Goal: Information Seeking & Learning: Check status

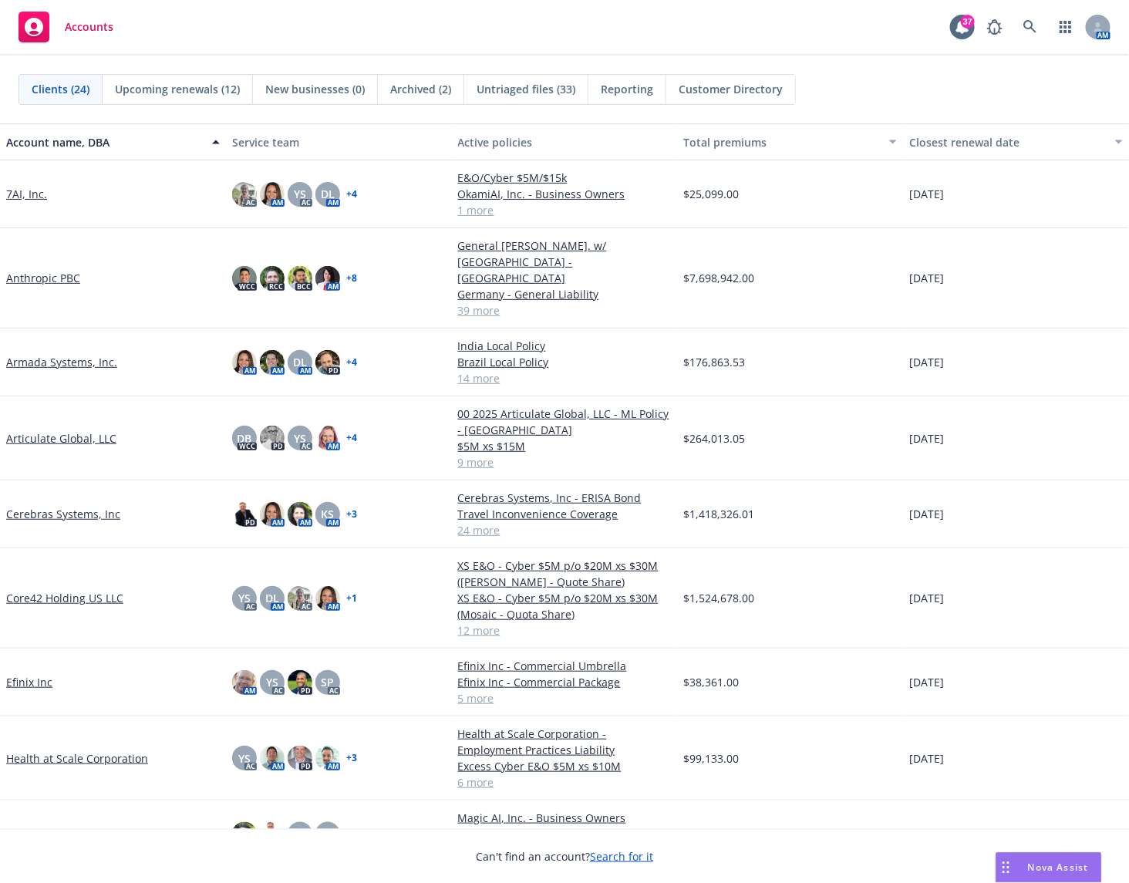
click at [540, 37] on div "Accounts 37 AM" at bounding box center [564, 28] width 1129 height 56
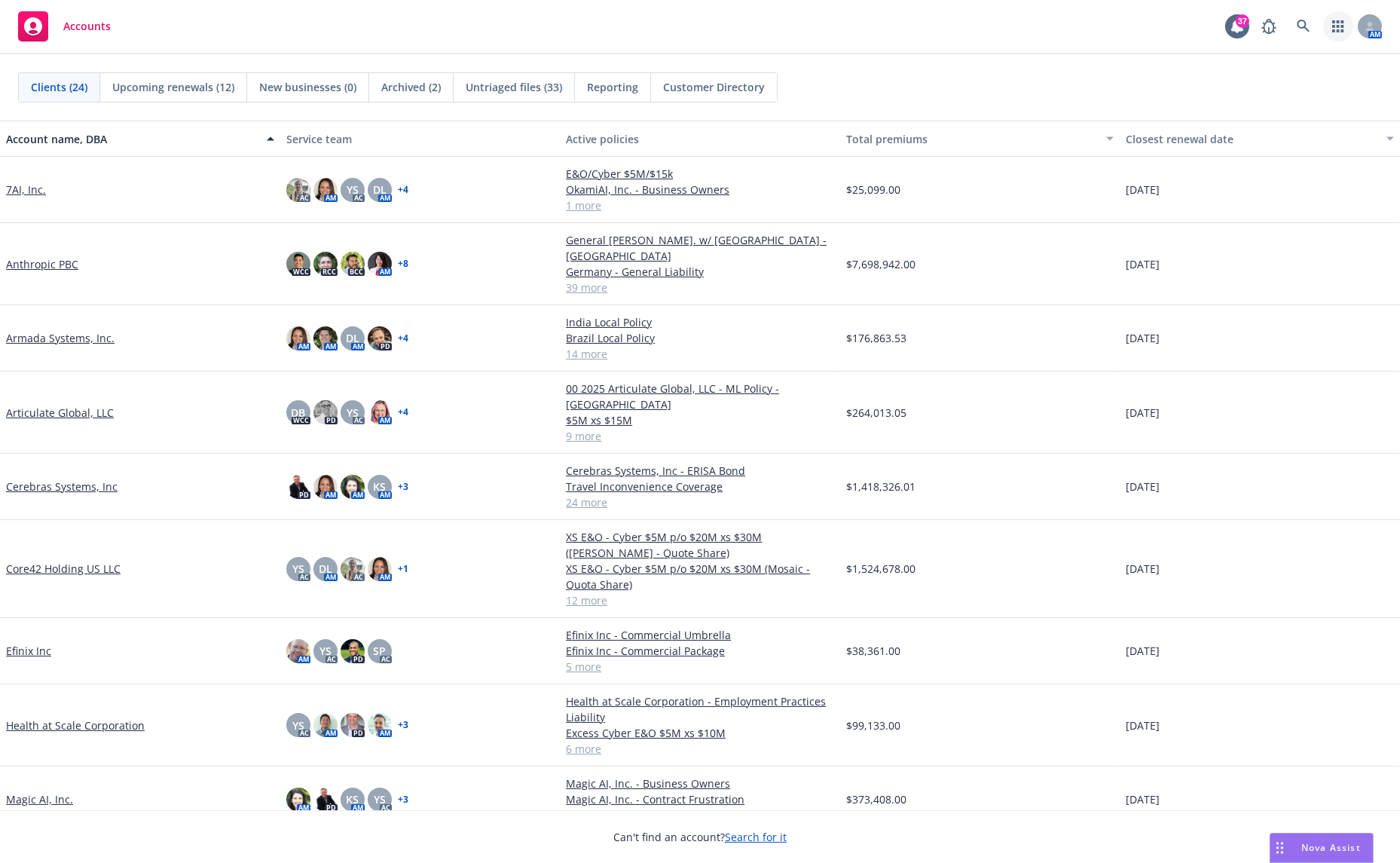
click at [1103, 22] on icon "button" at bounding box center [1338, 26] width 12 height 12
click at [1103, 54] on link "Billing Manage invoices" at bounding box center [1231, 65] width 229 height 36
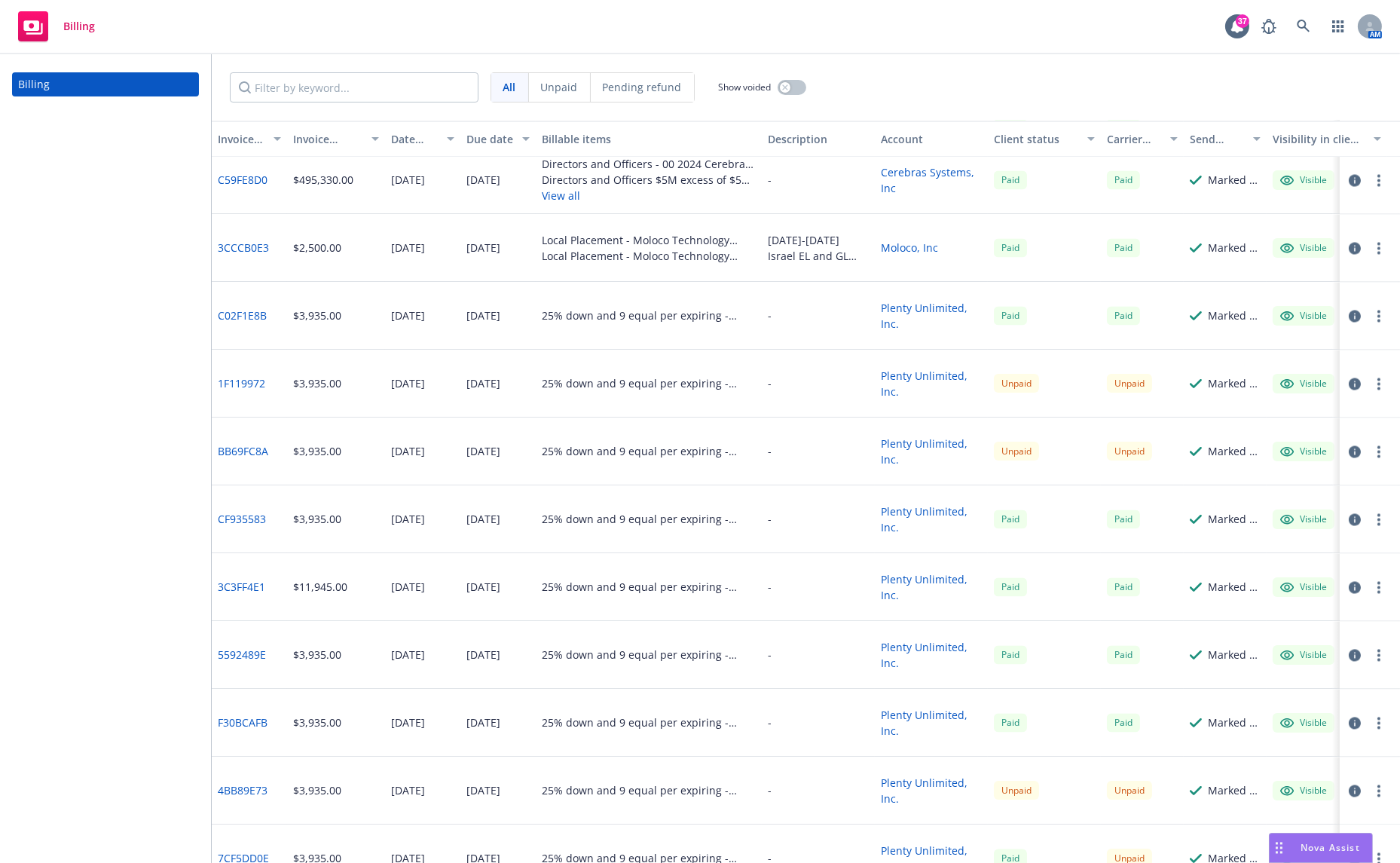
scroll to position [5525, 0]
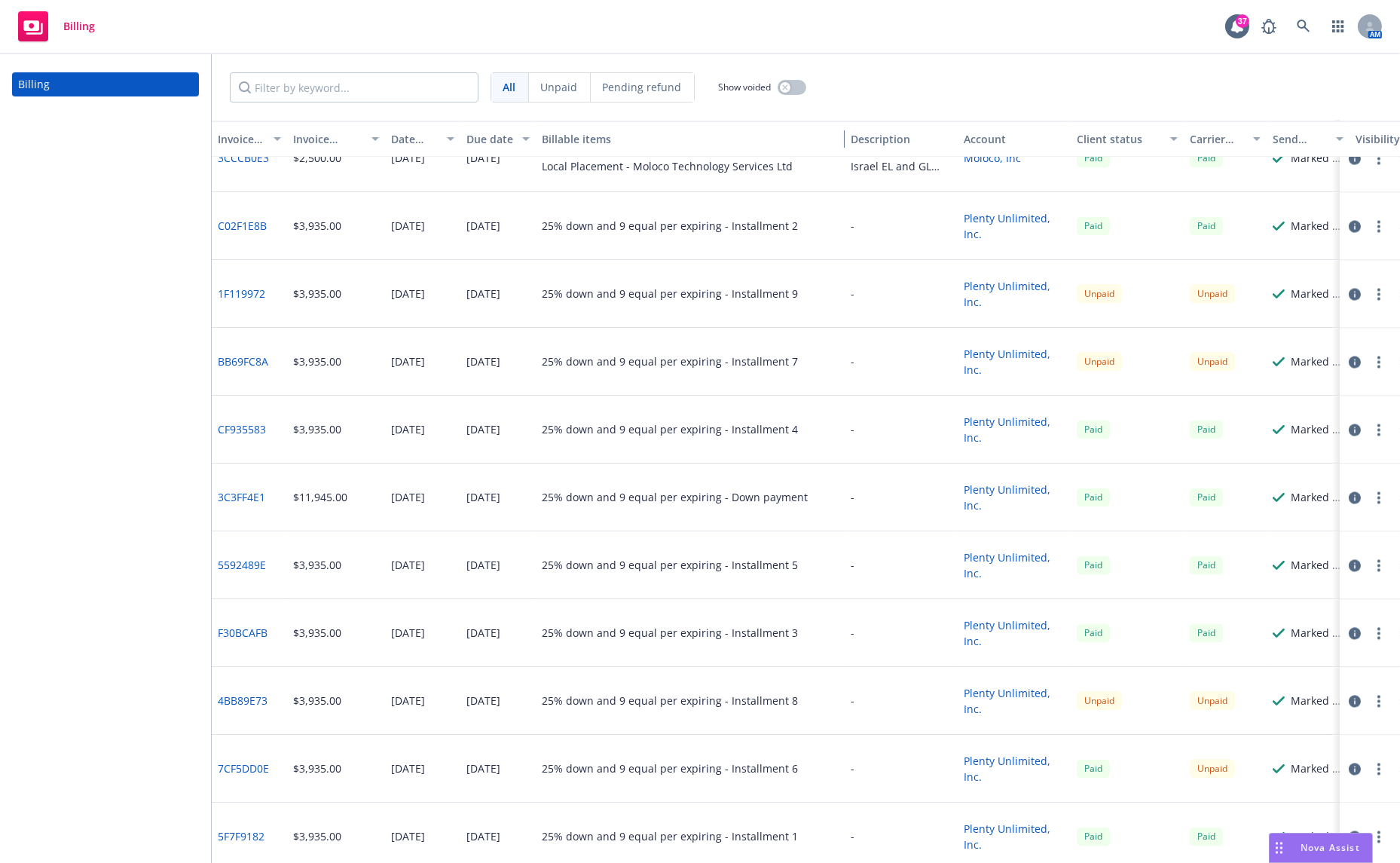
drag, startPoint x: 754, startPoint y: 137, endPoint x: 835, endPoint y: 142, distance: 81.2
click at [835, 142] on div "button" at bounding box center [838, 138] width 8 height 34
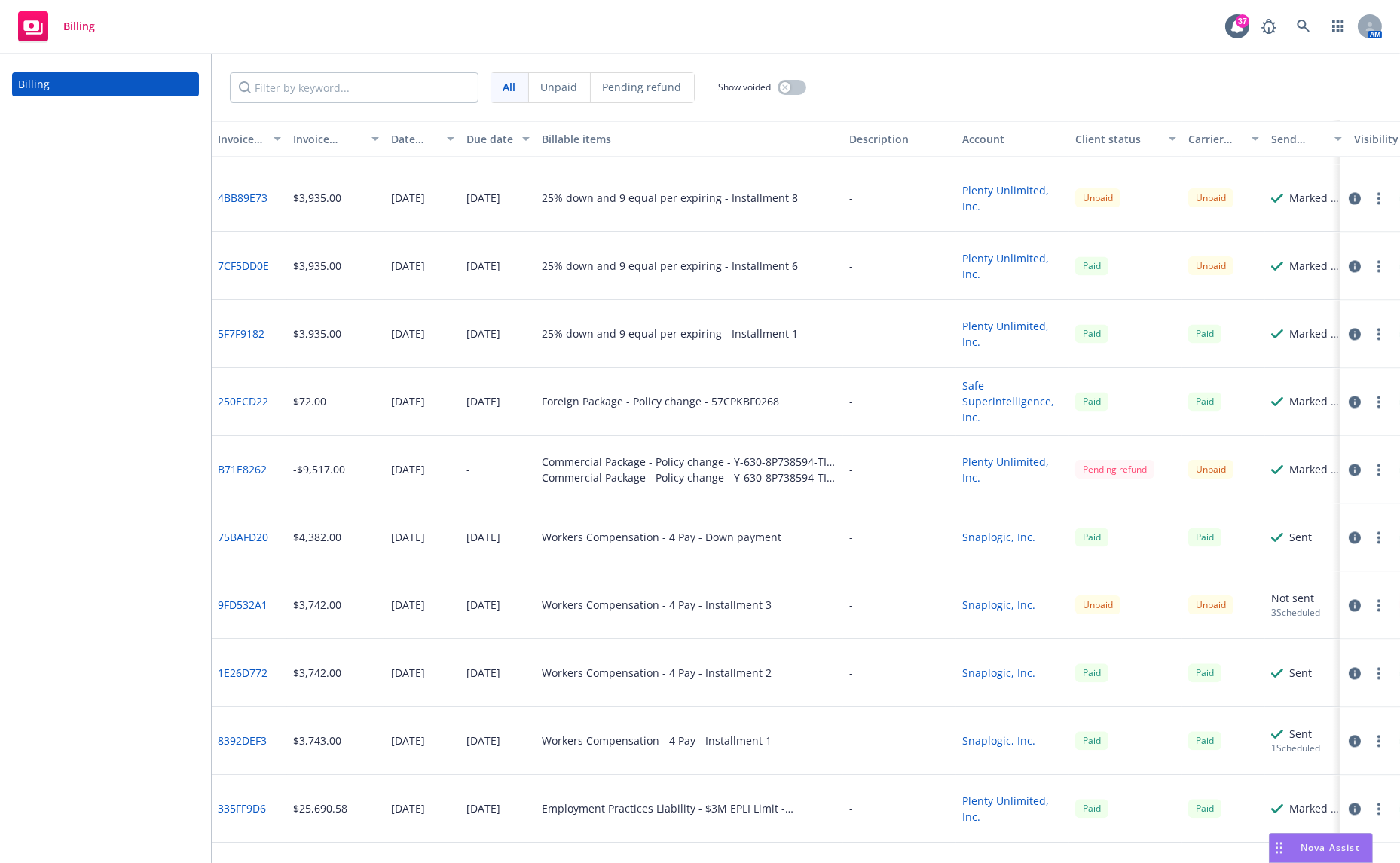
scroll to position [5860, 0]
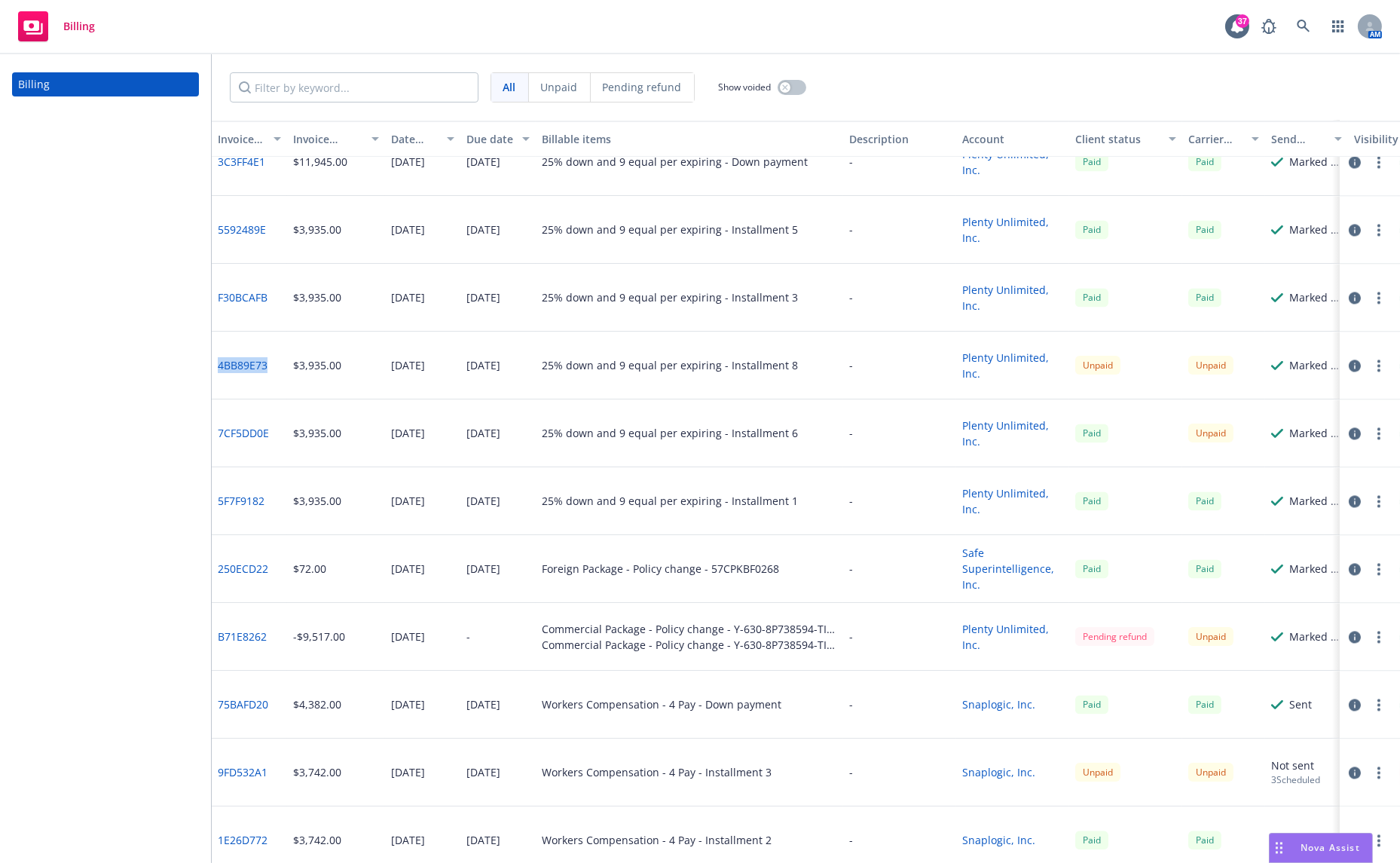
drag, startPoint x: 280, startPoint y: 373, endPoint x: 212, endPoint y: 377, distance: 68.1
click at [212, 377] on div "4BB89E73" at bounding box center [249, 365] width 75 height 67
copy link "4BB89E73"
drag, startPoint x: 538, startPoint y: 363, endPoint x: 553, endPoint y: 357, distance: 16.2
click at [538, 363] on div "25% down and 9 equal per expiring - Installment 8" at bounding box center [689, 365] width 308 height 67
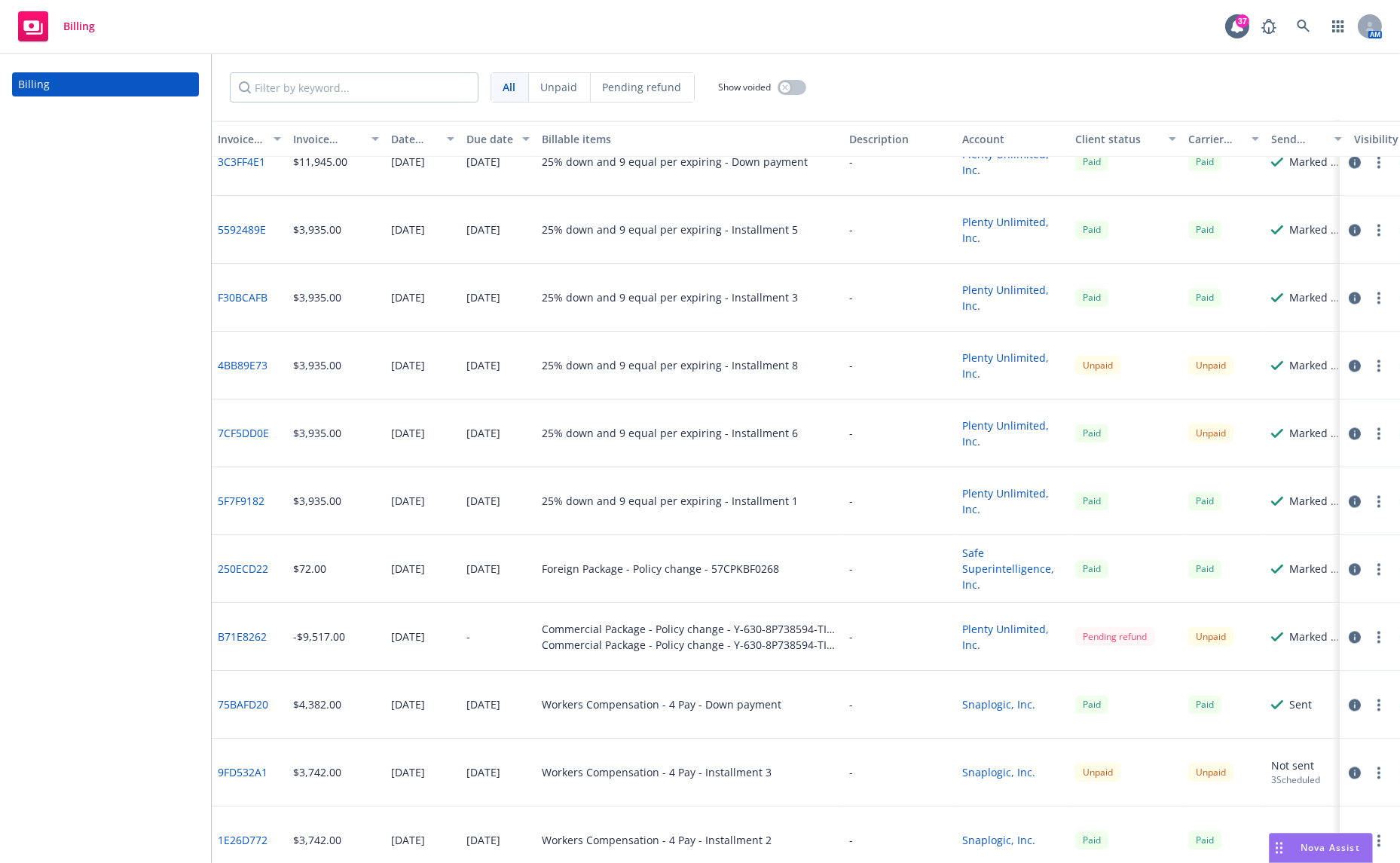
click at [124, 360] on div "Billing" at bounding box center [106, 458] width 211 height 808
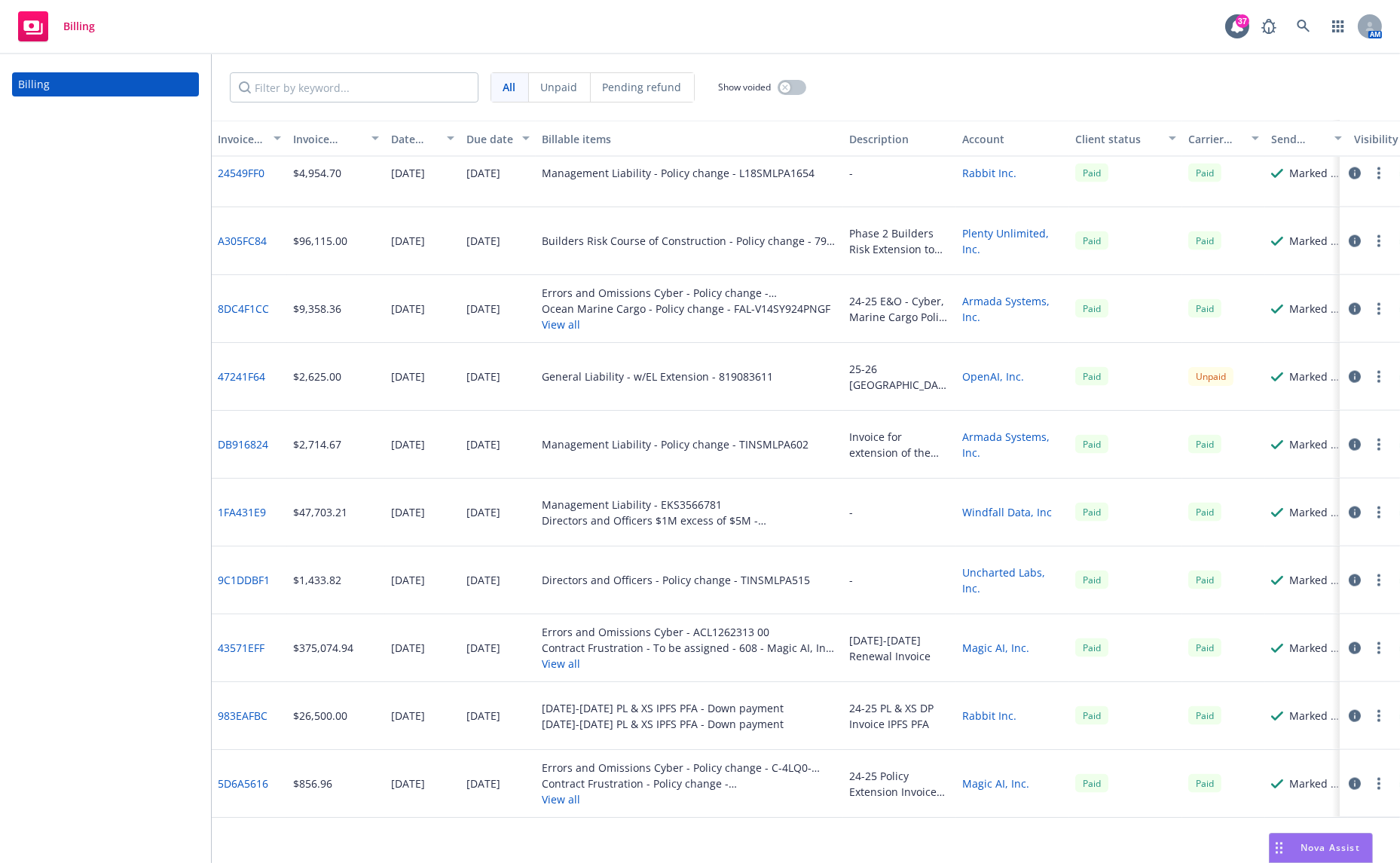
scroll to position [3851, 0]
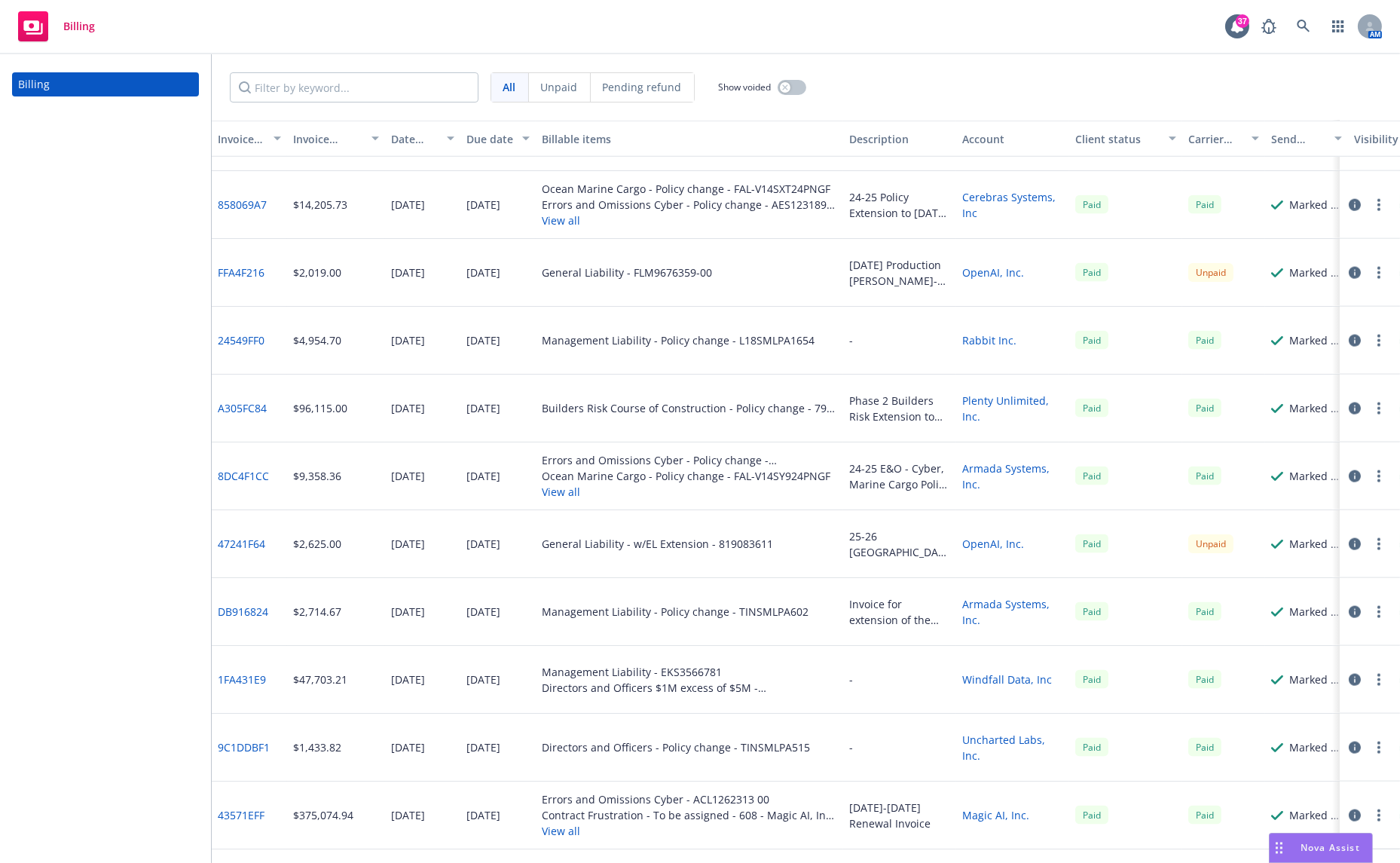
click at [716, 544] on div "General Liability - w/EL Extension - 819083611" at bounding box center [657, 543] width 232 height 16
click at [1346, 543] on div at bounding box center [1367, 543] width 42 height 19
click at [1349, 542] on icon "button" at bounding box center [1355, 543] width 12 height 12
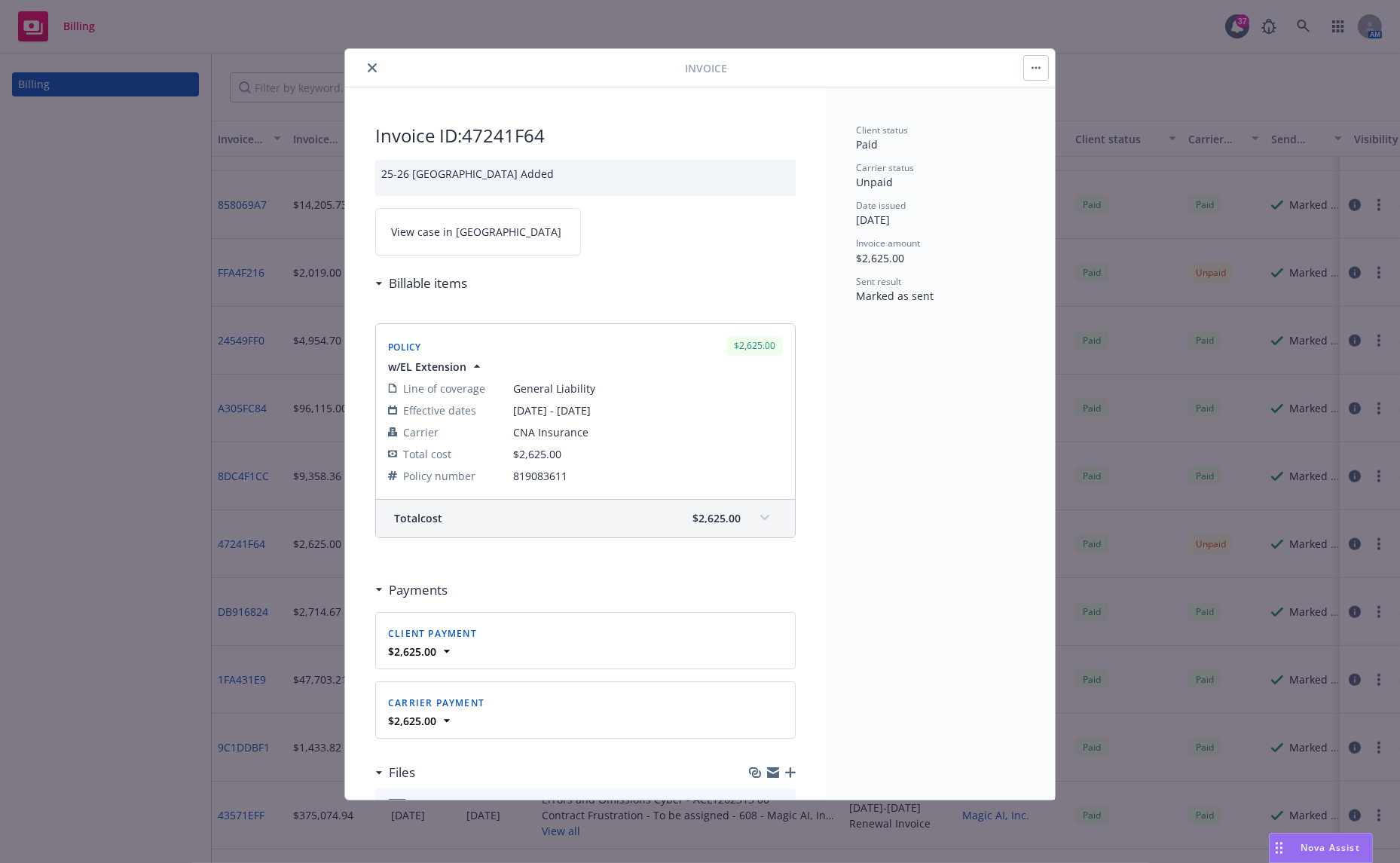
click at [465, 245] on link "View case in SSC" at bounding box center [478, 232] width 205 height 48
click at [370, 61] on button "close" at bounding box center [372, 67] width 19 height 19
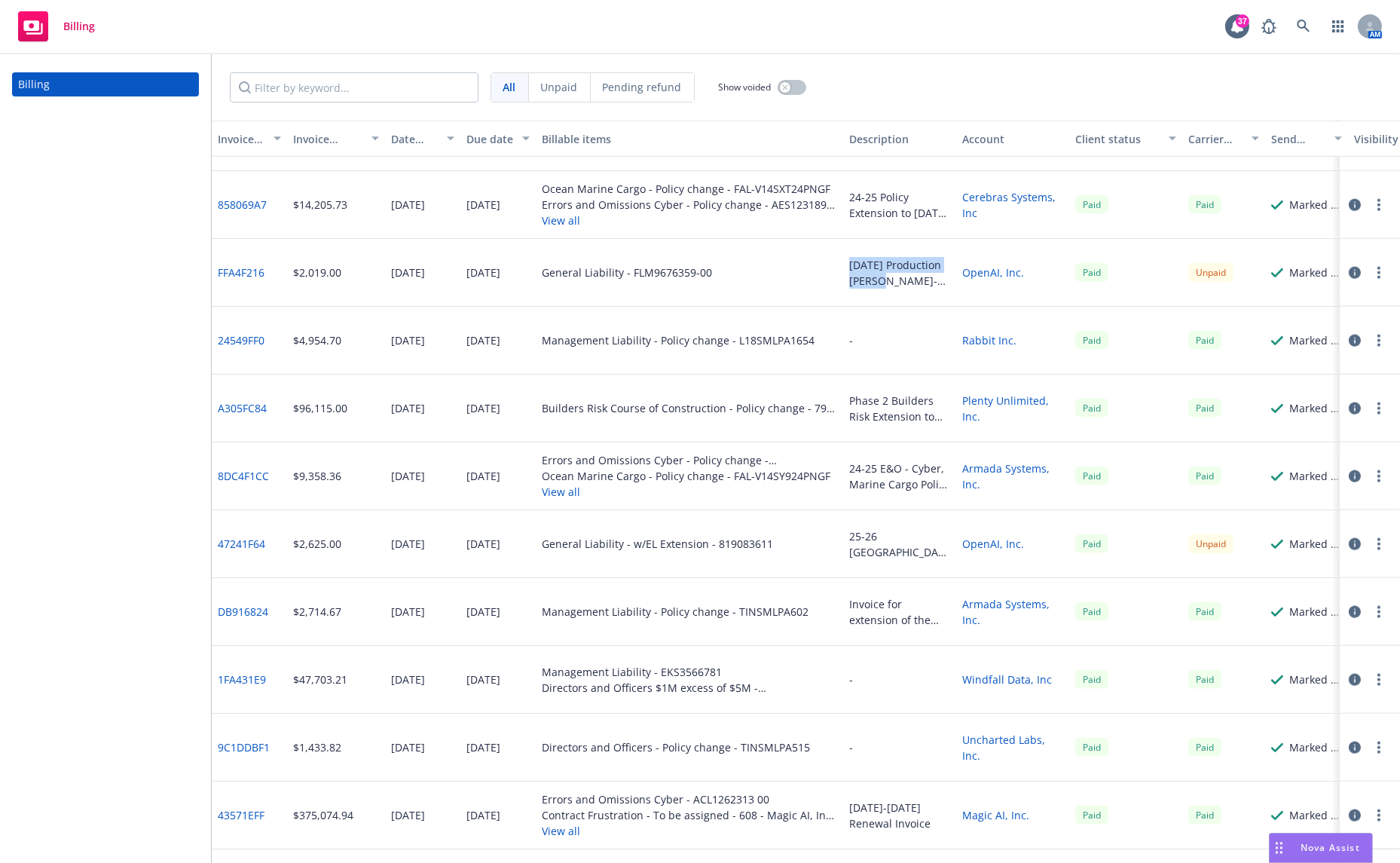
drag, startPoint x: 841, startPoint y: 257, endPoint x: 927, endPoint y: 280, distance: 89.0
click at [927, 280] on div "FFA4F216 $2,019.00 04/04/2025 04/05/2025 General Liability - FLM9676359-00 Apri…" at bounding box center [871, 272] width 1318 height 67
drag, startPoint x: 284, startPoint y: 268, endPoint x: 211, endPoint y: 272, distance: 73.1
click at [212, 272] on div "FFA4F216" at bounding box center [249, 272] width 75 height 67
copy link "FFA4F216"
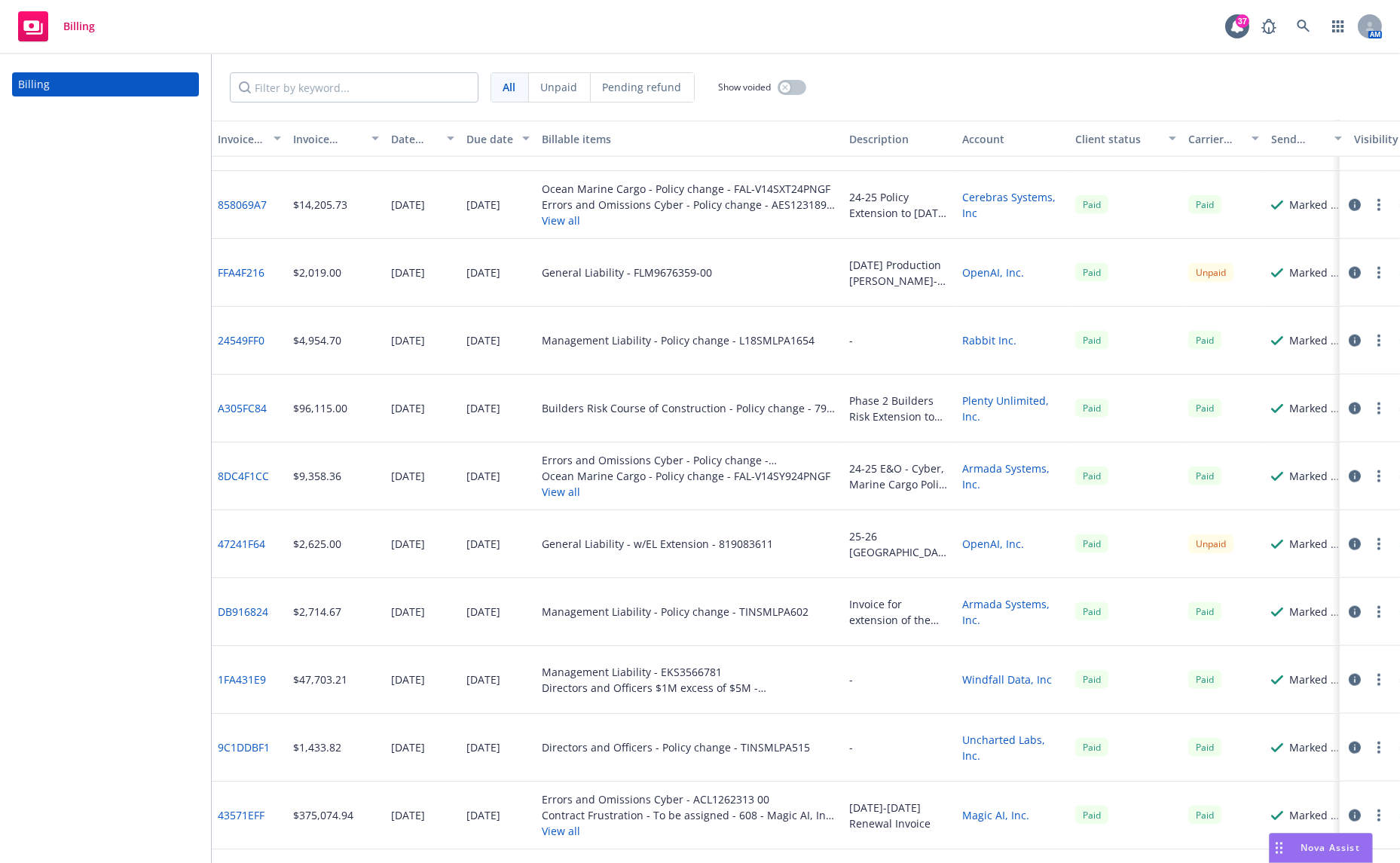
click at [347, 547] on div "$2,625.00" at bounding box center [336, 543] width 98 height 67
drag, startPoint x: 276, startPoint y: 543, endPoint x: 217, endPoint y: 542, distance: 59.0
click at [217, 542] on div "47241F64" at bounding box center [249, 543] width 75 height 67
copy link "47241F64"
click at [139, 324] on div "Billing" at bounding box center [106, 458] width 211 height 808
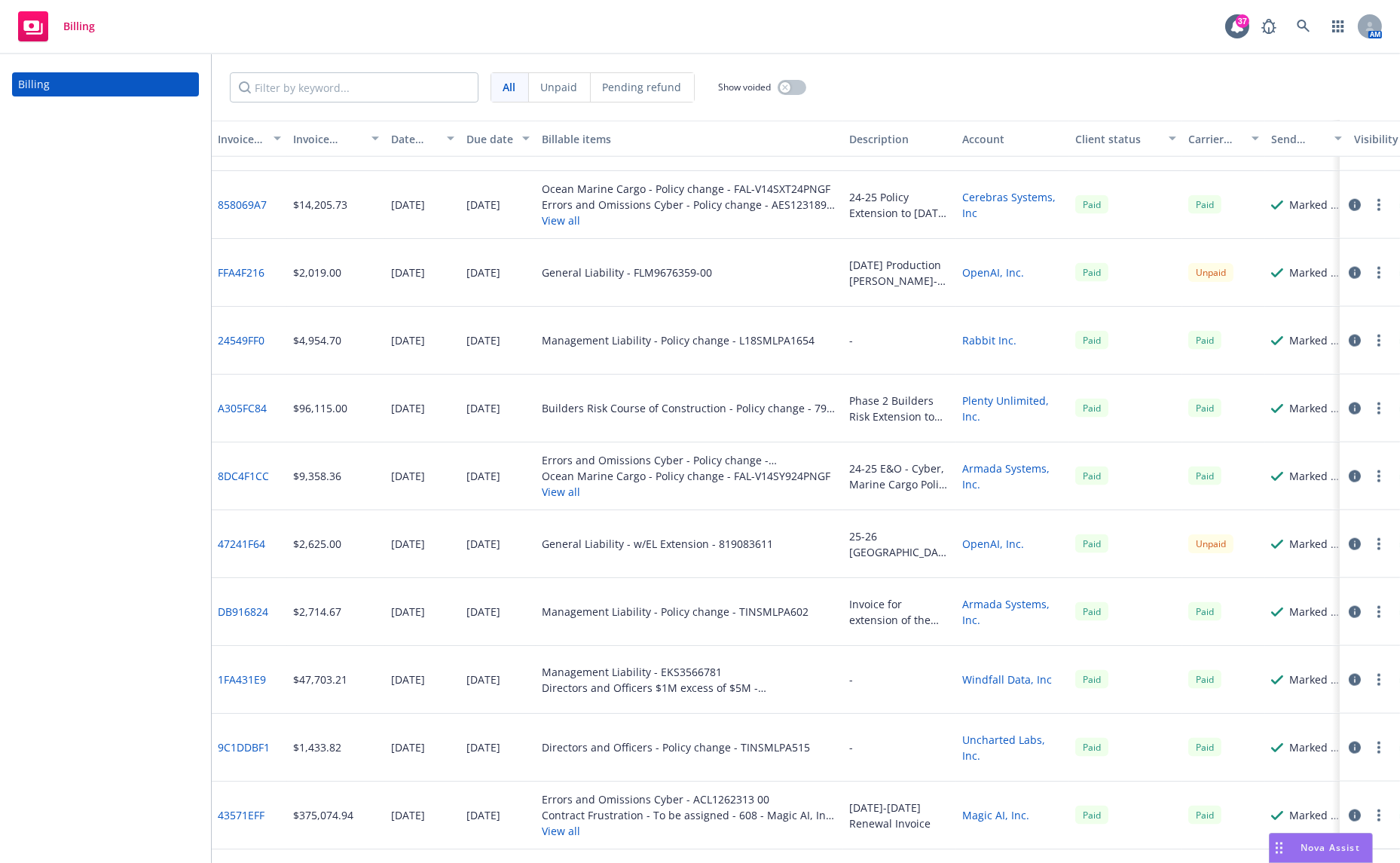
click at [944, 76] on div "All Unpaid Pending refund Show voided" at bounding box center [807, 88] width 1189 height 66
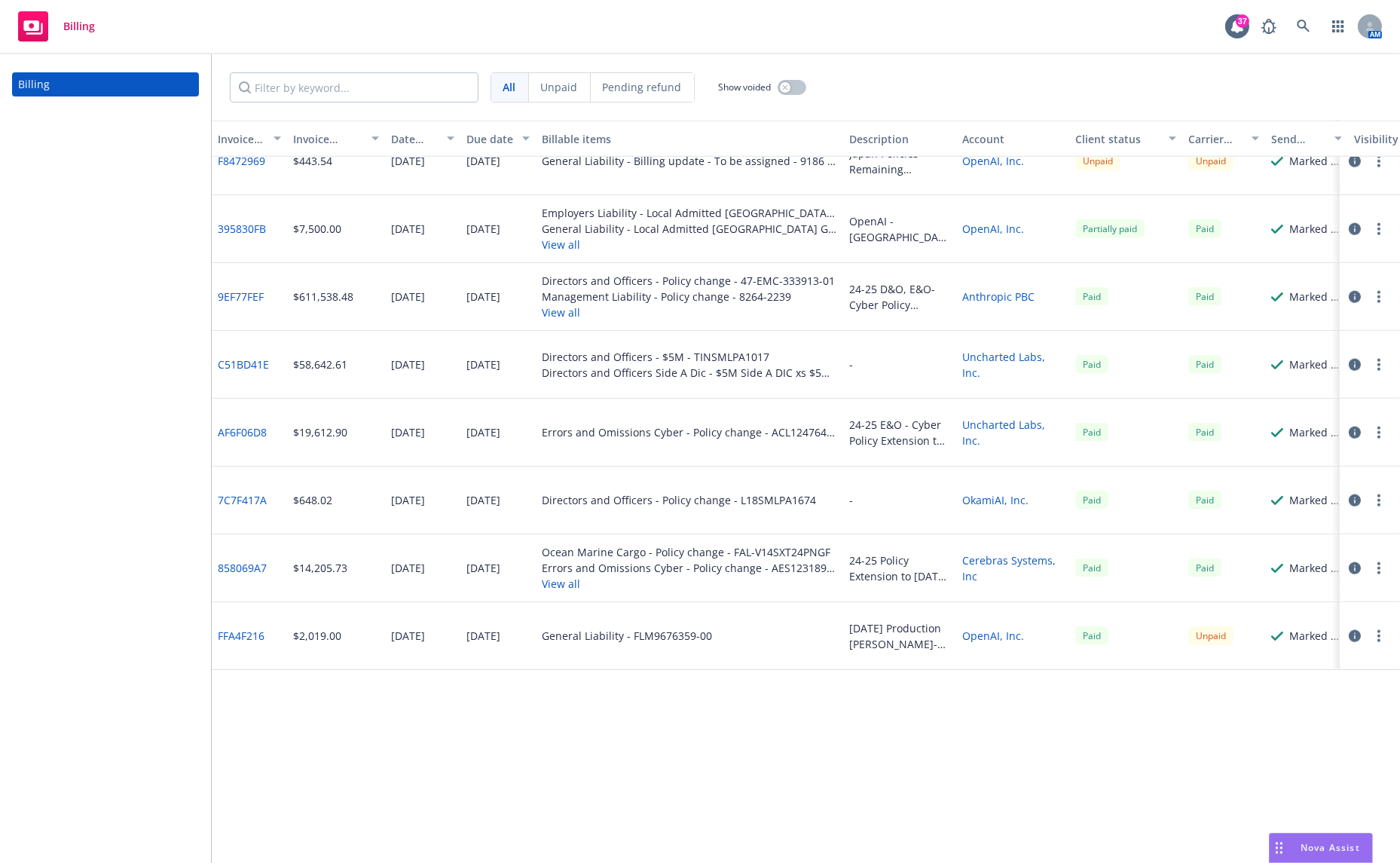
scroll to position [3181, 0]
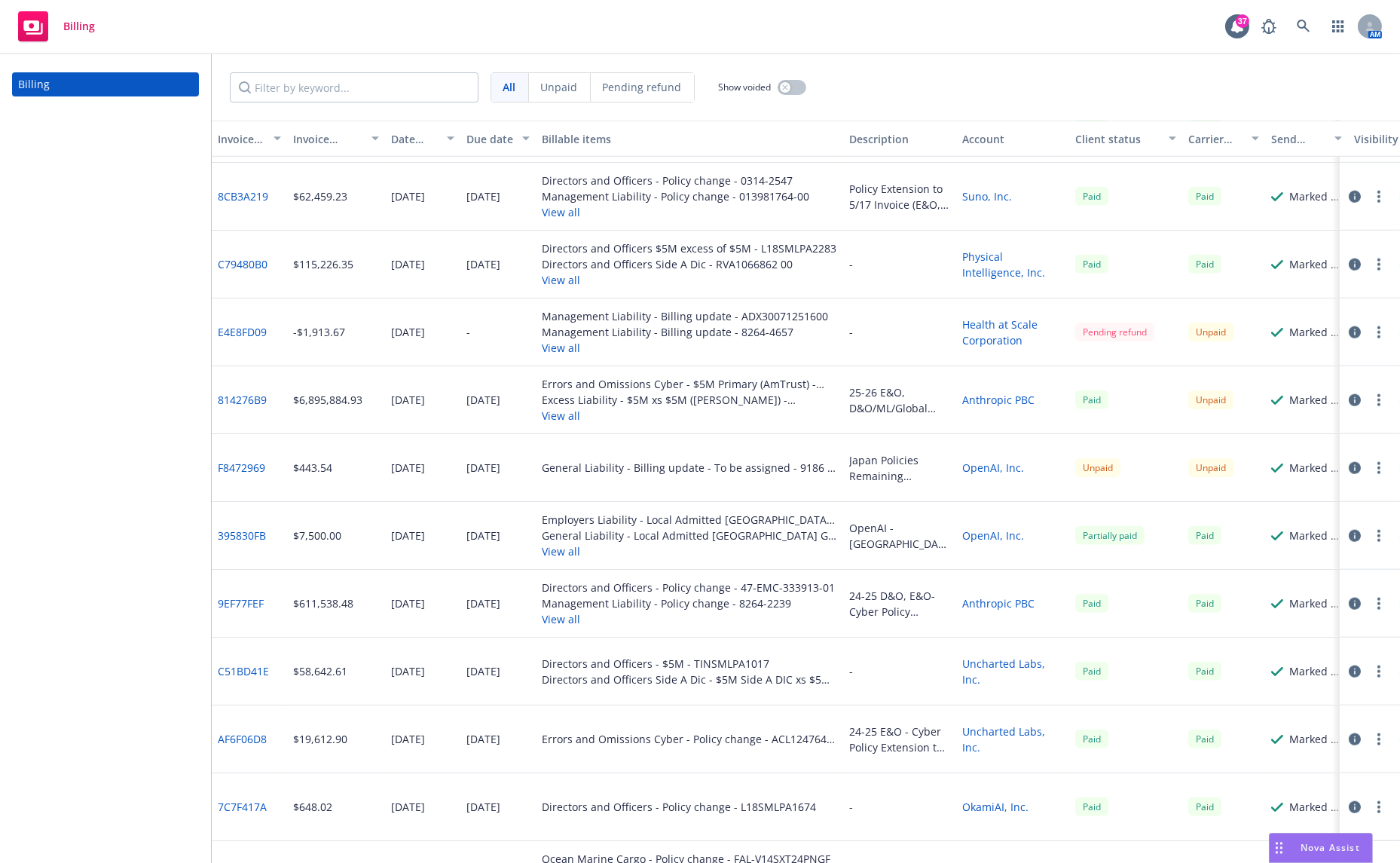
click at [703, 469] on div "General Liability - Billing update - To be assigned - 9186 - OpenAI, Inc. - 04/…" at bounding box center [689, 467] width 295 height 16
click at [692, 402] on div "Excess Liability - $5M xs $5M (Starr) - 1000635538251" at bounding box center [689, 400] width 295 height 16
click at [1349, 397] on icon "button" at bounding box center [1355, 400] width 12 height 12
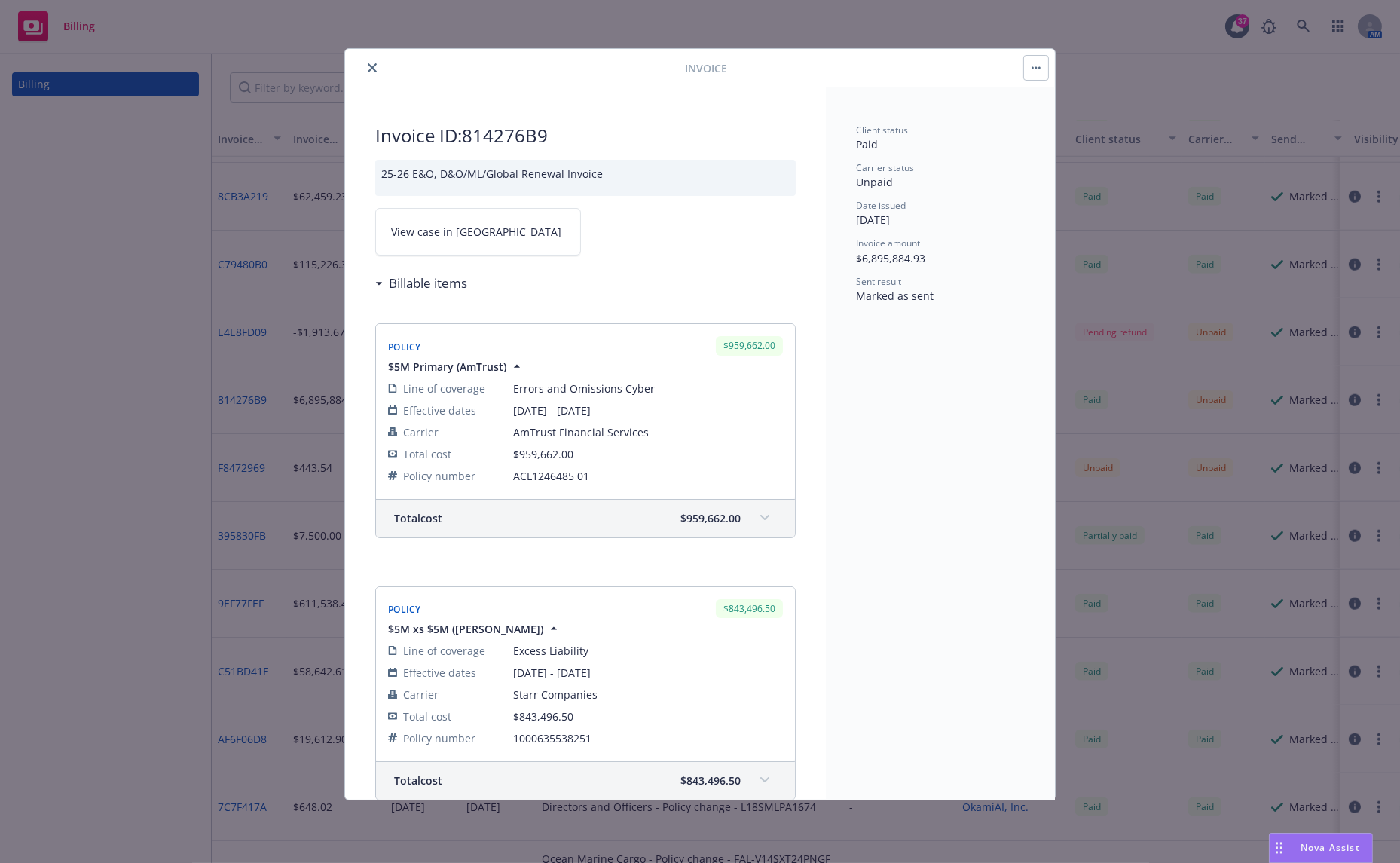
click at [489, 232] on link "View case in SSC" at bounding box center [478, 232] width 205 height 48
drag, startPoint x: 681, startPoint y: 68, endPoint x: 749, endPoint y: 69, distance: 68.0
click at [749, 69] on div "Invoice" at bounding box center [700, 67] width 710 height 38
click at [749, 69] on div at bounding box center [888, 67] width 322 height 25
click at [362, 59] on div at bounding box center [518, 67] width 334 height 19
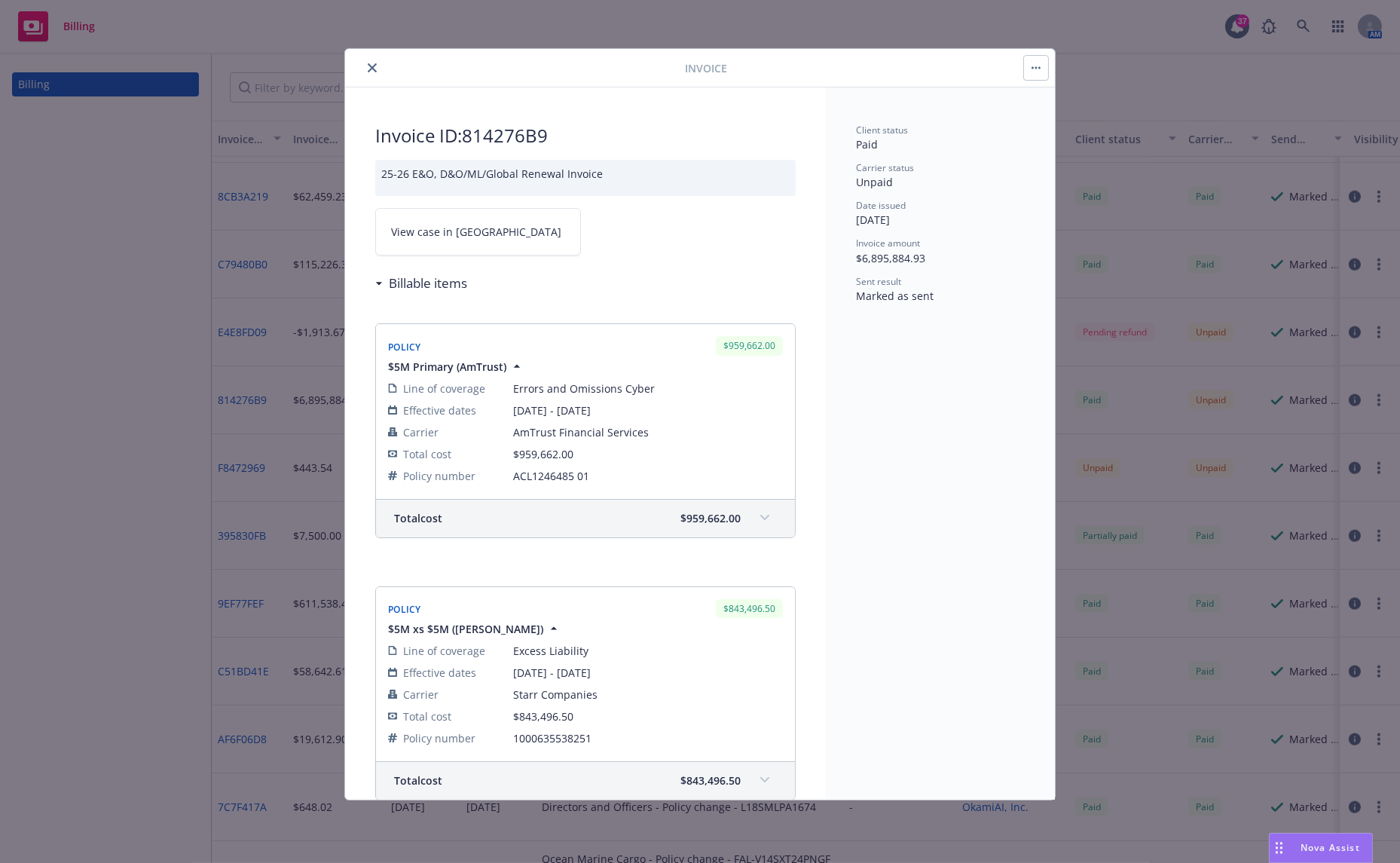
click at [366, 67] on button "close" at bounding box center [372, 67] width 19 height 19
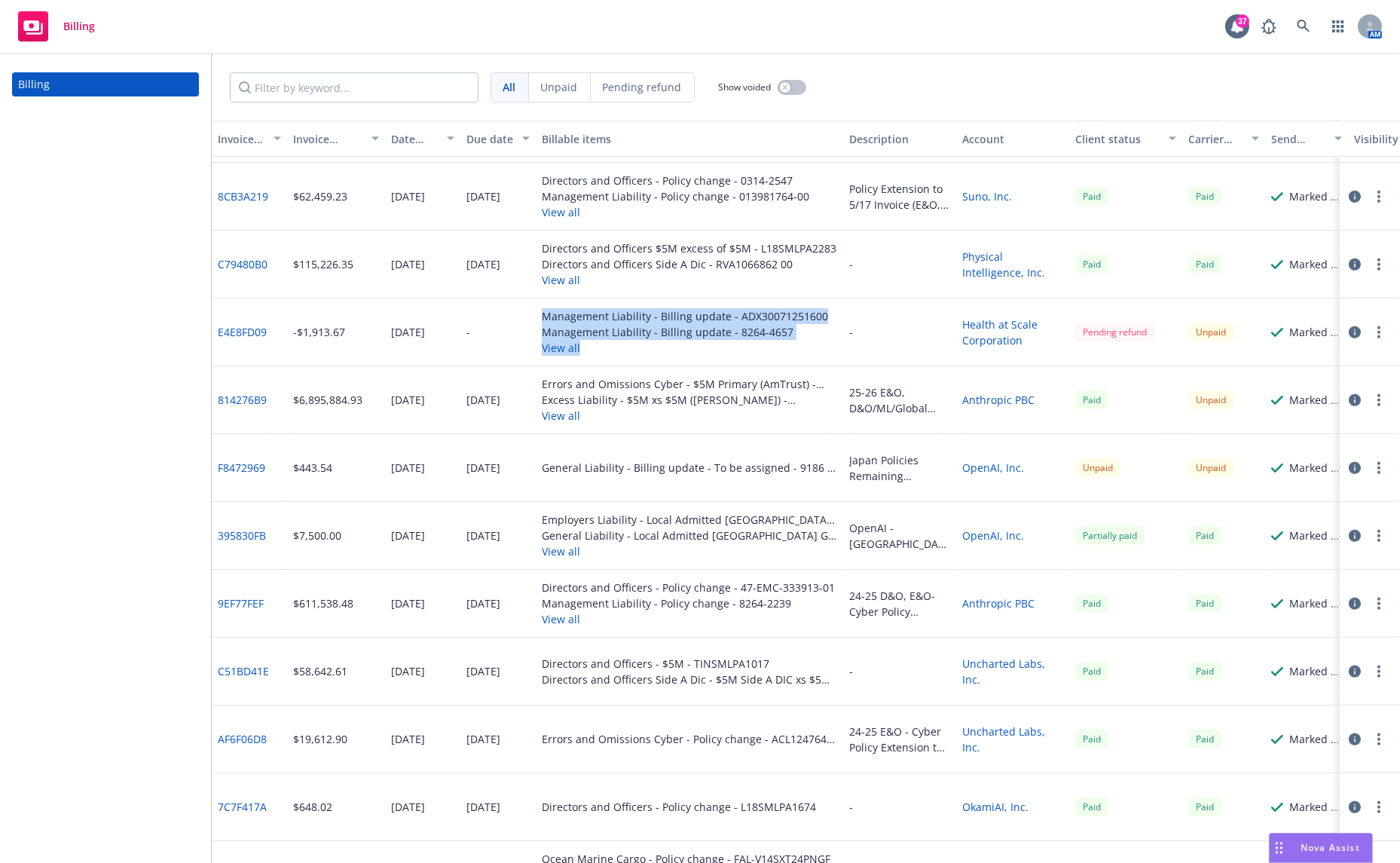
drag, startPoint x: 539, startPoint y: 310, endPoint x: 698, endPoint y: 342, distance: 162.2
click at [698, 342] on div "Management Liability - Billing update - ADX30071251600 Management Liability - B…" at bounding box center [689, 331] width 308 height 67
click at [710, 329] on div "Management Liability - Billing update - 8264-4657" at bounding box center [684, 331] width 286 height 16
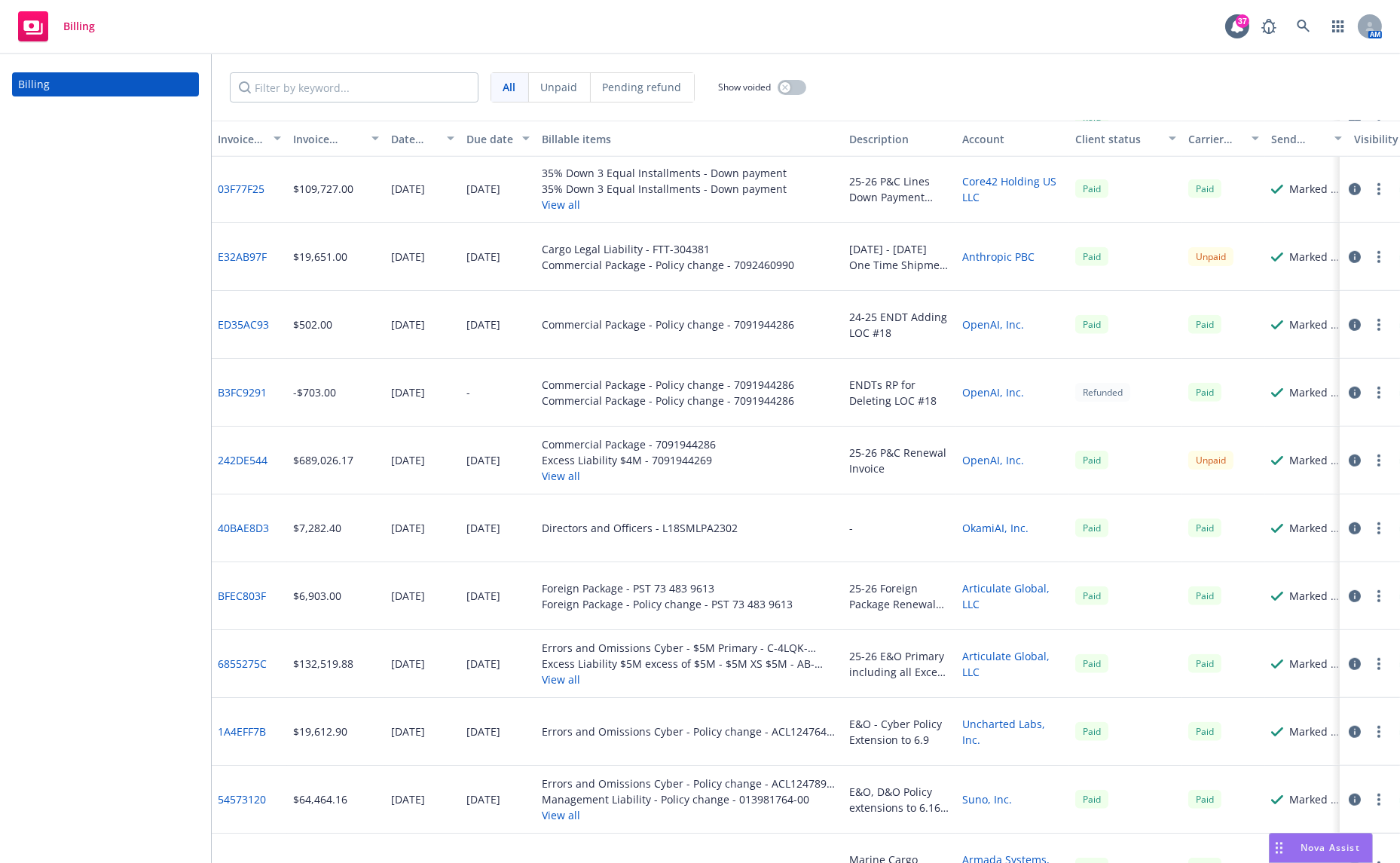
scroll to position [2009, 0]
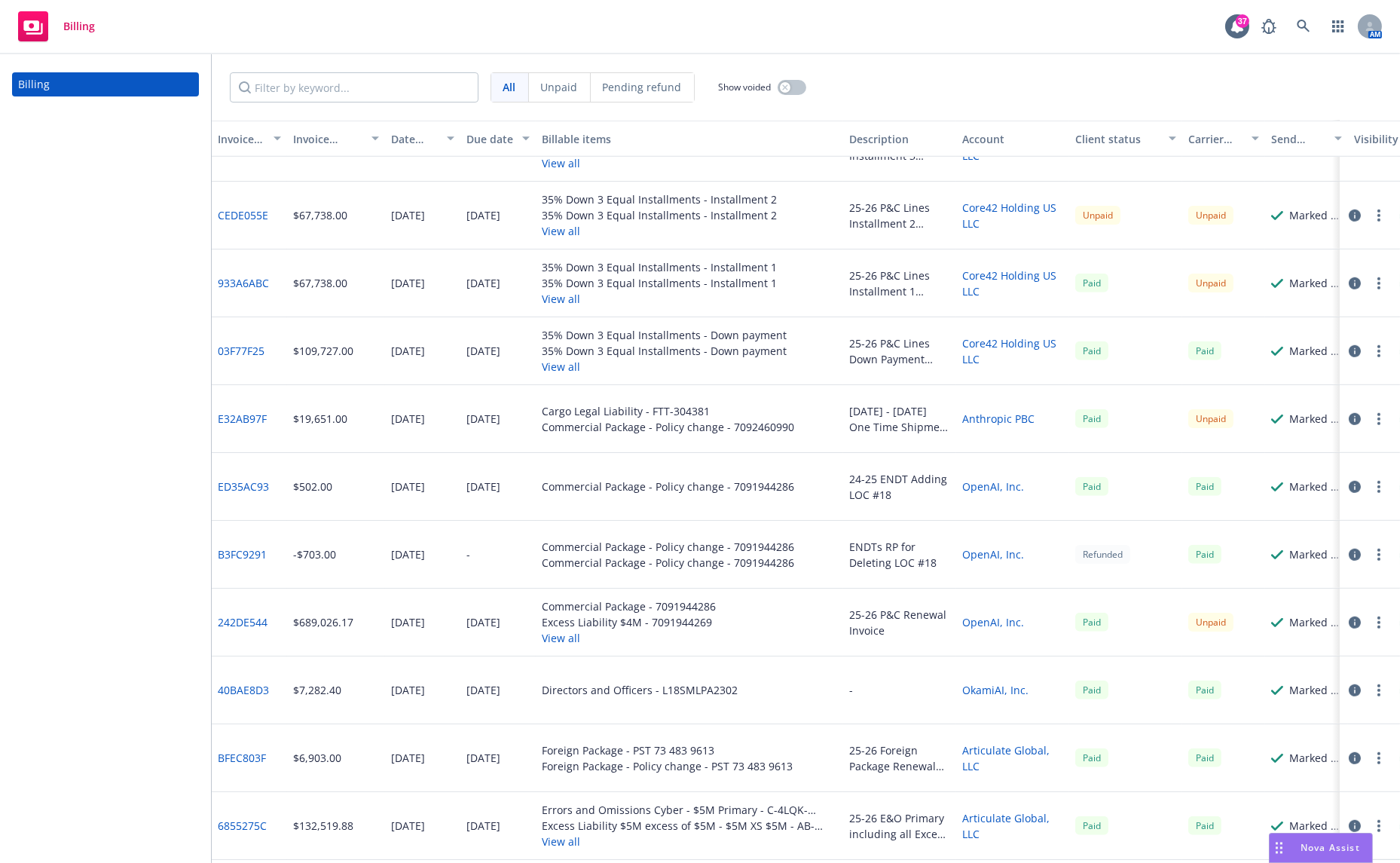
click at [877, 281] on div "25-26 P&C Lines Installment 1 Invoice" at bounding box center [899, 283] width 101 height 31
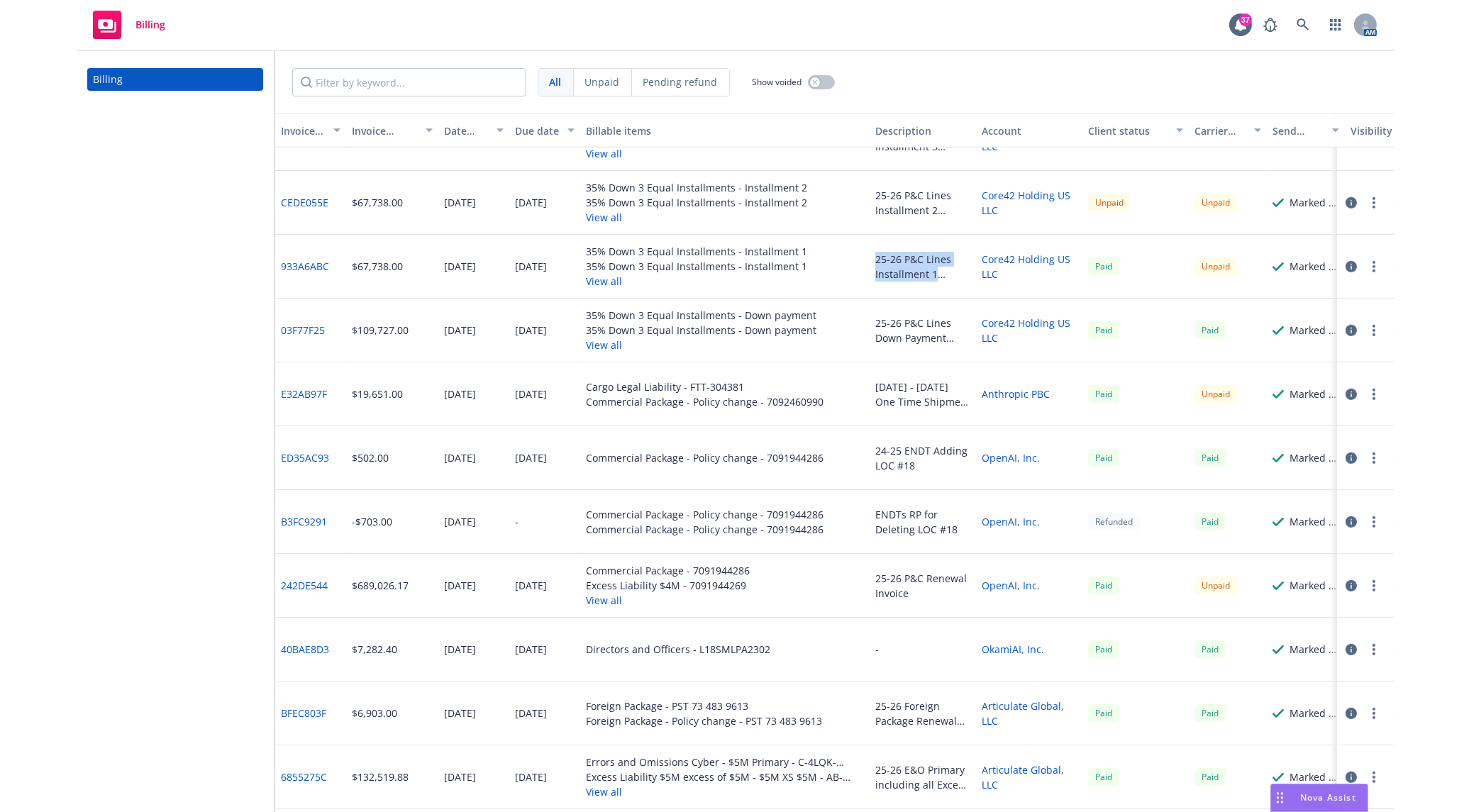
scroll to position [1733, 0]
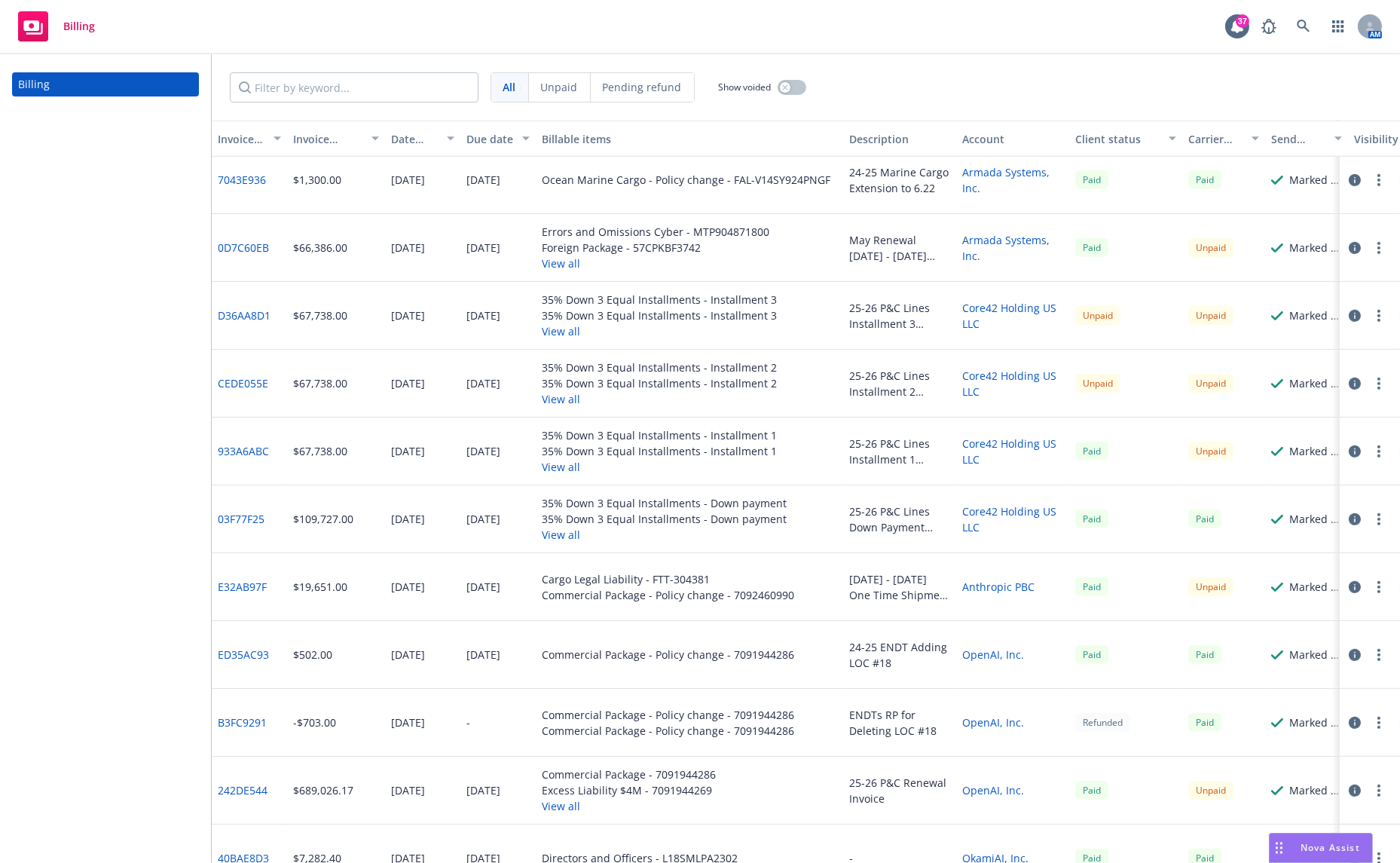
click at [866, 382] on div "25-26 P&C Lines Installment 2 Invoice" at bounding box center [899, 383] width 101 height 31
click at [869, 370] on div "25-26 P&C Lines Installment 2 Invoice" at bounding box center [899, 383] width 101 height 31
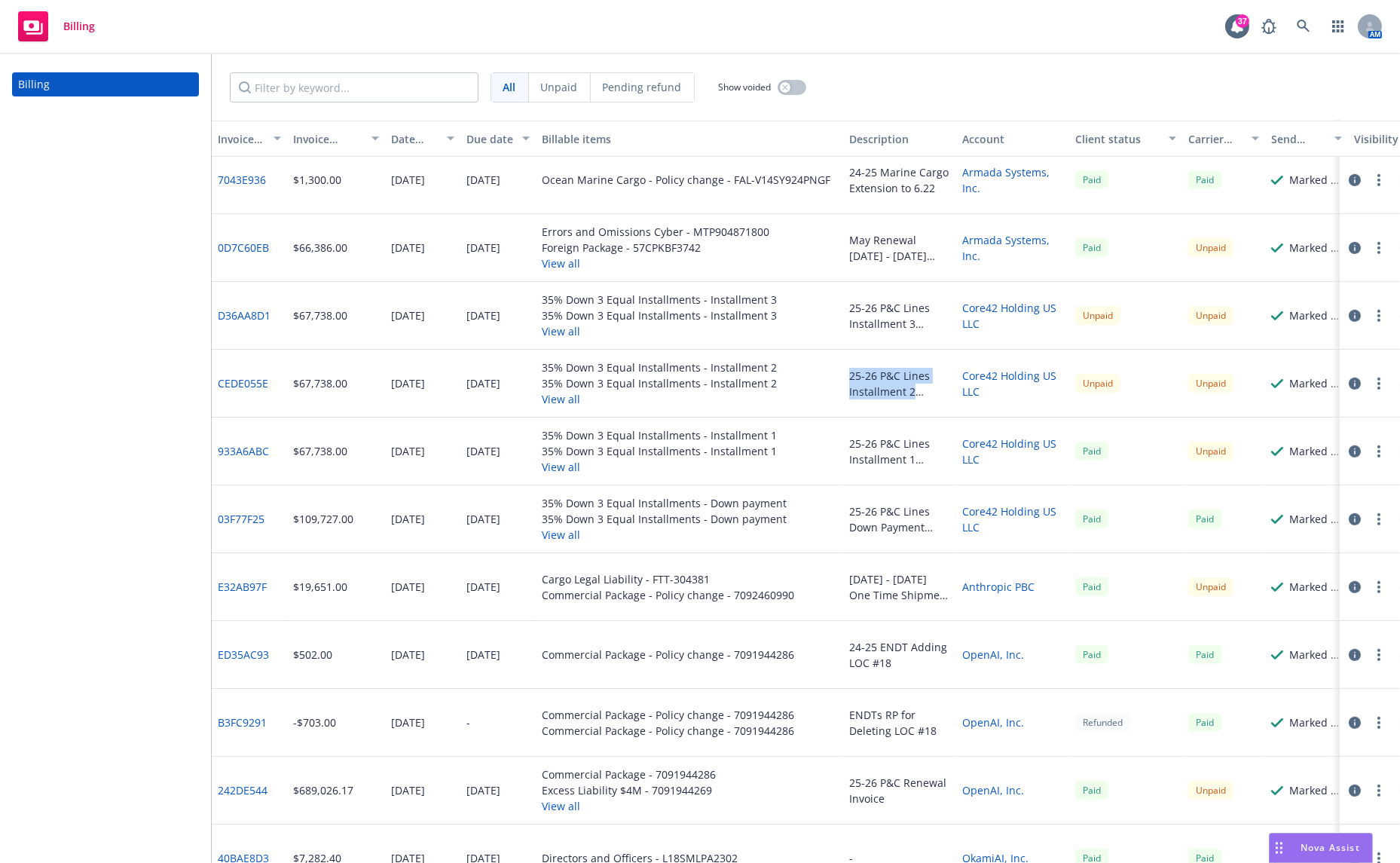
click at [869, 370] on div "25-26 P&C Lines Installment 2 Invoice" at bounding box center [899, 383] width 101 height 31
click at [874, 378] on div "25-26 P&C Lines Installment 2 Invoice" at bounding box center [899, 383] width 101 height 31
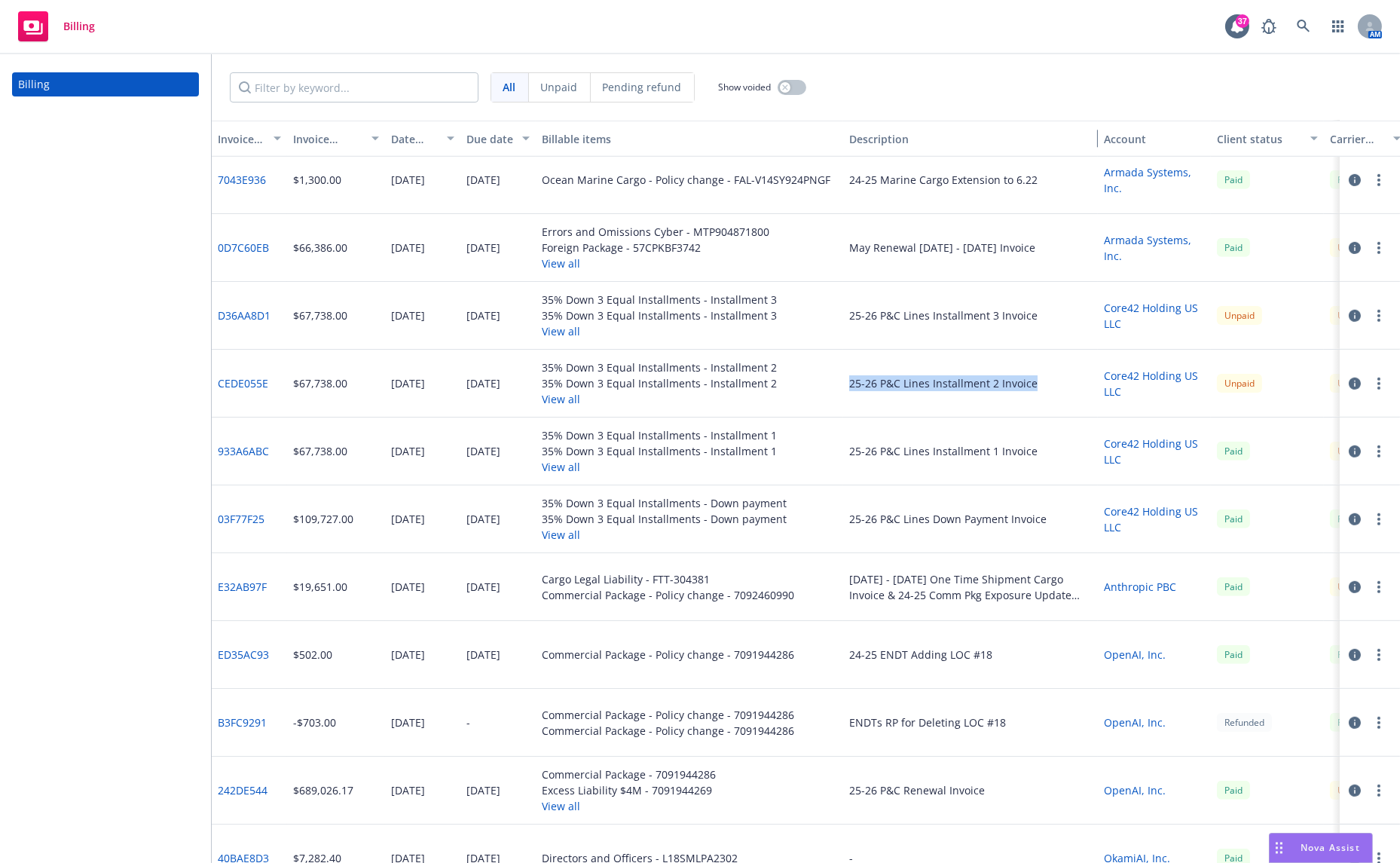
drag, startPoint x: 951, startPoint y: 139, endPoint x: 1093, endPoint y: 137, distance: 142.0
click at [1093, 137] on div "button" at bounding box center [1091, 138] width 8 height 34
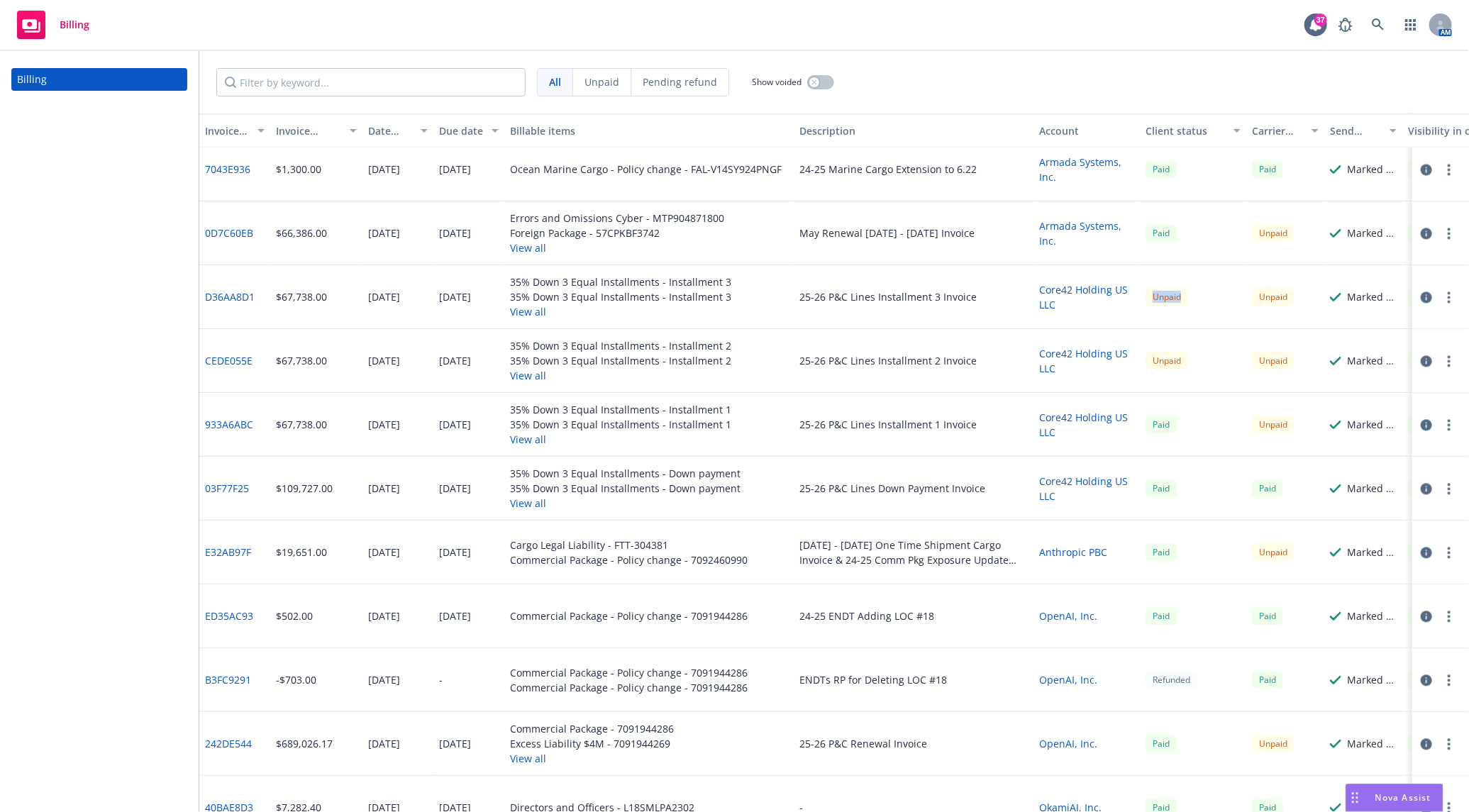
drag, startPoint x: 1198, startPoint y: 303, endPoint x: 1132, endPoint y: 245, distance: 87.9
click at [1142, 299] on div "Unpaid" at bounding box center [1193, 296] width 107 height 63
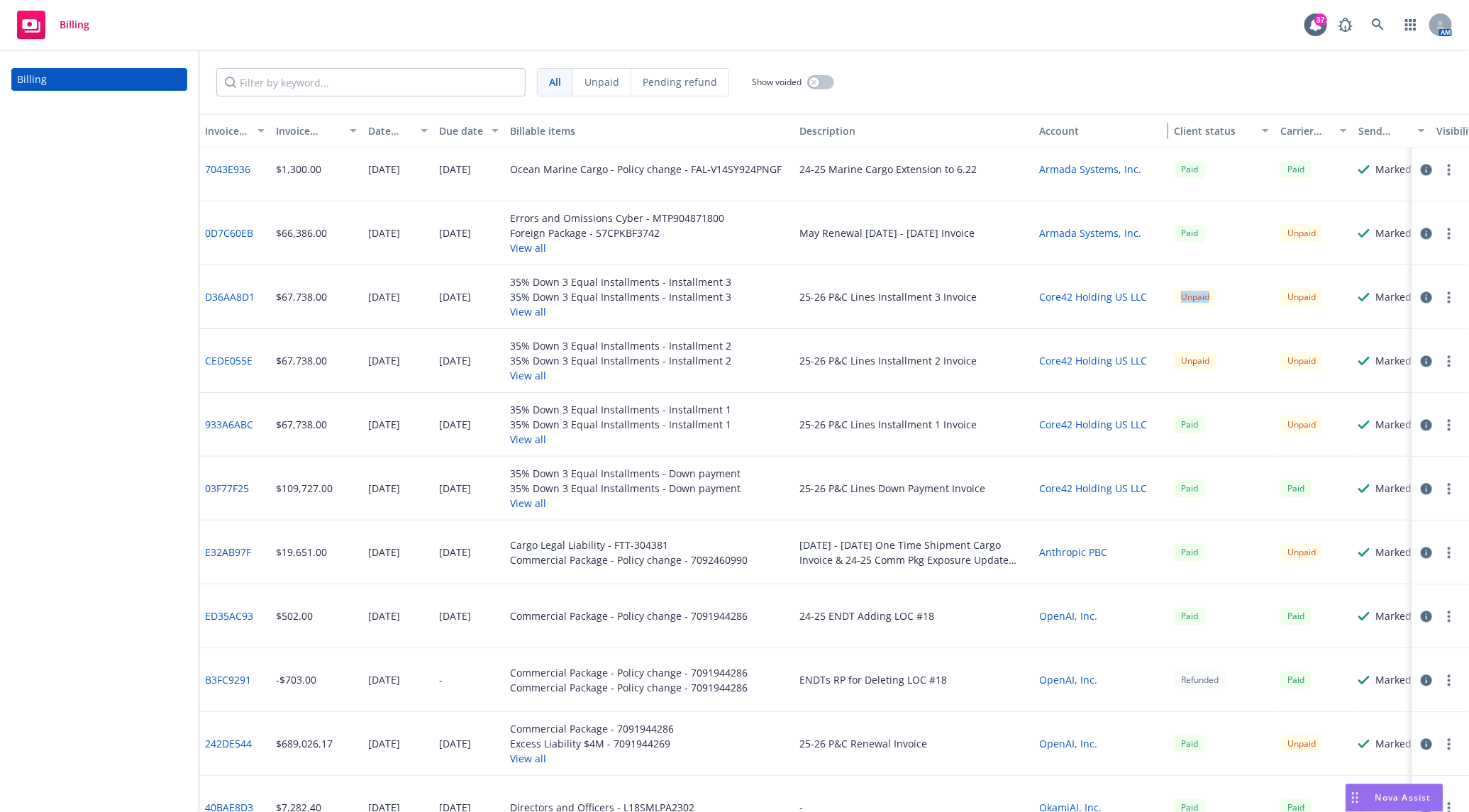
drag, startPoint x: 1136, startPoint y: 129, endPoint x: 1165, endPoint y: 128, distance: 29.0
click at [1165, 128] on div "button" at bounding box center [1161, 130] width 7 height 32
click at [1163, 97] on div "All Unpaid Pending refund Show voided" at bounding box center [834, 83] width 1269 height 63
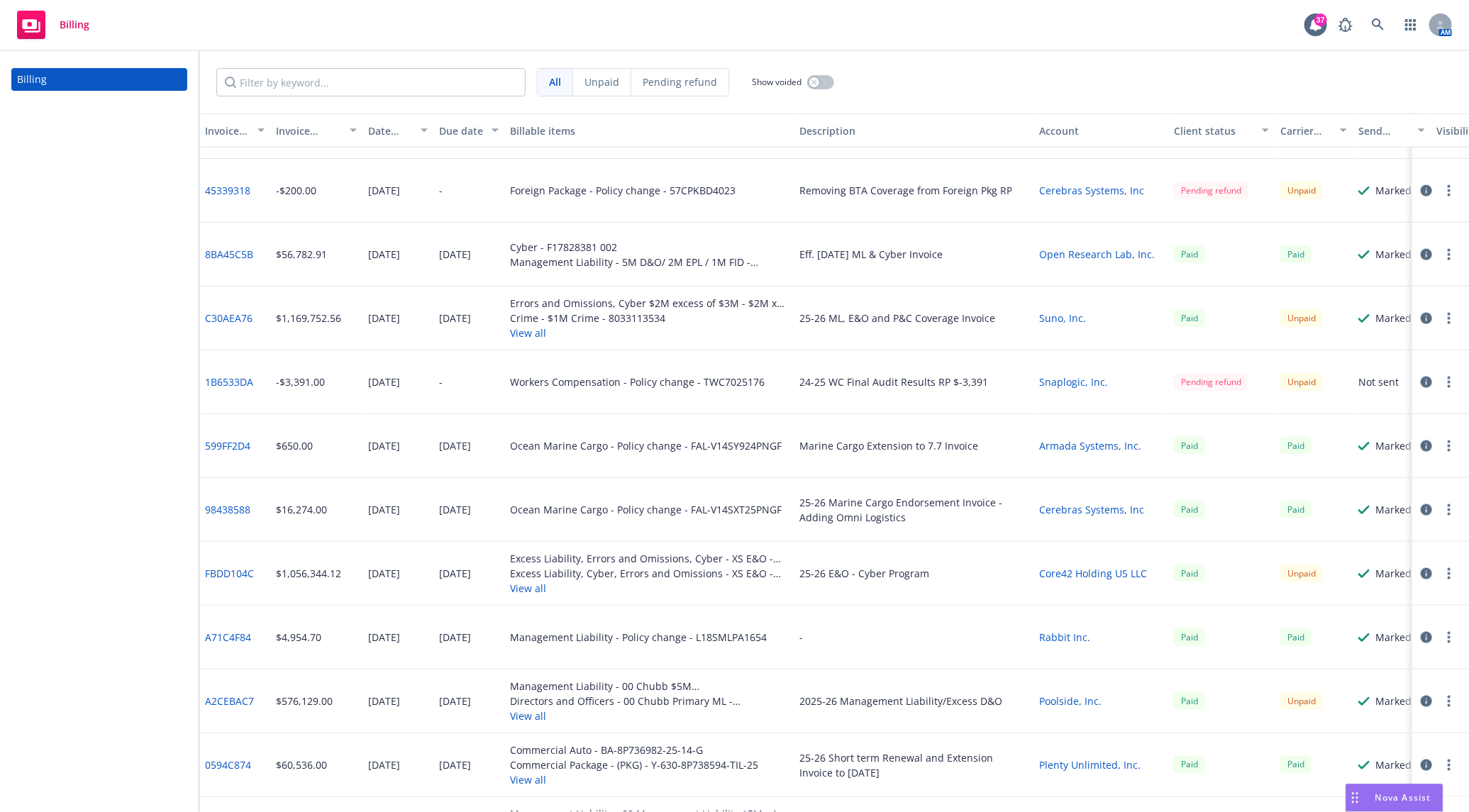
scroll to position [787, 0]
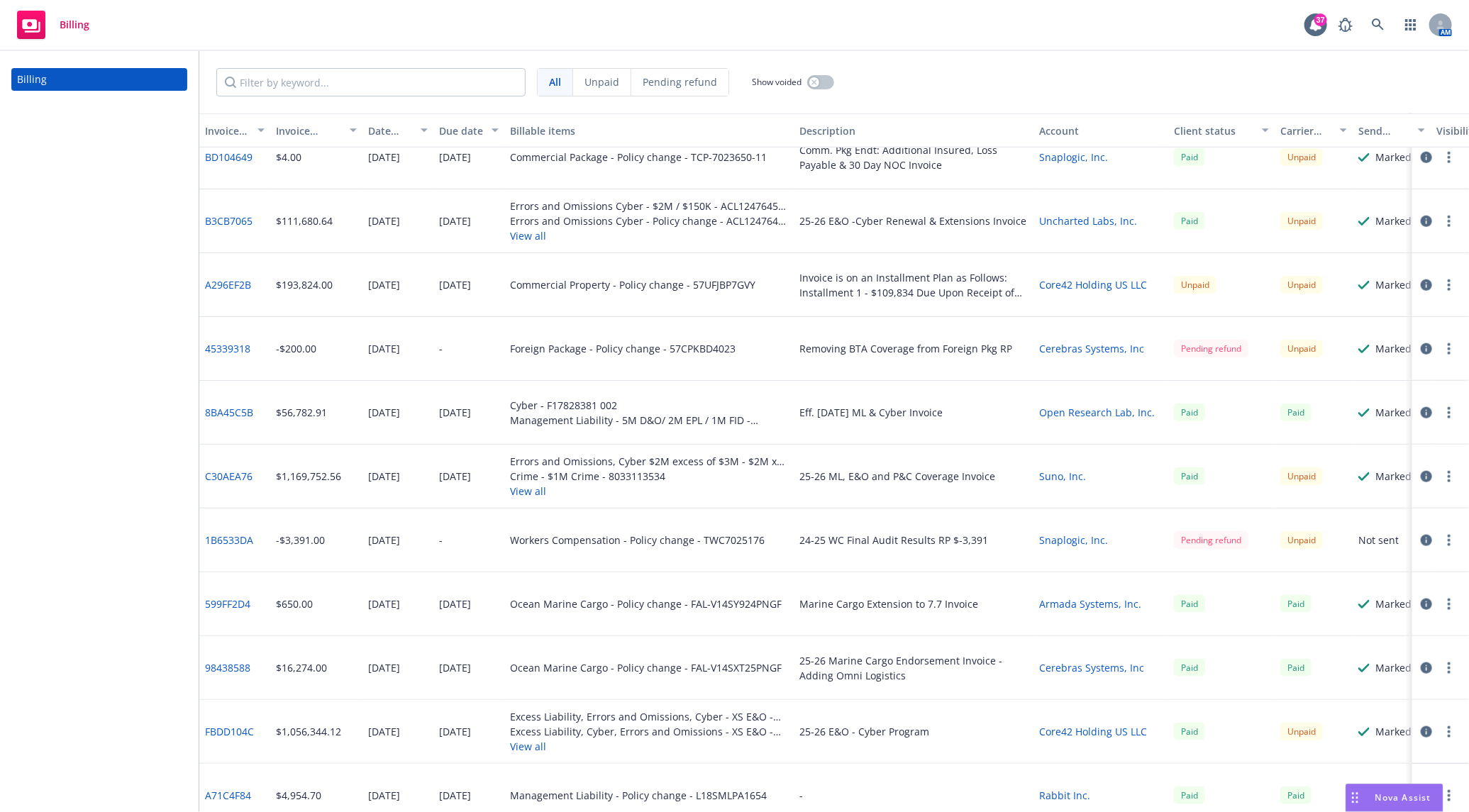
click at [900, 353] on div "Removing BTA Coverage from Foreign Pkg RP" at bounding box center [905, 349] width 212 height 15
click at [858, 286] on div "Invoice is on an Installment Plan as Follows: Installment 1 - $109,834 Due Upon…" at bounding box center [913, 285] width 228 height 29
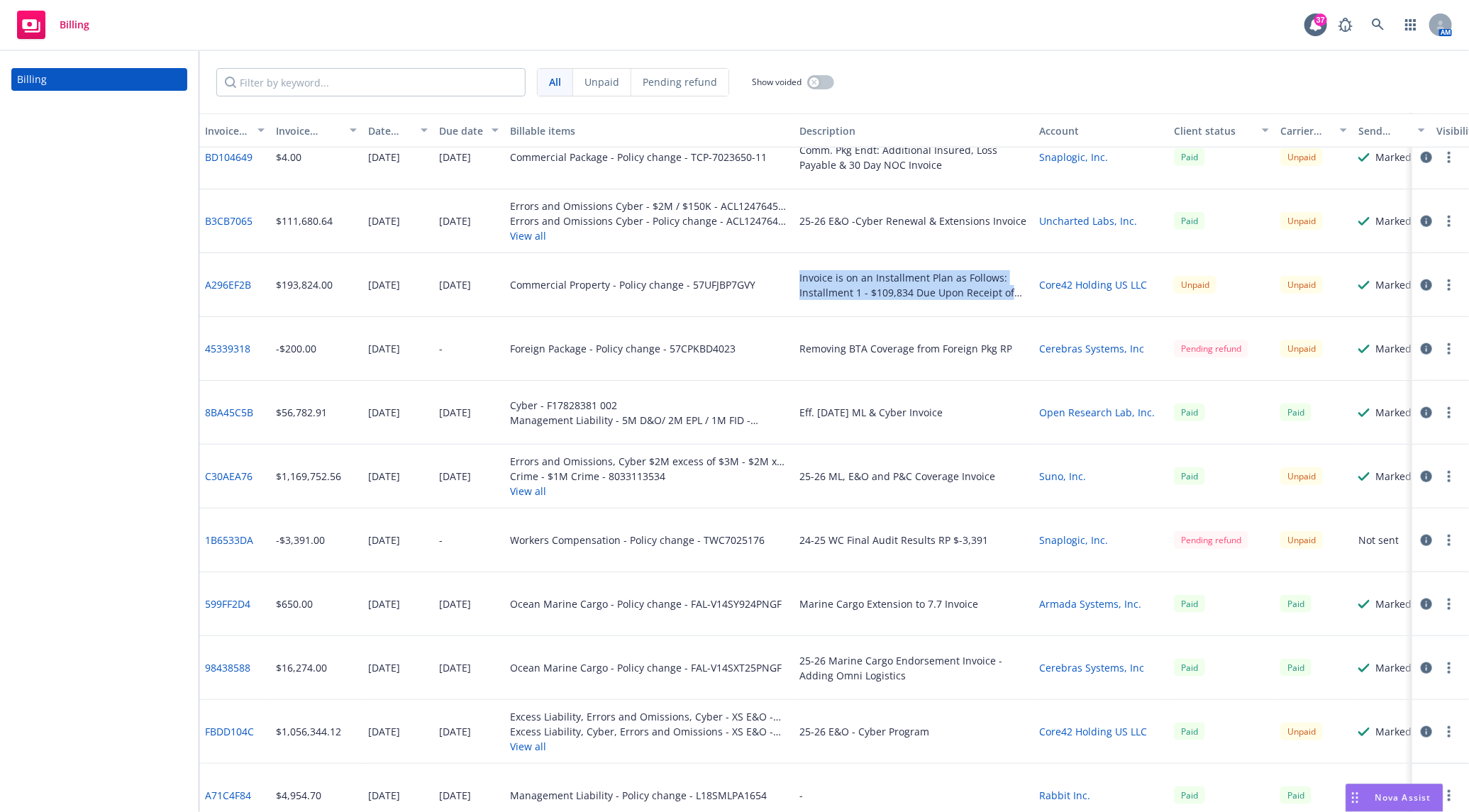
click at [858, 286] on div "Invoice is on an Installment Plan as Follows: Installment 1 - $109,834 Due Upon…" at bounding box center [913, 285] width 228 height 29
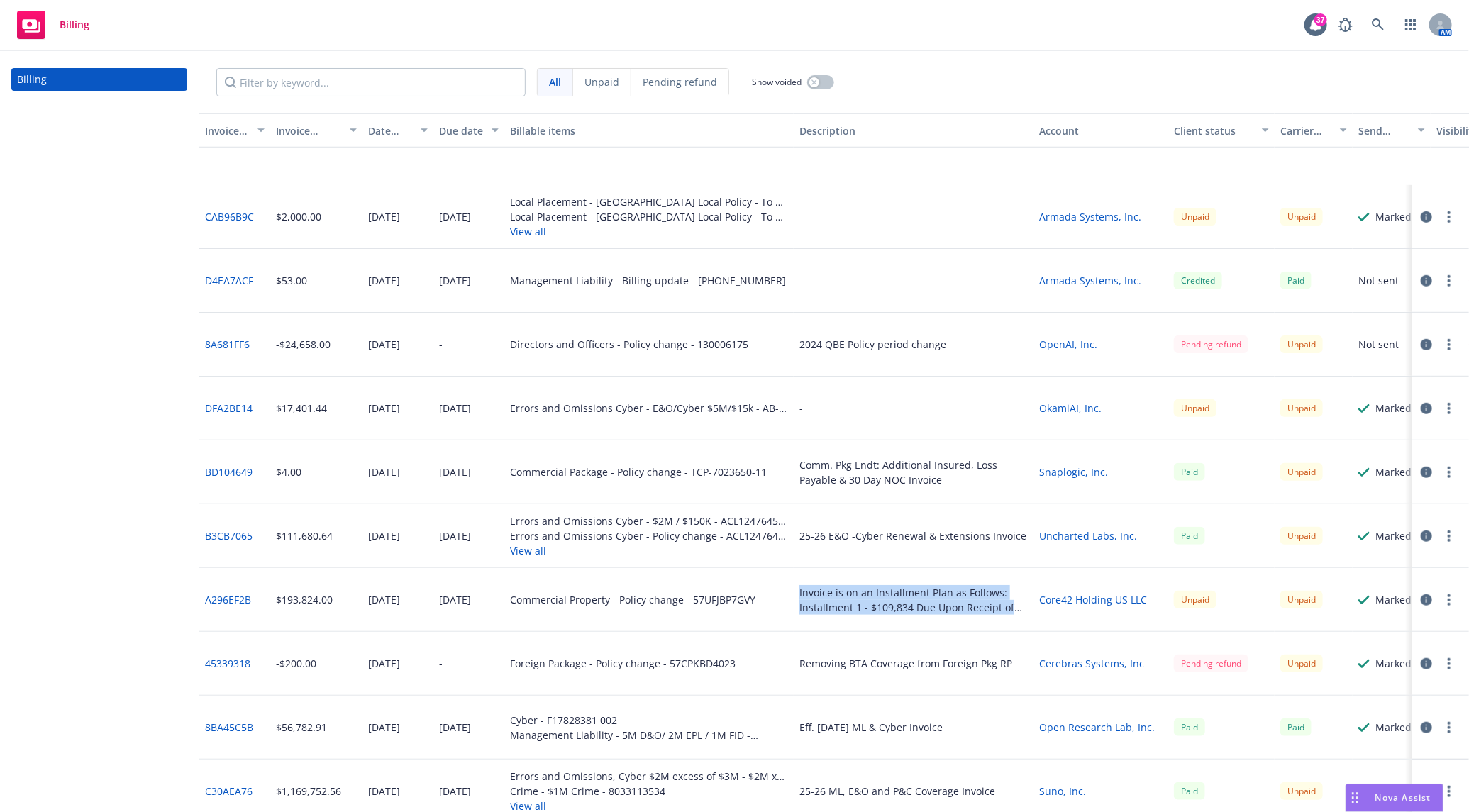
scroll to position [630, 0]
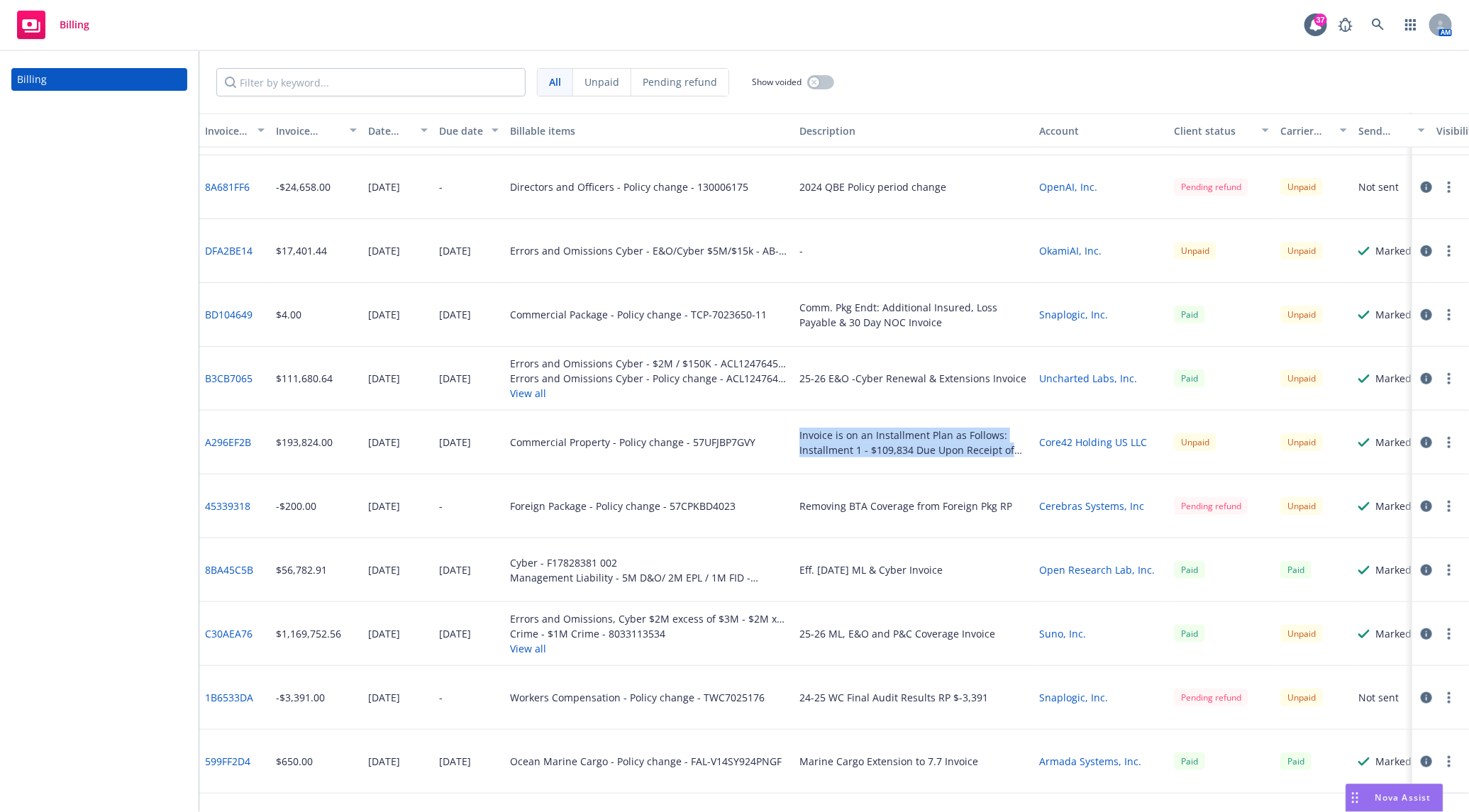
click at [938, 462] on div "Invoice is on an Installment Plan as Follows: Installment 1 - $109,834 Due Upon…" at bounding box center [913, 441] width 240 height 63
click at [261, 448] on div "A296EF2B" at bounding box center [235, 441] width 71 height 63
click at [1317, 380] on icon "button" at bounding box center [1426, 378] width 11 height 11
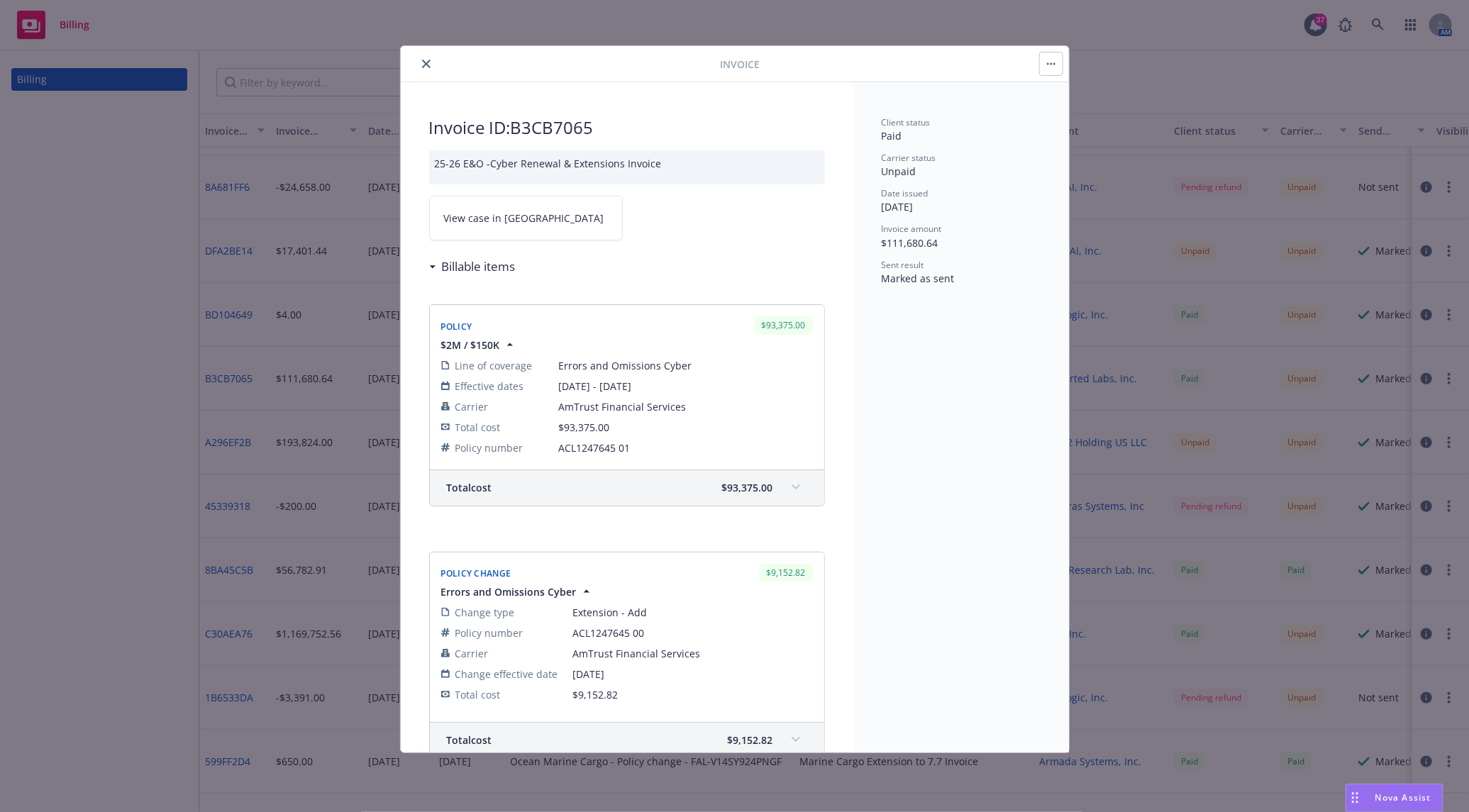
click at [513, 205] on link "View case in SSC" at bounding box center [525, 218] width 193 height 45
click at [427, 62] on icon "close" at bounding box center [426, 63] width 8 height 8
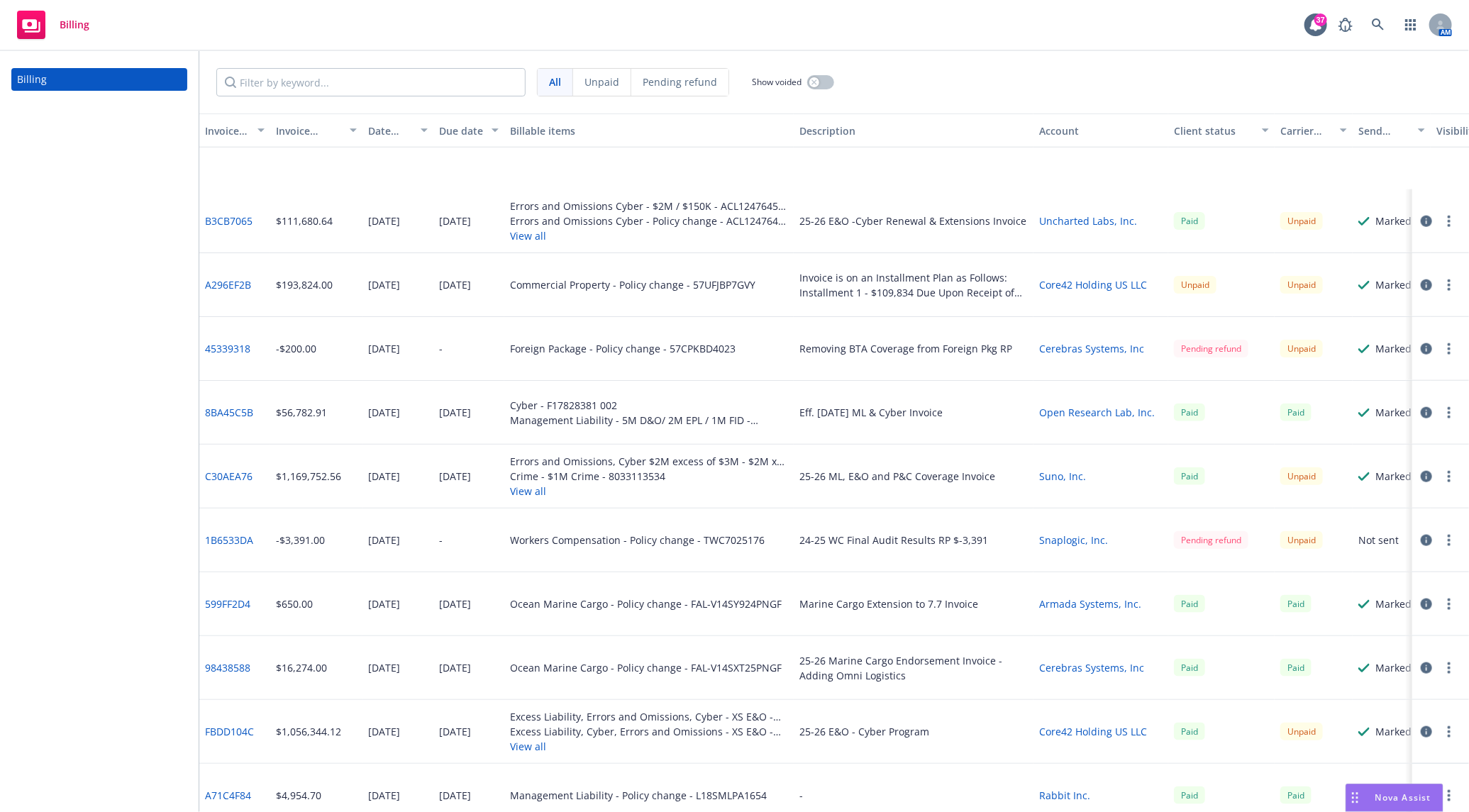
scroll to position [945, 0]
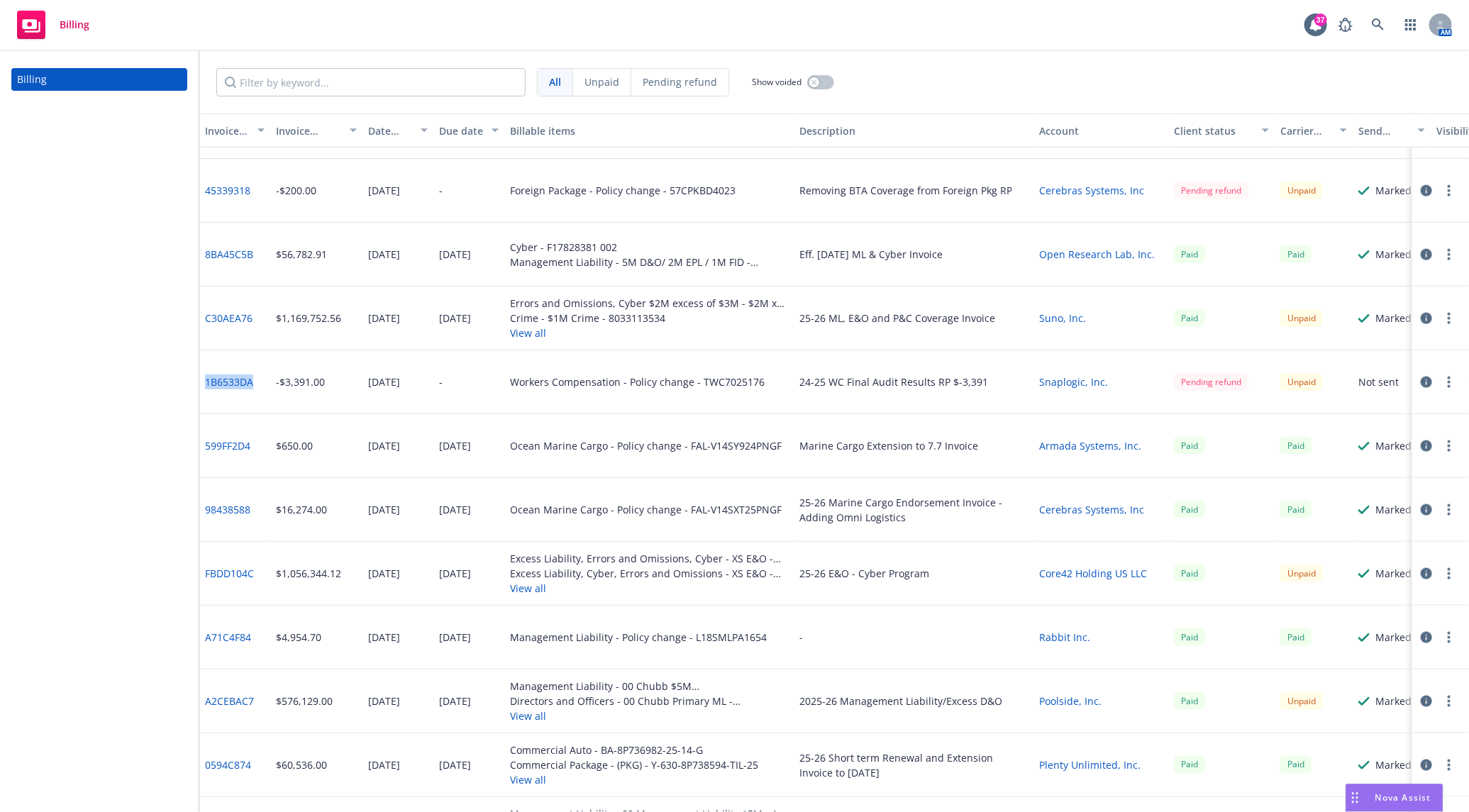
drag, startPoint x: 261, startPoint y: 395, endPoint x: 199, endPoint y: 383, distance: 63.2
click at [200, 383] on div "1B6533DA" at bounding box center [235, 382] width 71 height 63
click at [1317, 382] on button "button" at bounding box center [1426, 382] width 17 height 17
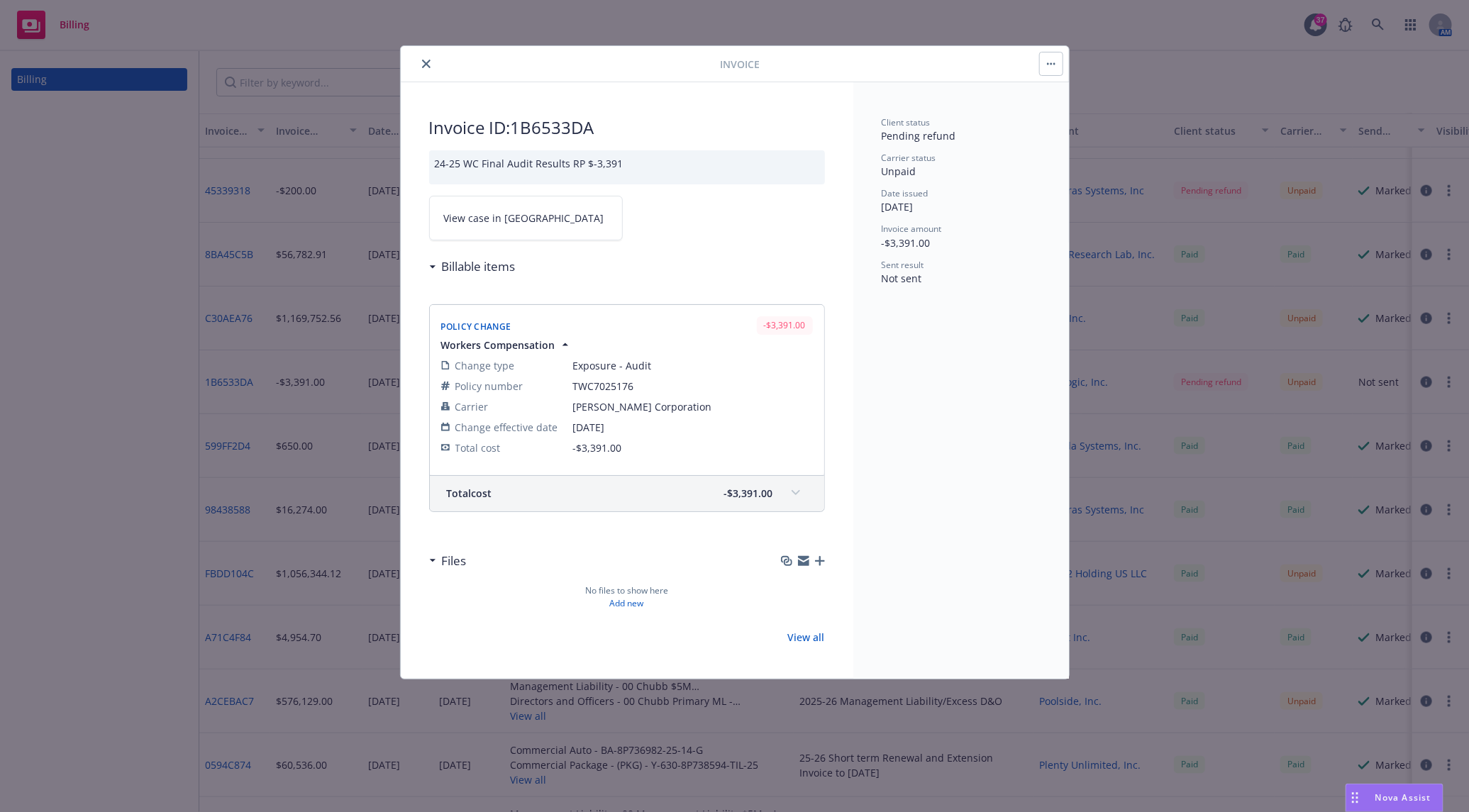
click at [571, 238] on link "View case in SSC" at bounding box center [525, 218] width 193 height 45
click at [427, 57] on button "close" at bounding box center [426, 63] width 17 height 17
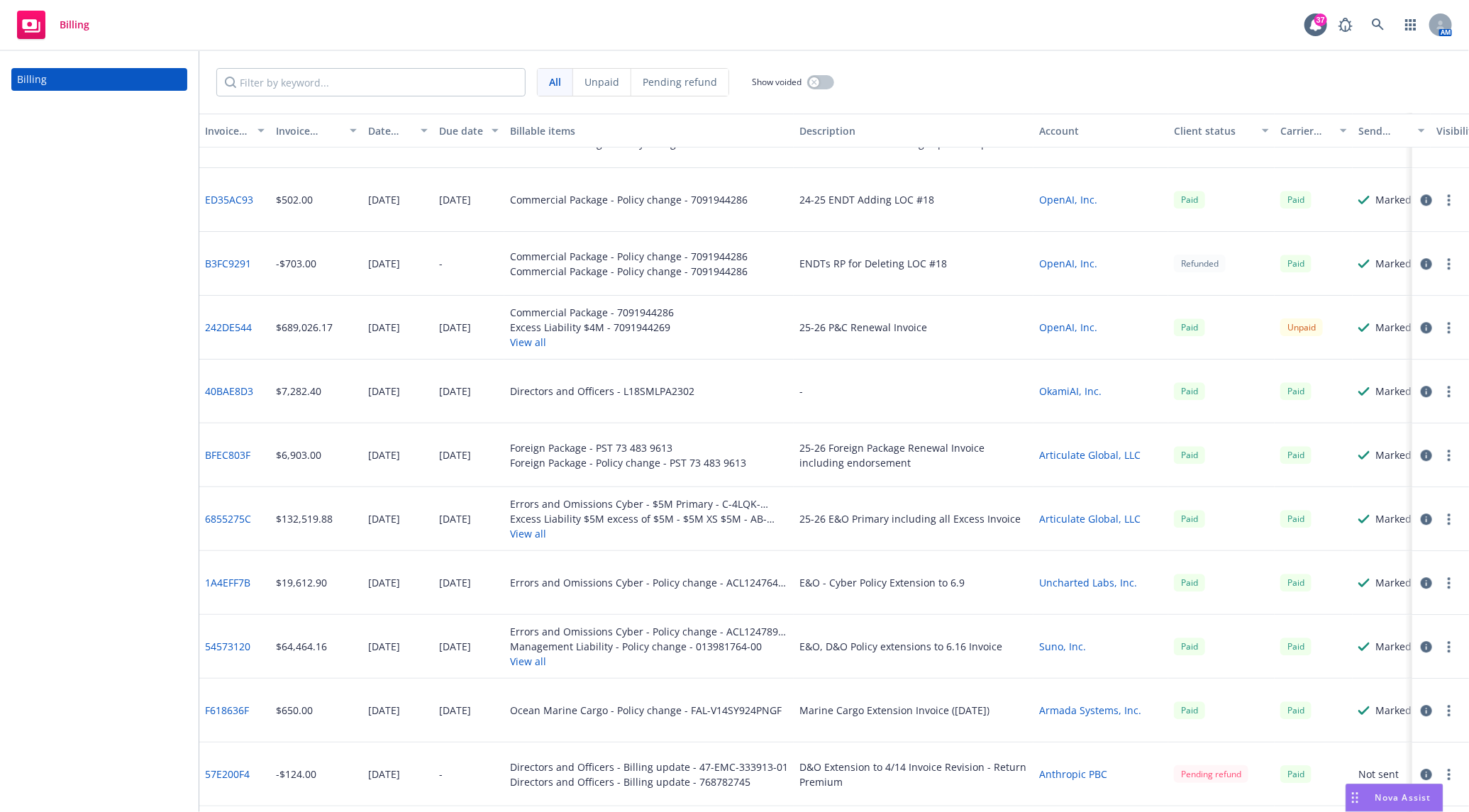
scroll to position [2253, 0]
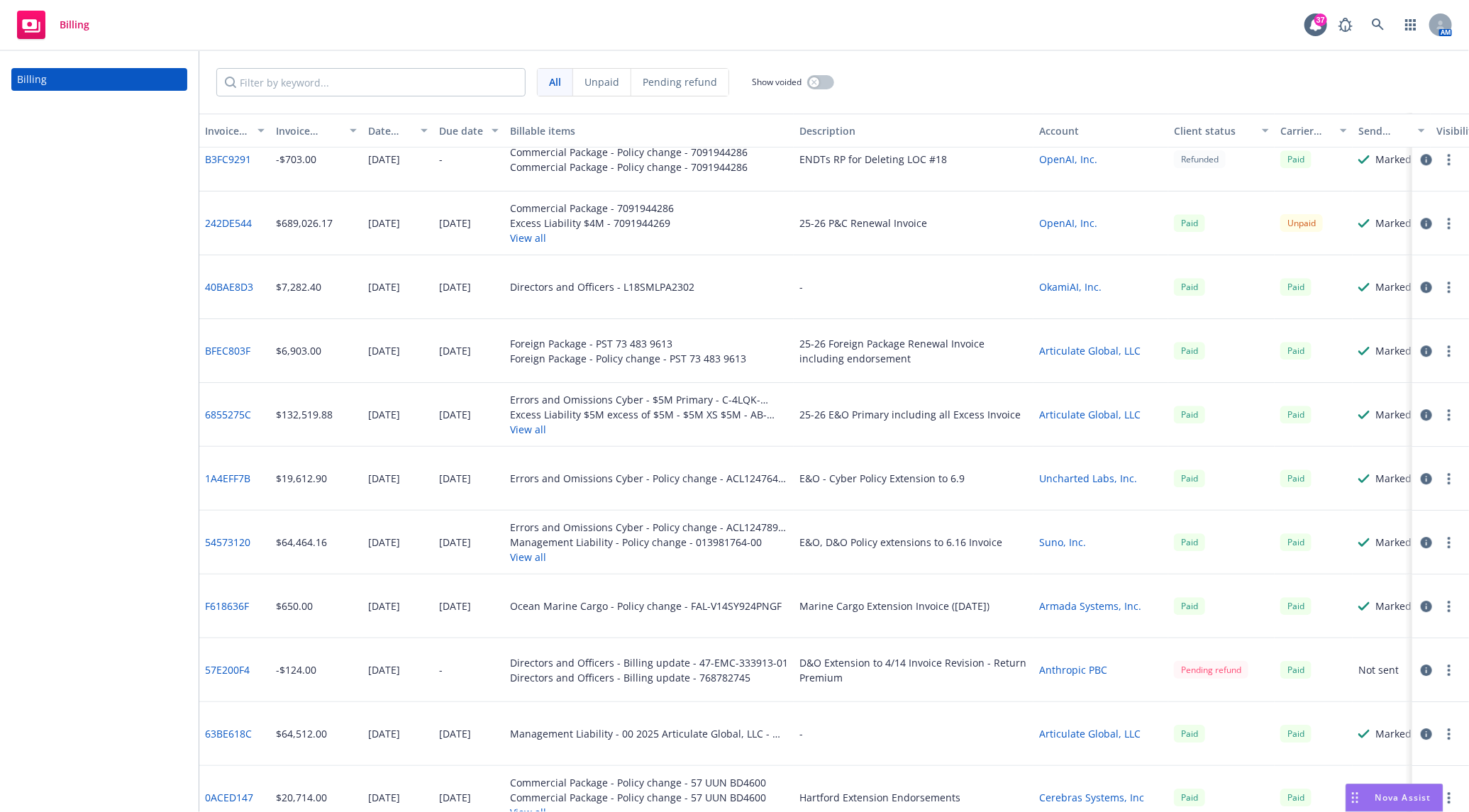
drag, startPoint x: 129, startPoint y: 324, endPoint x: 130, endPoint y: 298, distance: 26.0
click at [130, 298] on div "Billing" at bounding box center [99, 431] width 199 height 761
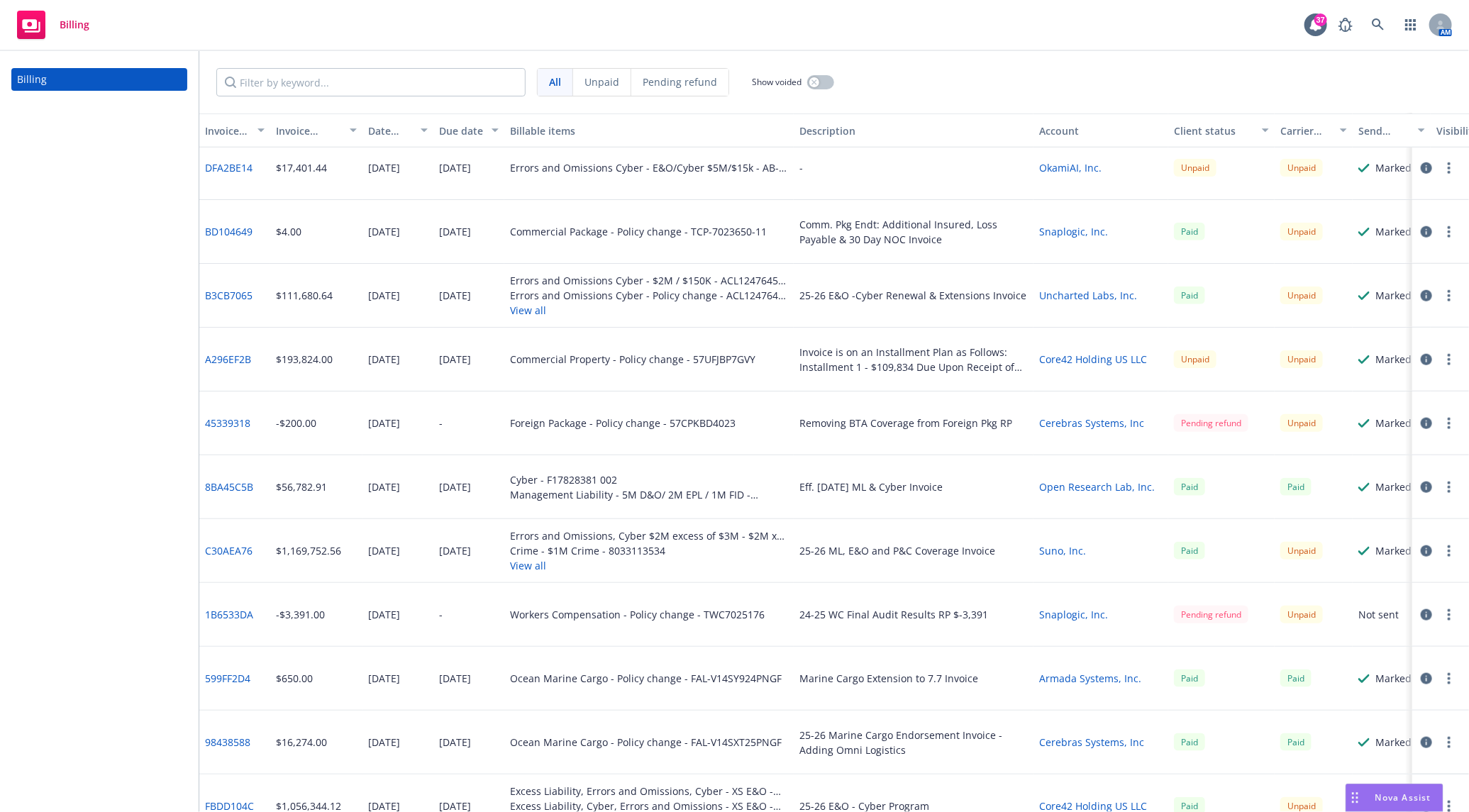
scroll to position [677, 0]
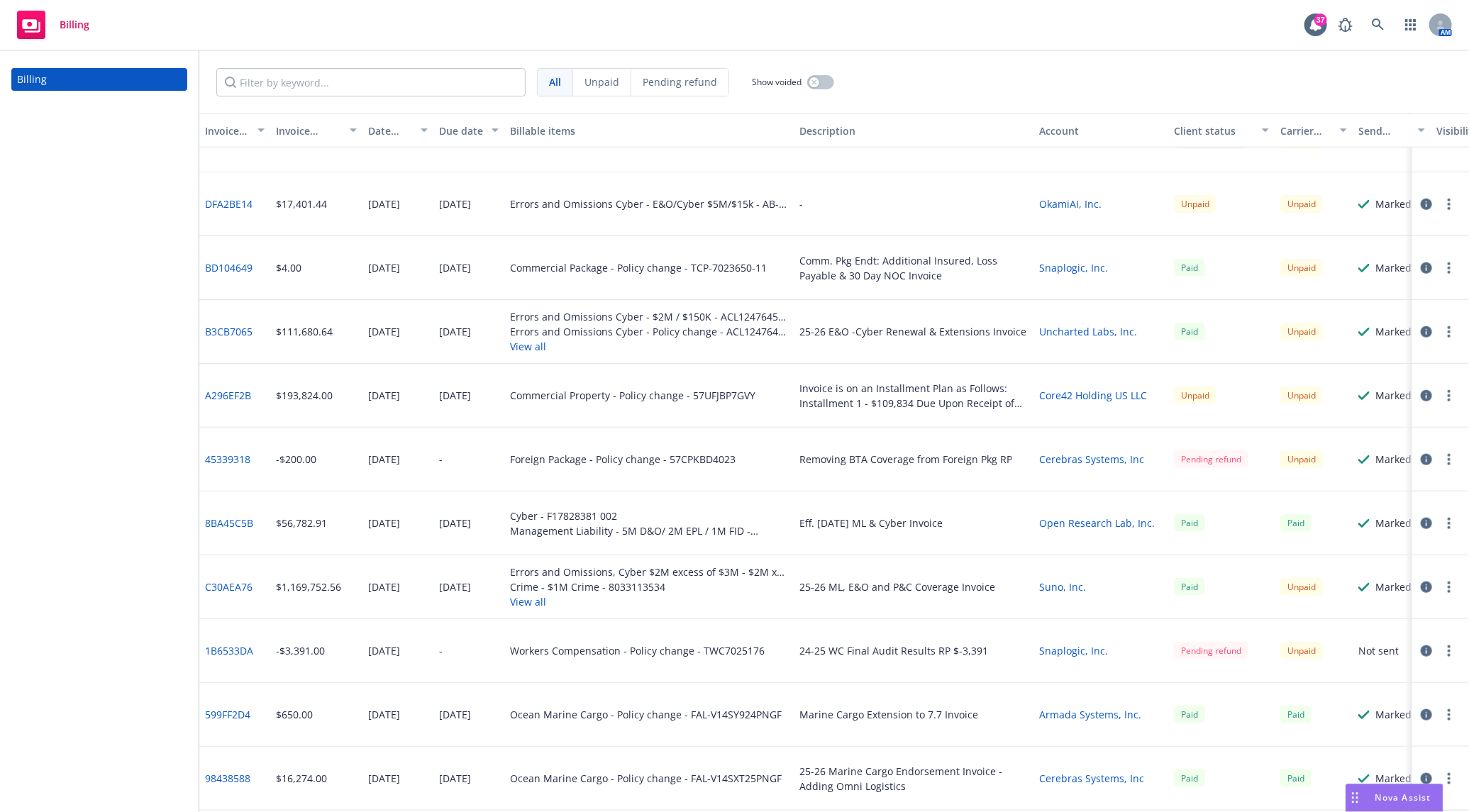
click at [246, 333] on link "B3CB7065" at bounding box center [229, 331] width 48 height 15
click at [422, 81] on input "Filter by keyword..." at bounding box center [371, 82] width 309 height 29
paste input "1B6533DA"
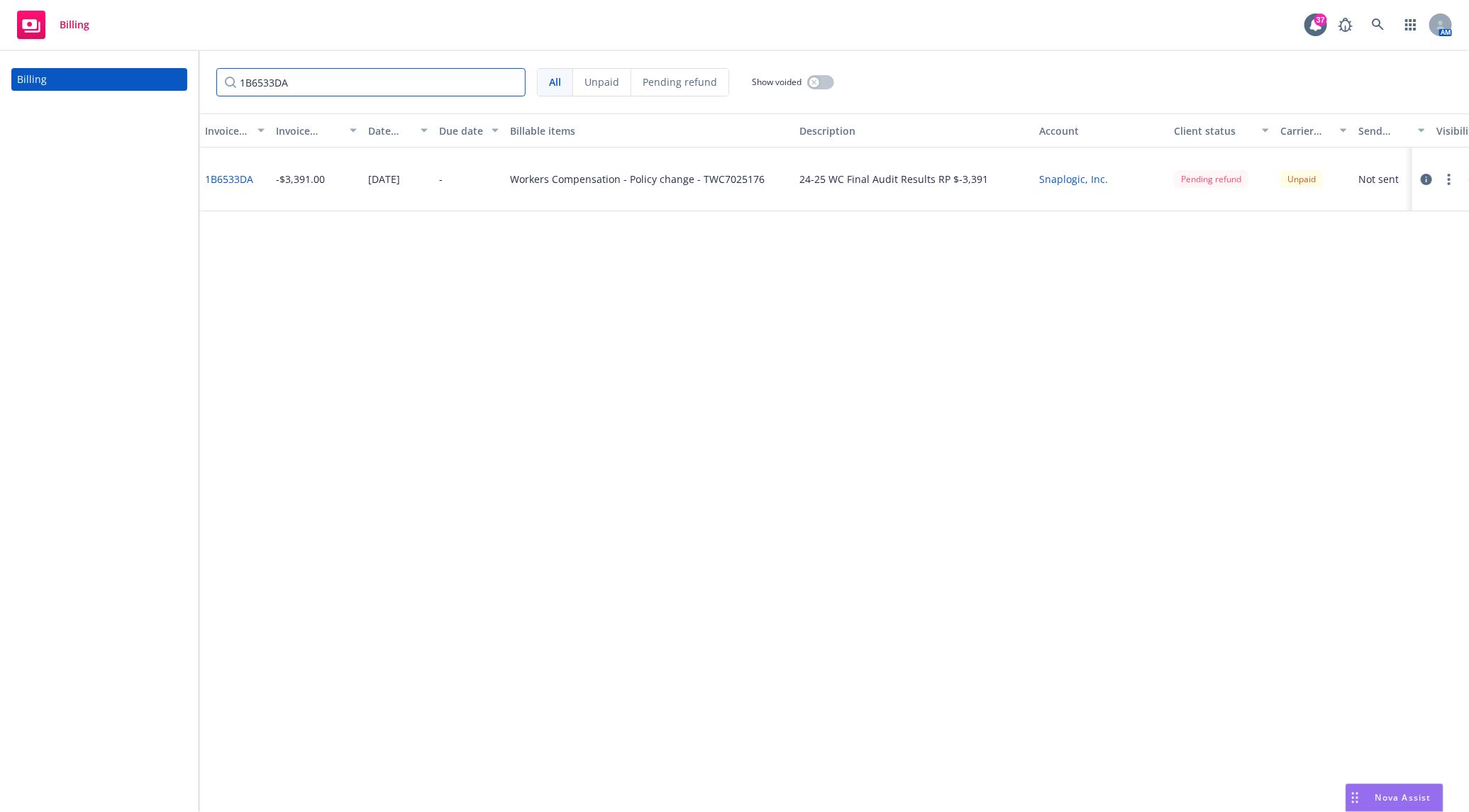
type input "1B6533DA"
click at [234, 175] on link "1B6533DA" at bounding box center [229, 179] width 48 height 15
click at [1049, 175] on link "Snaplogic, Inc." at bounding box center [1073, 179] width 69 height 15
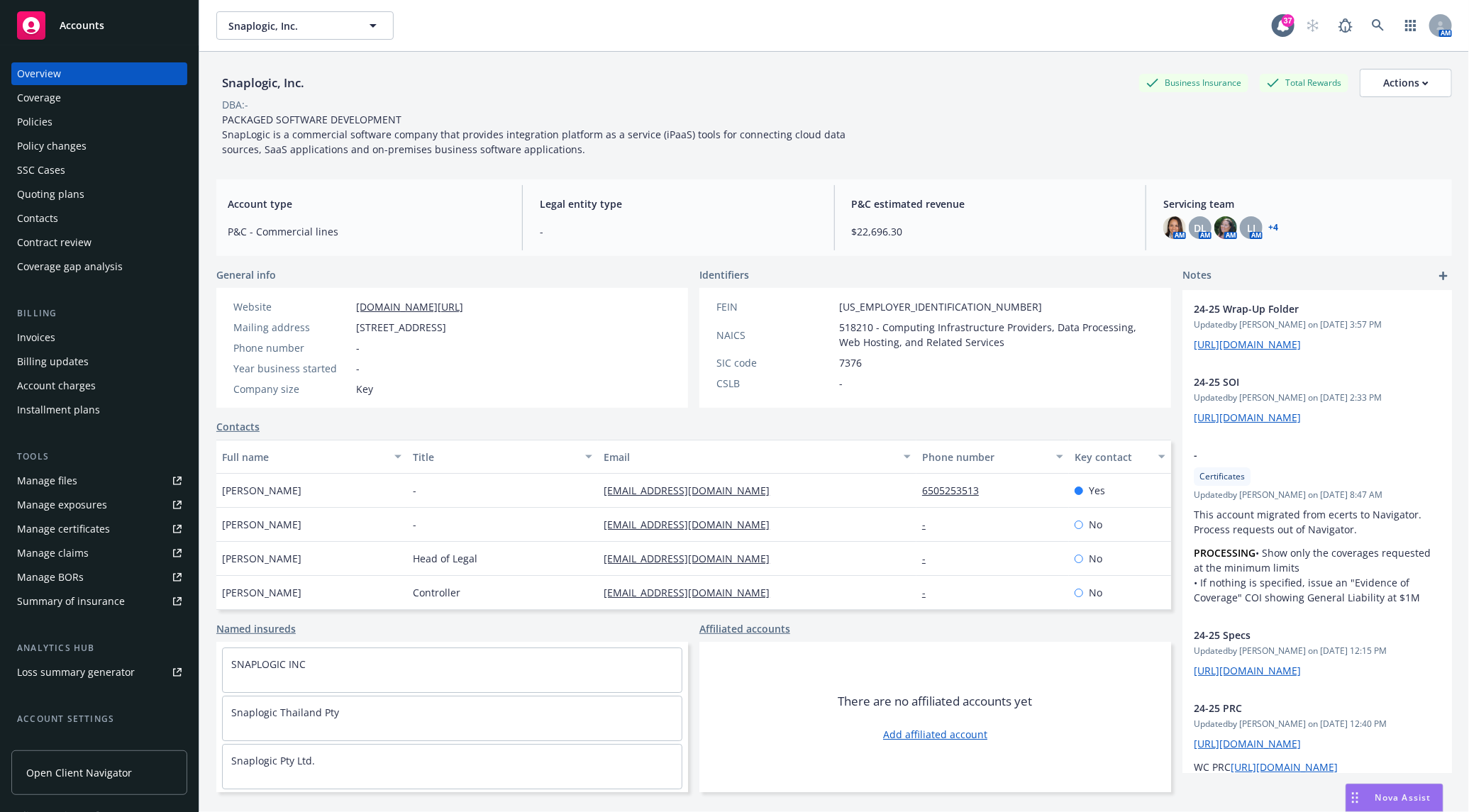
click at [93, 474] on link "Manage files" at bounding box center [98, 480] width 176 height 23
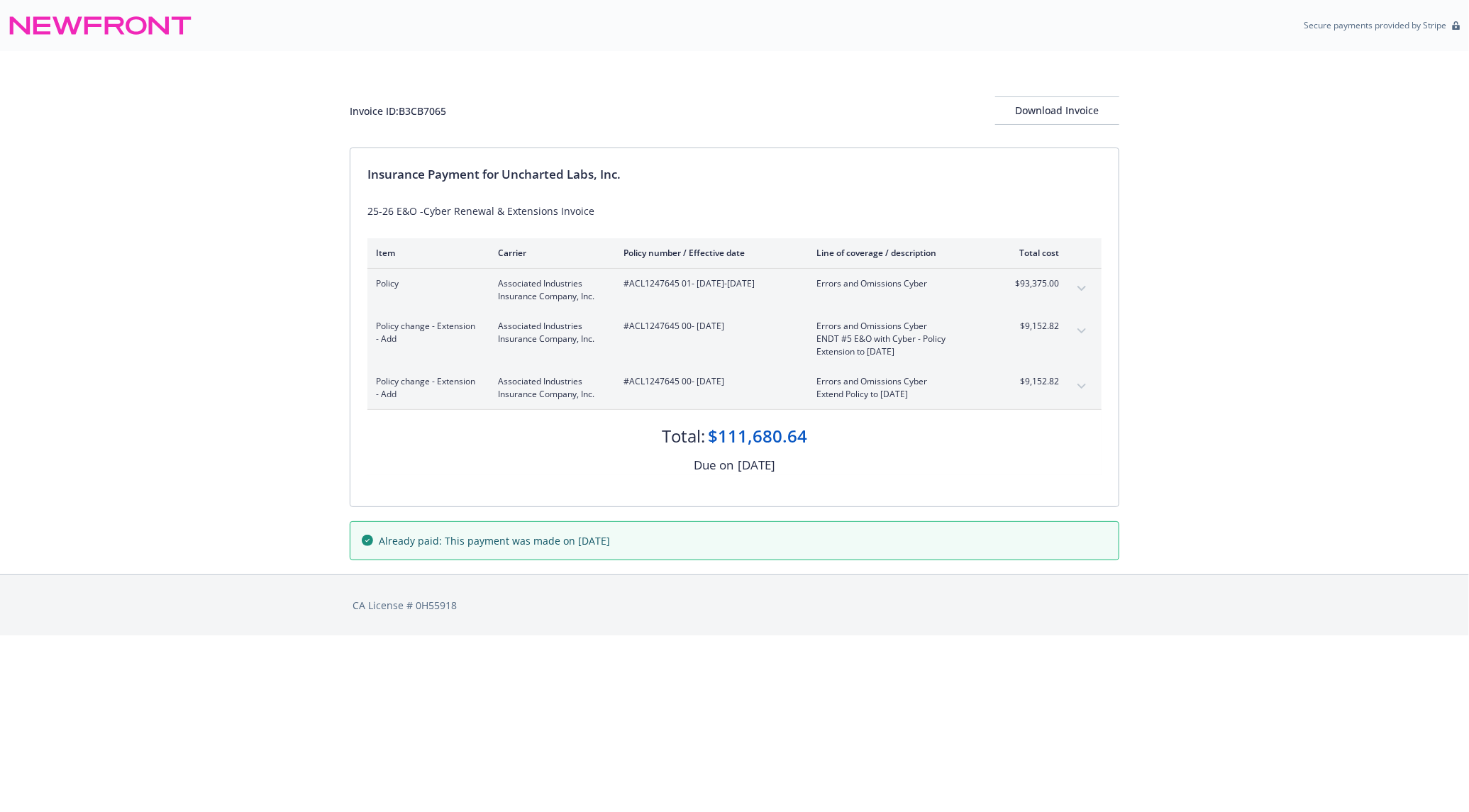
click at [1079, 283] on button "expand content" at bounding box center [1081, 288] width 23 height 23
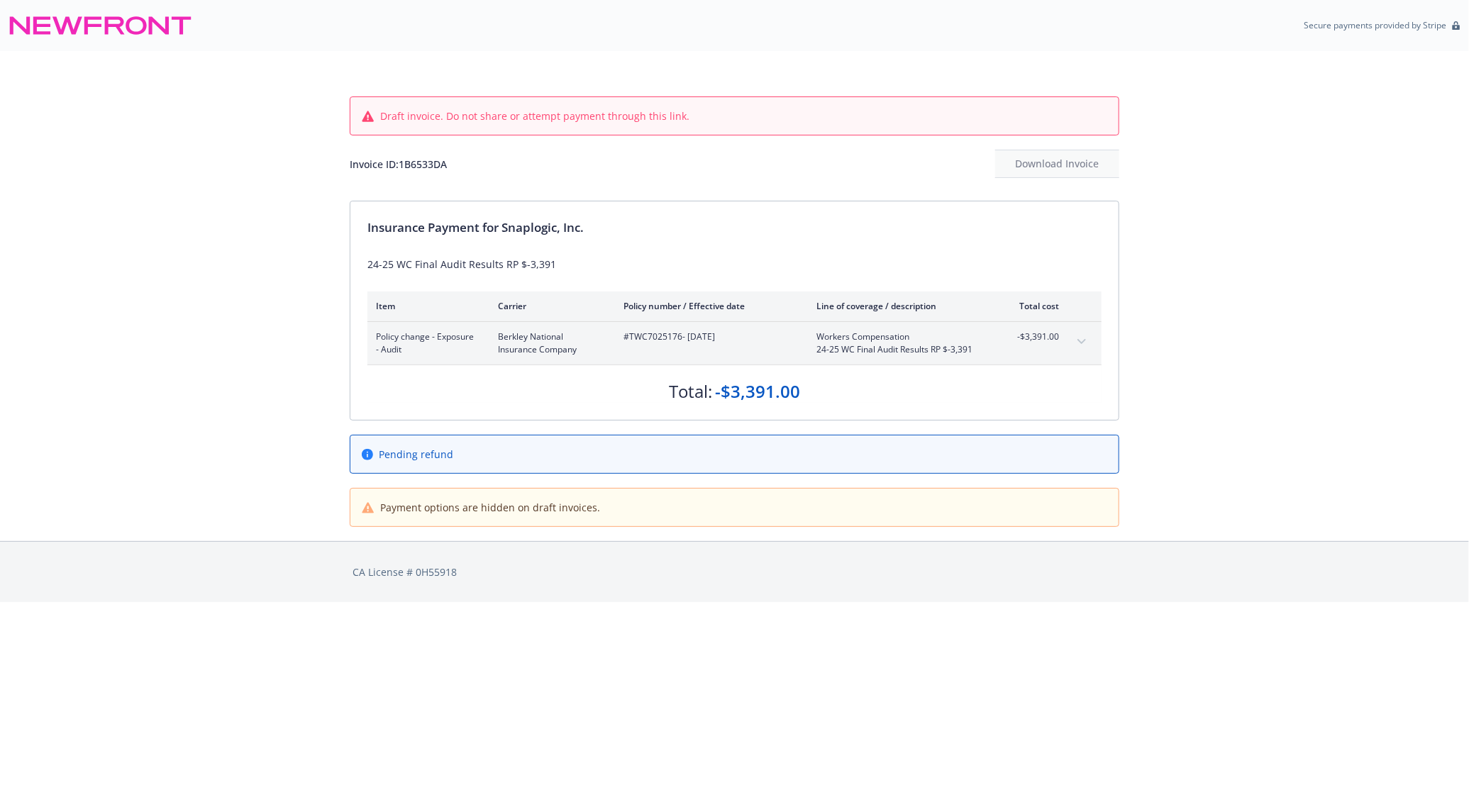
click at [1079, 338] on icon "expand content" at bounding box center [1081, 341] width 8 height 6
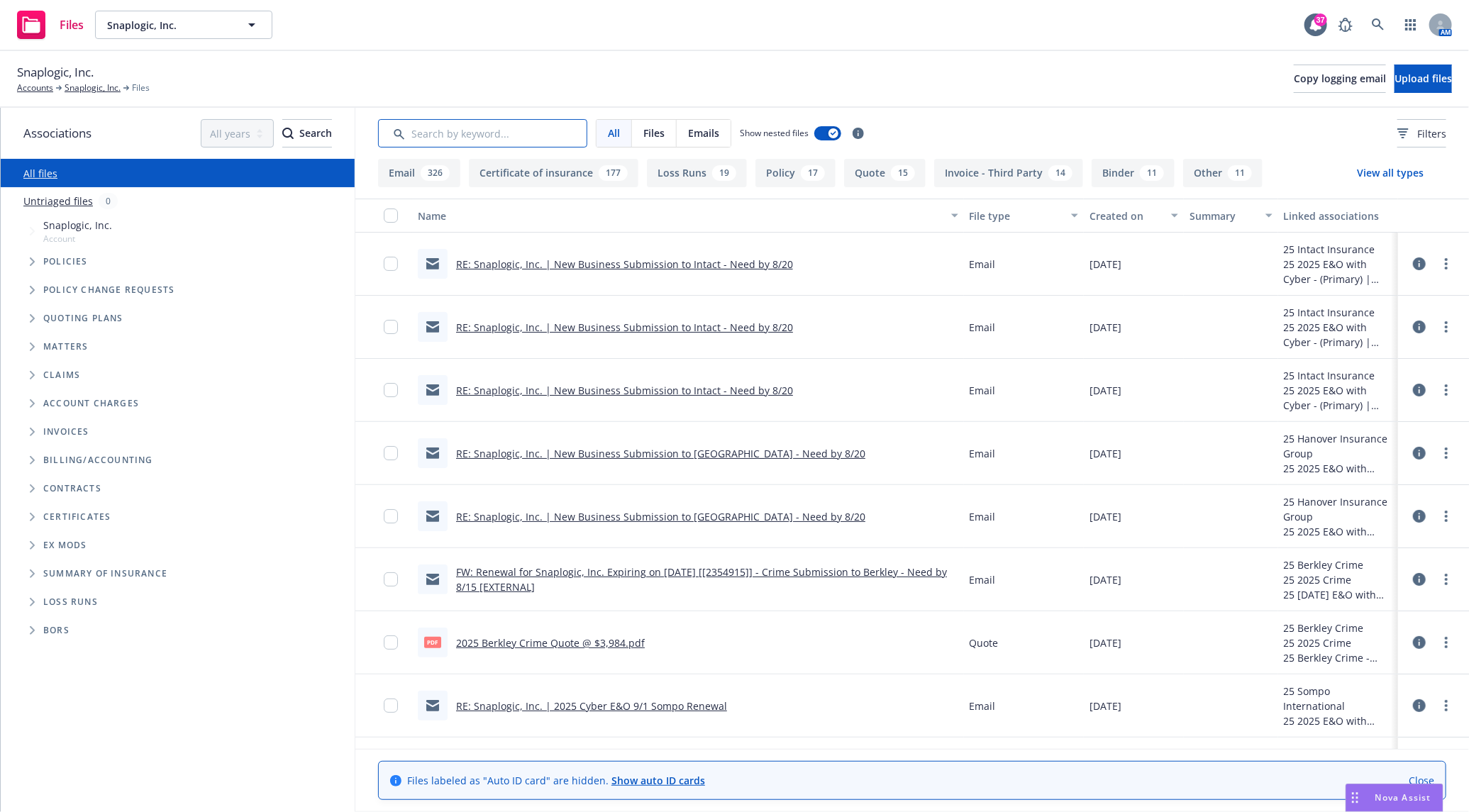
click at [470, 137] on input "Search by keyword..." at bounding box center [482, 133] width 209 height 29
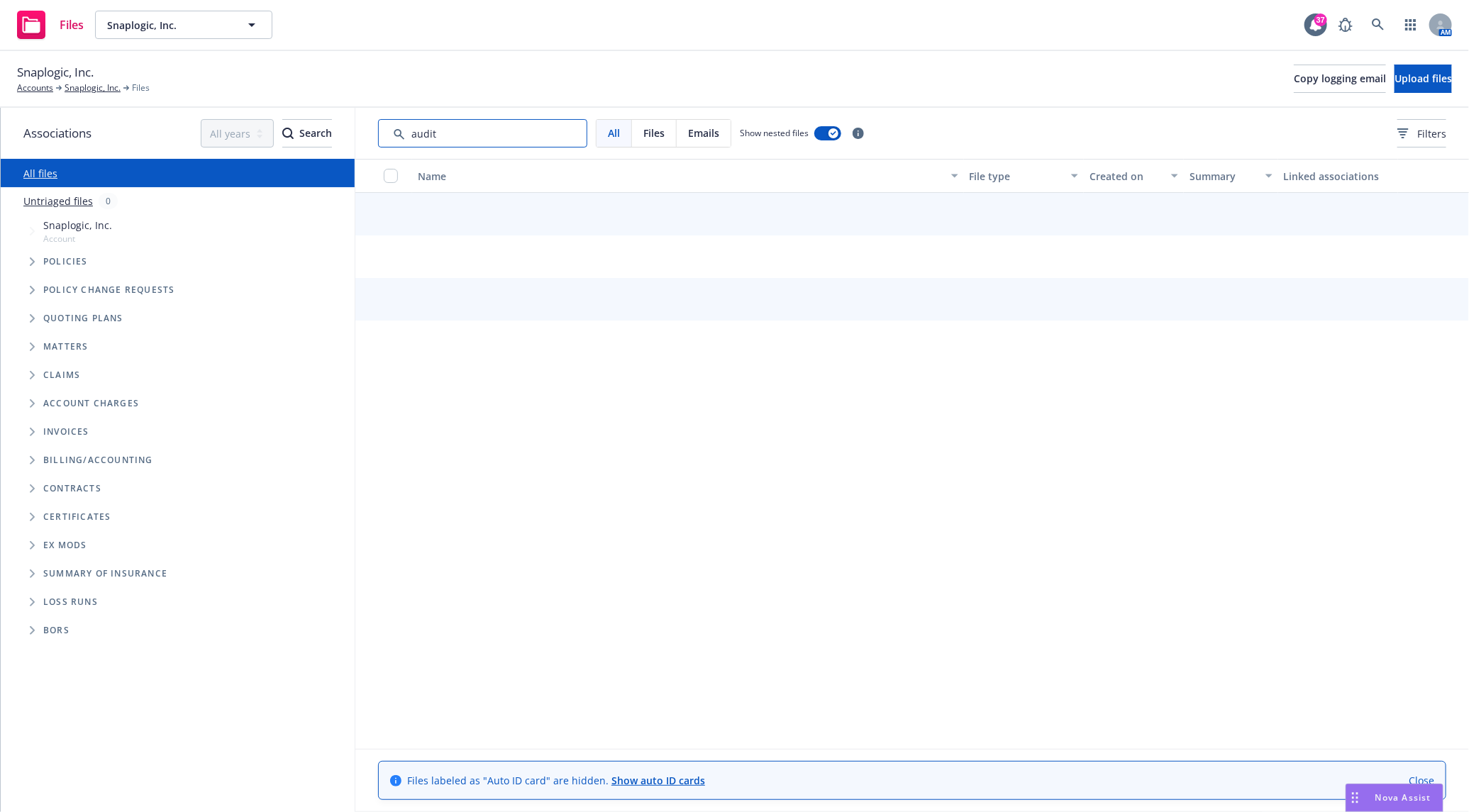
type input "audit"
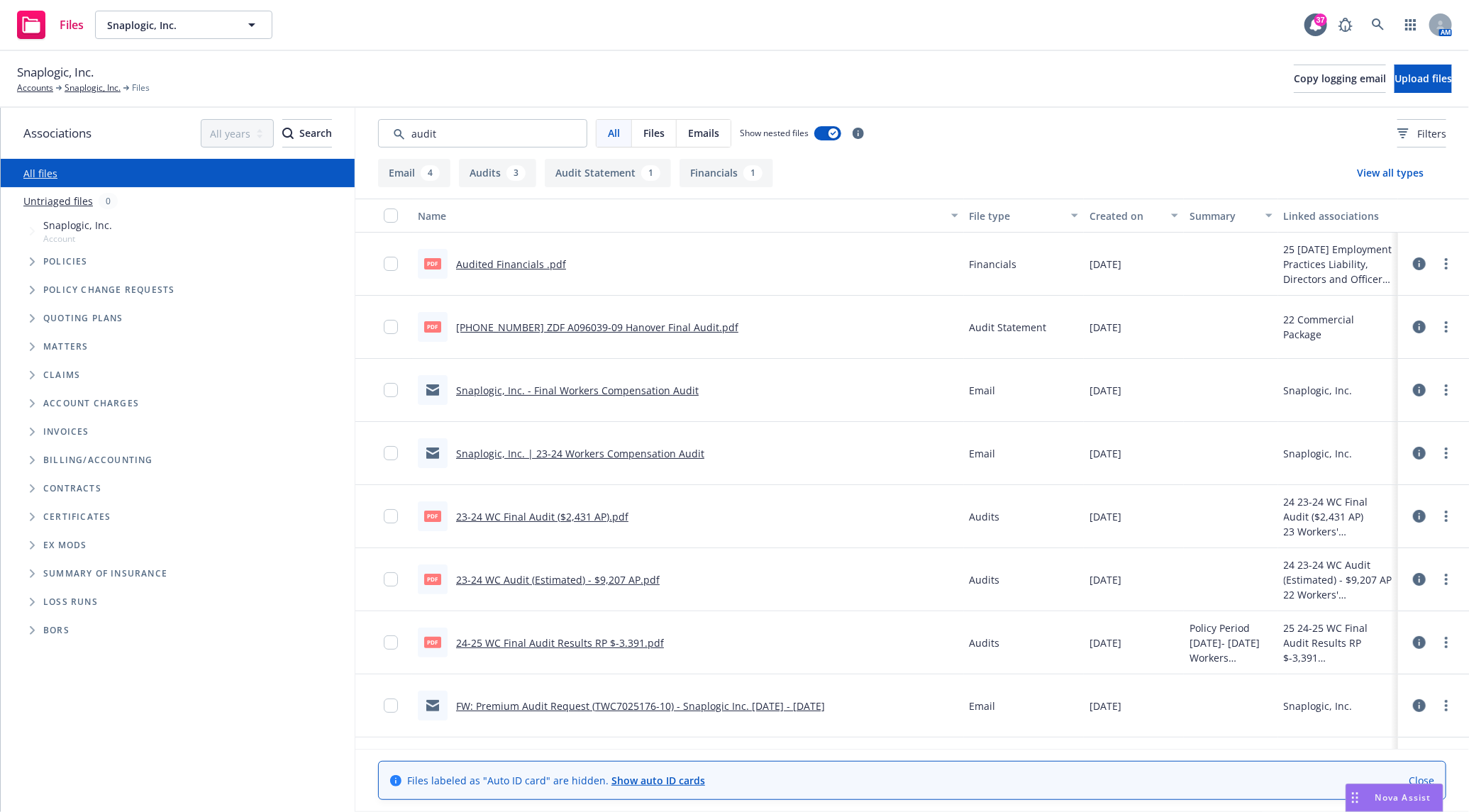
click at [638, 394] on link "Snaplogic, Inc. - Final Workers Compensation Audit" at bounding box center [578, 390] width 243 height 14
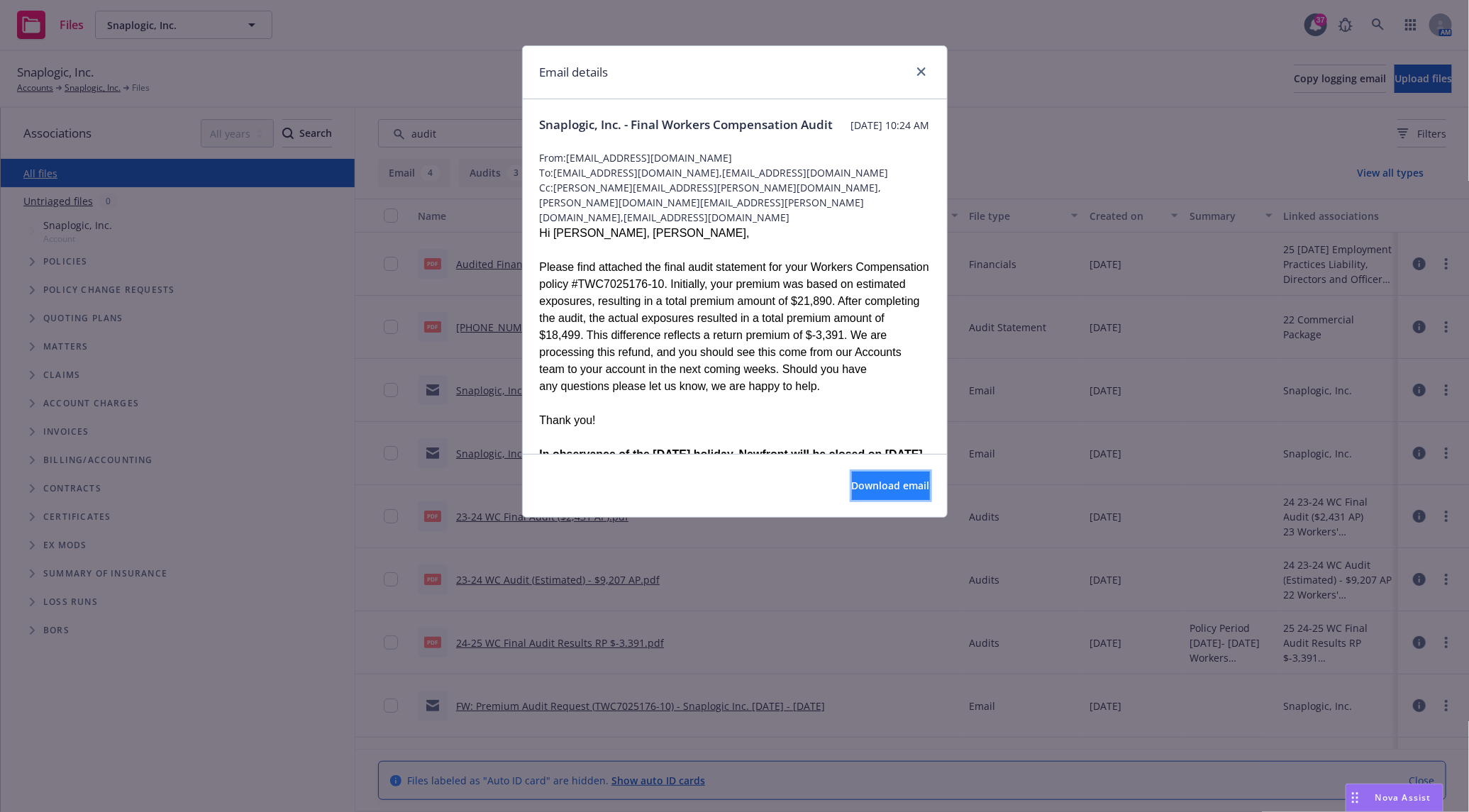
click at [872, 475] on button "Download email" at bounding box center [890, 486] width 78 height 29
click at [925, 67] on link "close" at bounding box center [921, 72] width 17 height 17
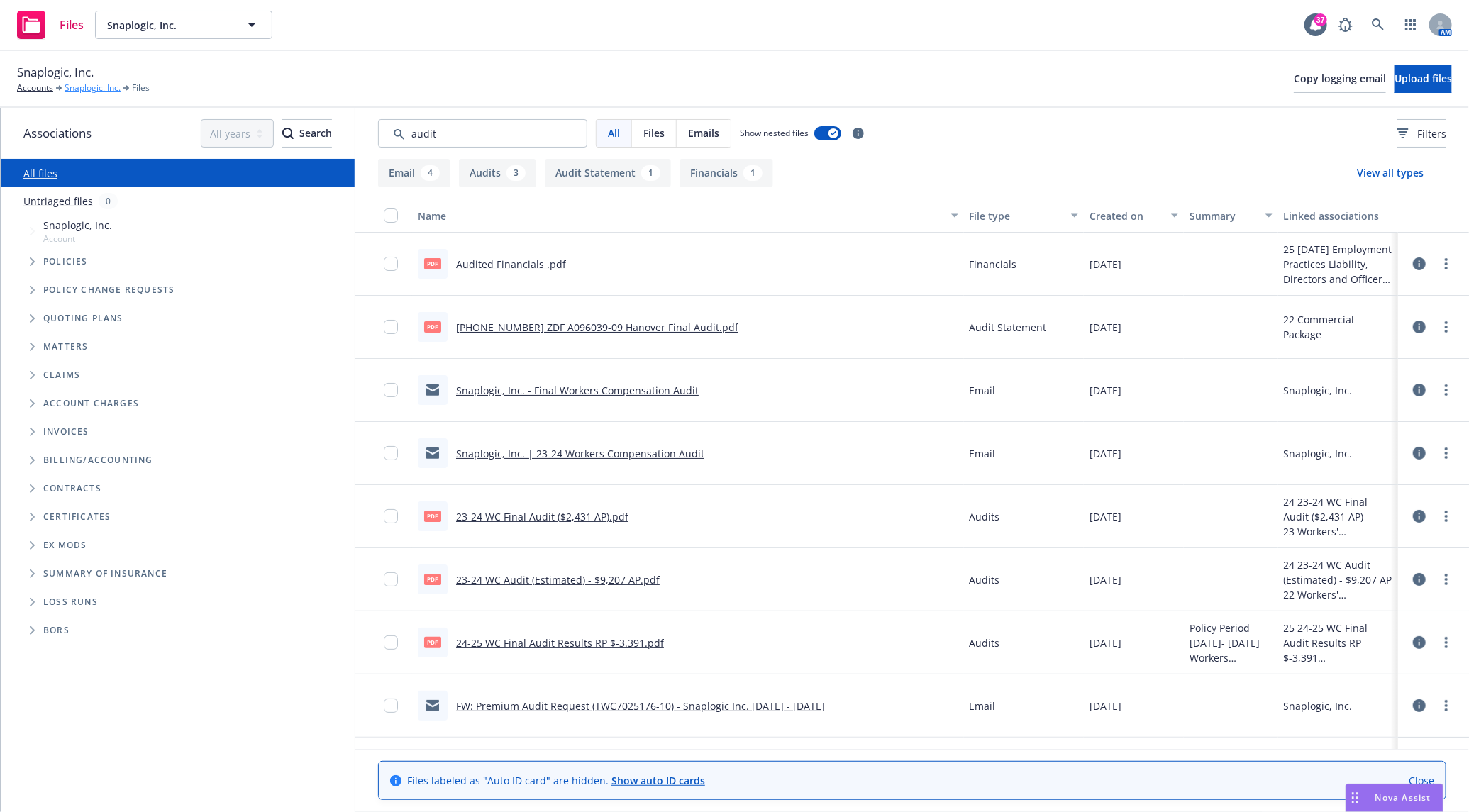
click at [107, 86] on link "Snaplogic, Inc." at bounding box center [92, 88] width 56 height 13
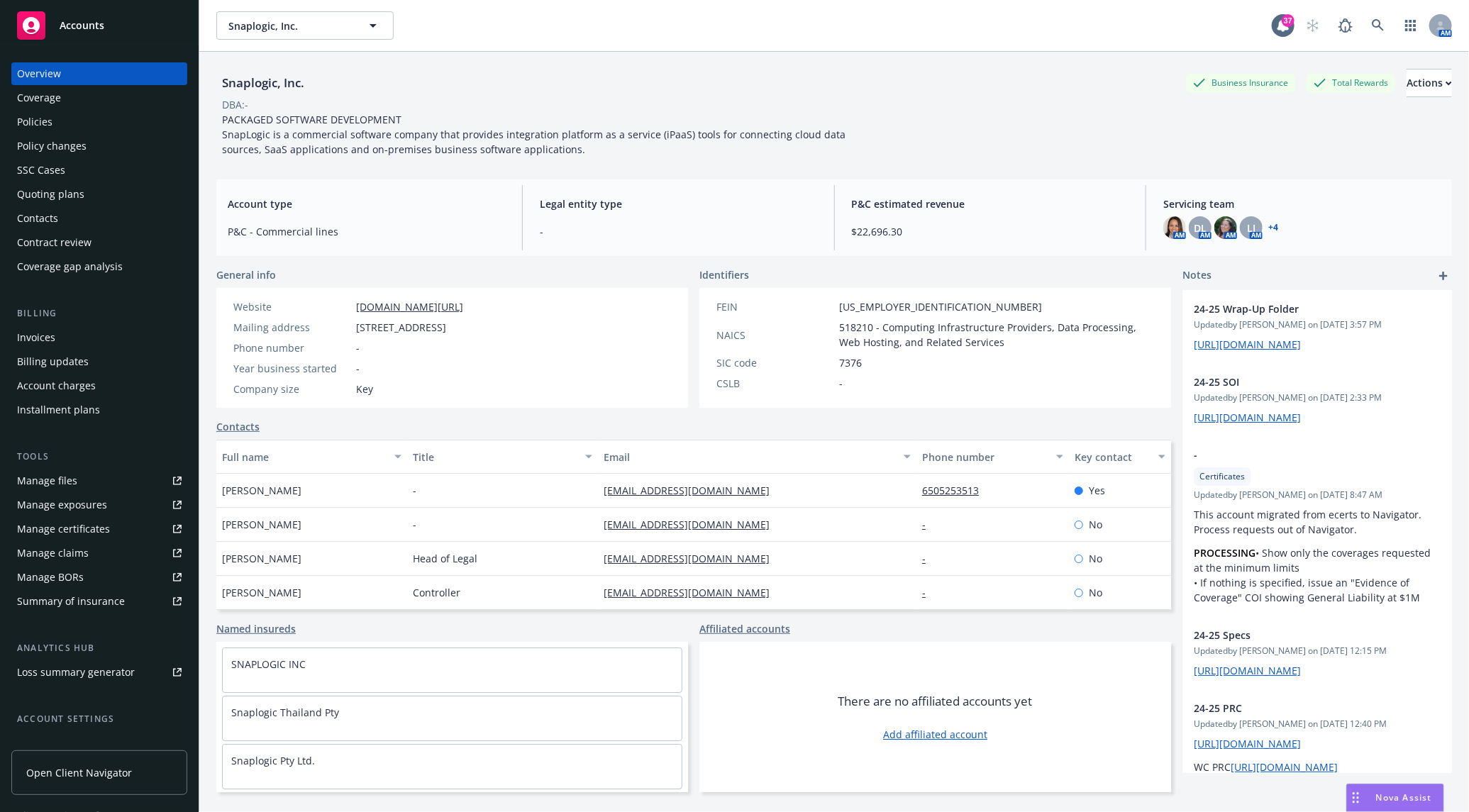
click at [1268, 226] on link "+ 4" at bounding box center [1272, 227] width 10 height 8
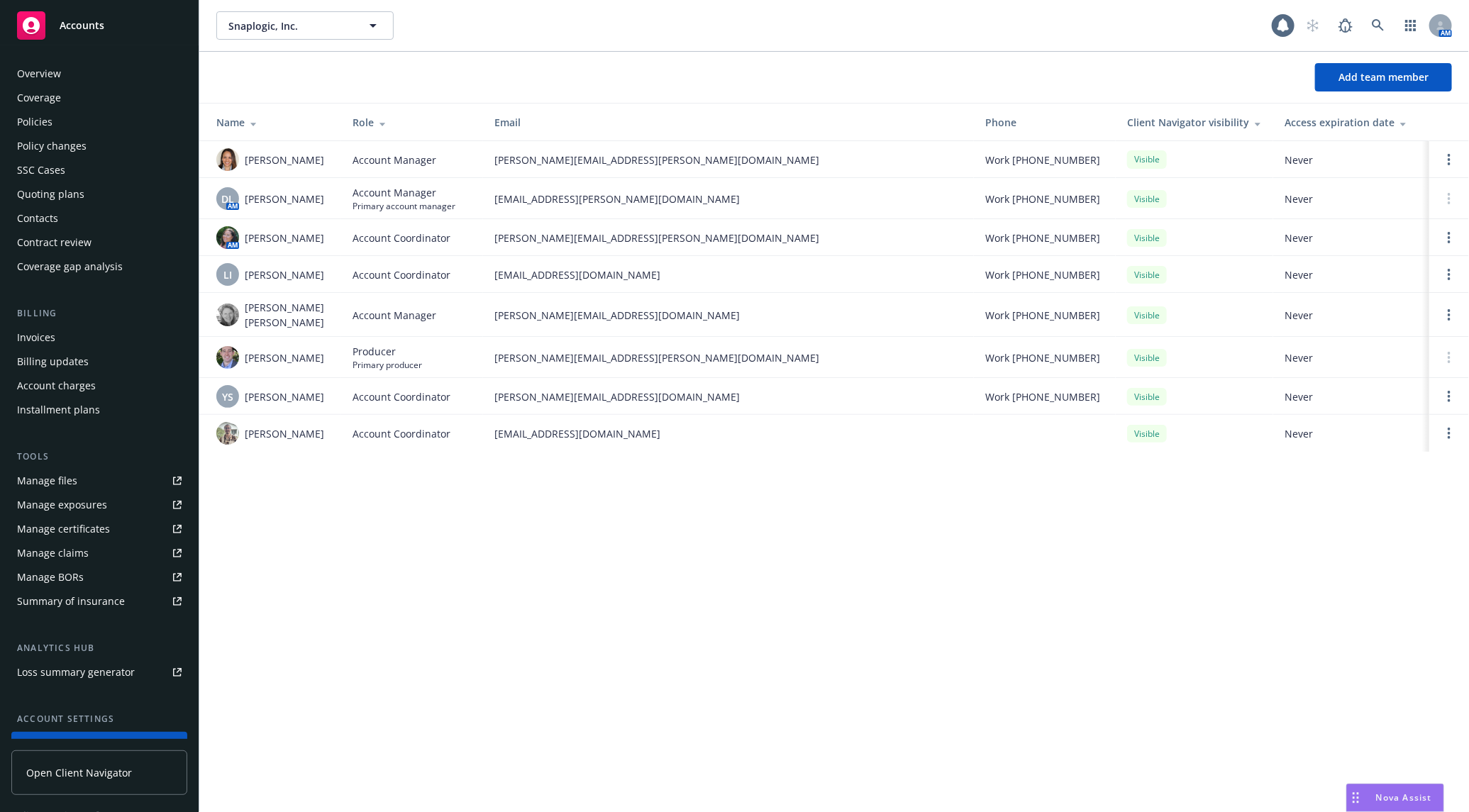
scroll to position [111, 0]
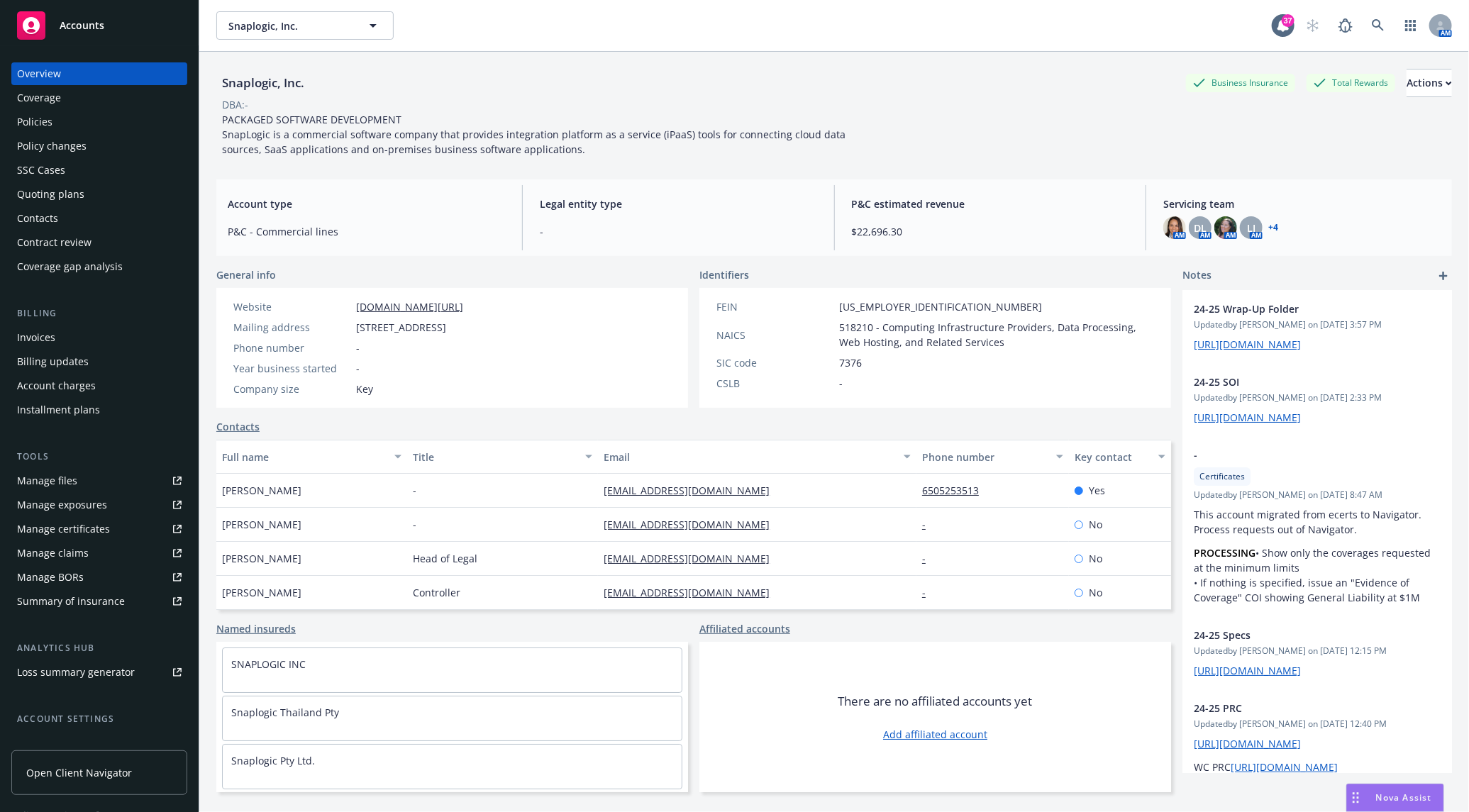
click at [478, 138] on span "PACKAGED SOFTWARE DEVELOPMENT SnapLogic is a commercial software company that p…" at bounding box center [534, 134] width 626 height 43
click at [53, 481] on div "Manage files" at bounding box center [48, 480] width 61 height 23
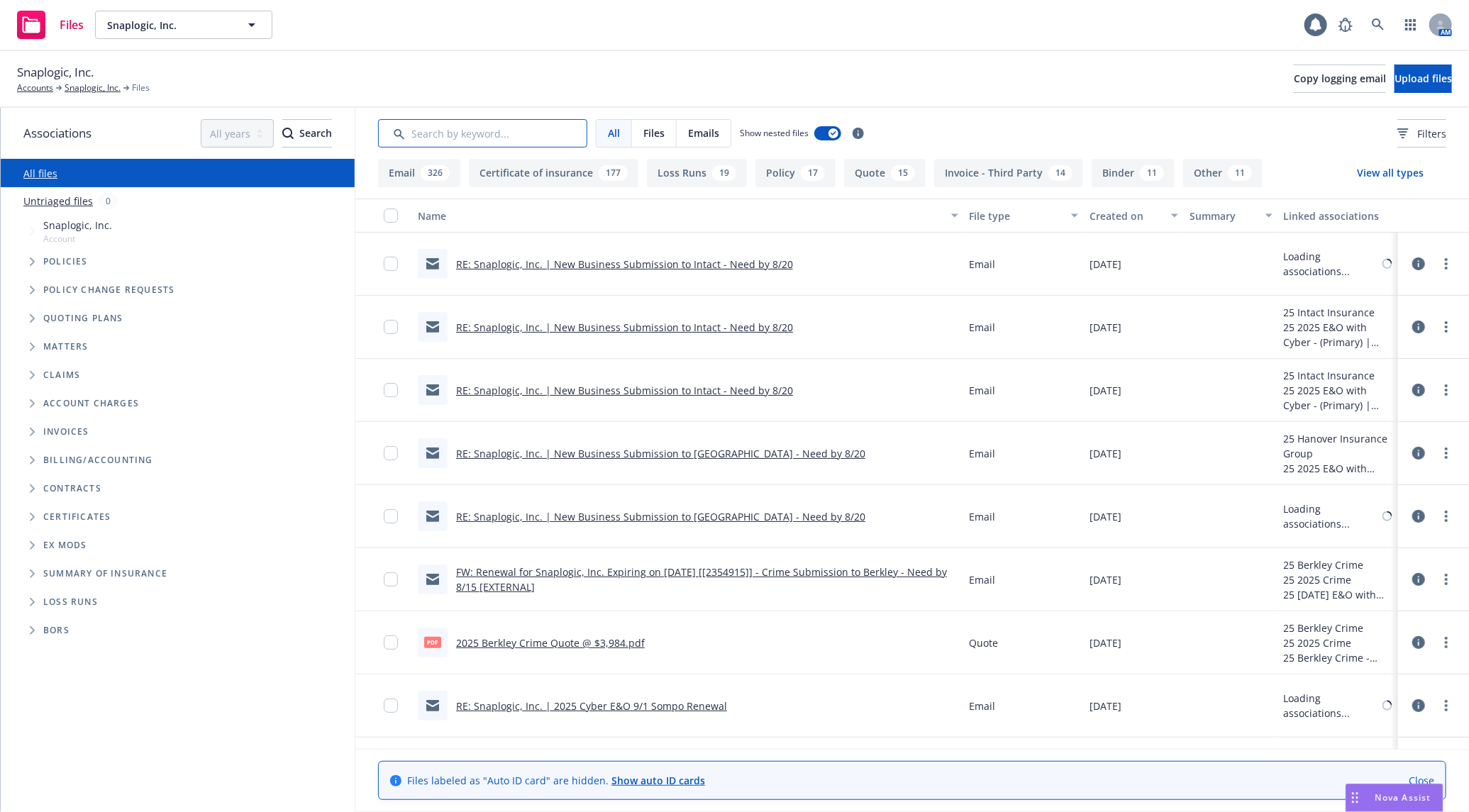
click at [482, 128] on input "Search by keyword..." at bounding box center [482, 133] width 209 height 29
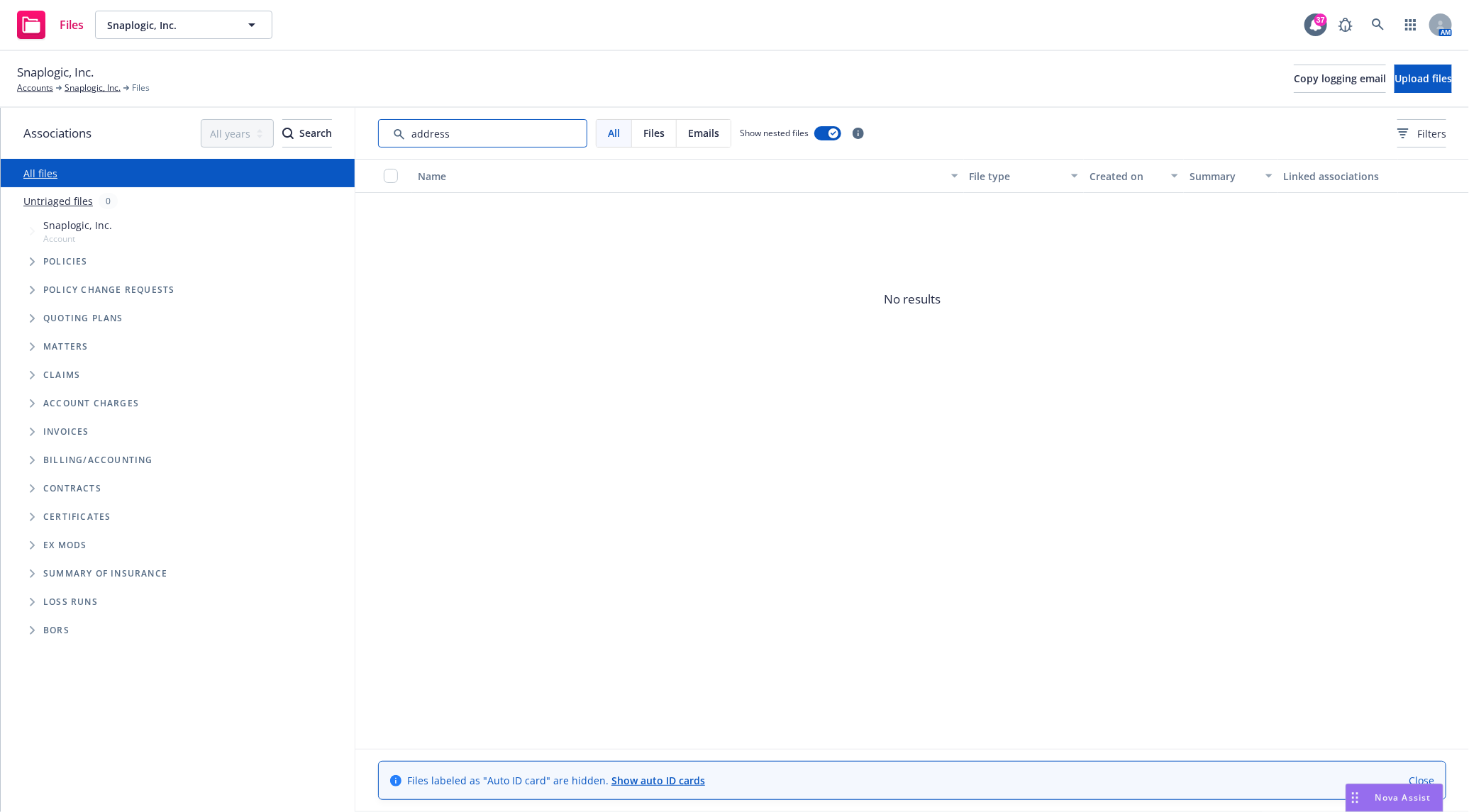
type input "address"
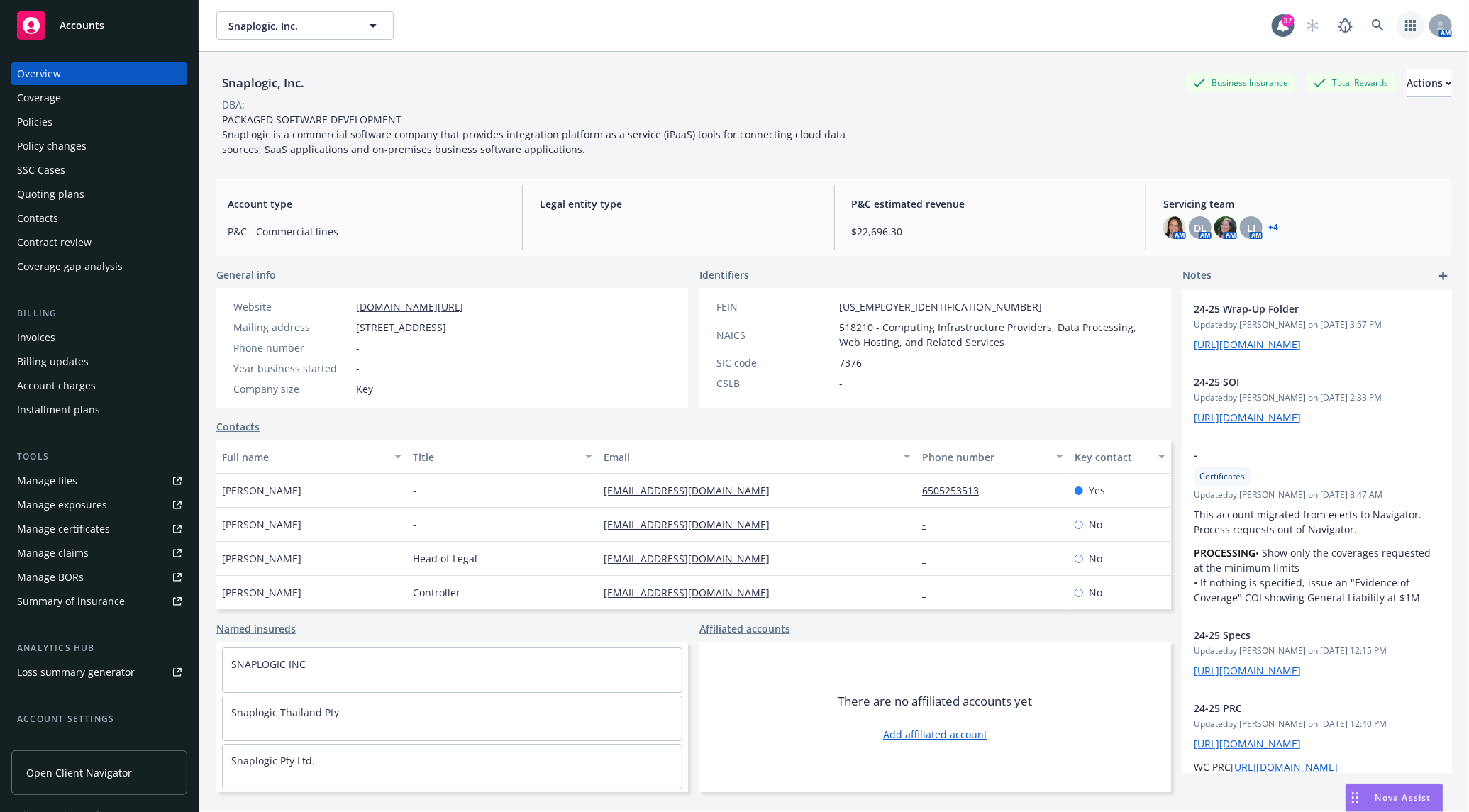
click at [1405, 21] on icon "button" at bounding box center [1410, 26] width 11 height 11
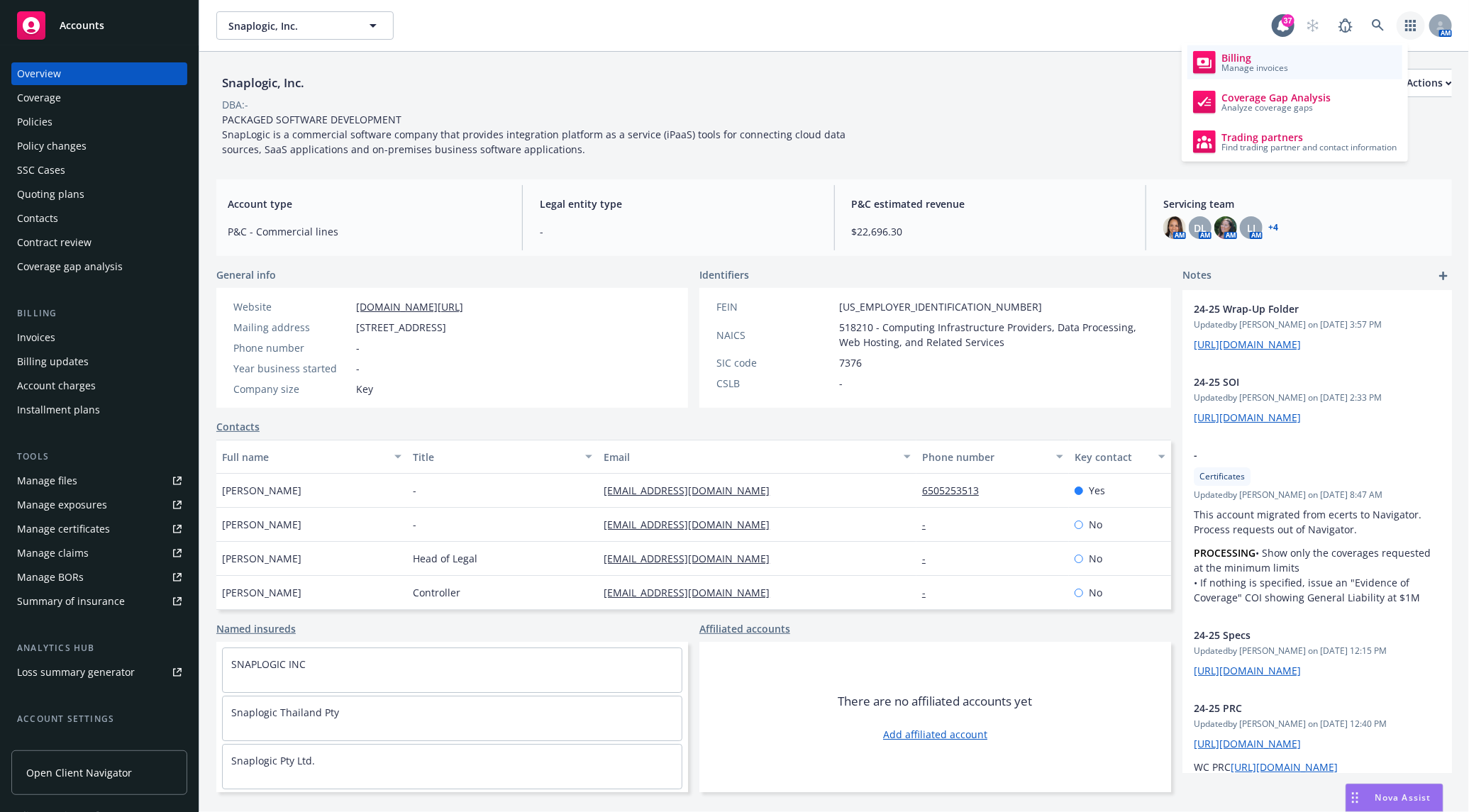
click at [1270, 74] on link "Billing Manage invoices" at bounding box center [1295, 62] width 215 height 34
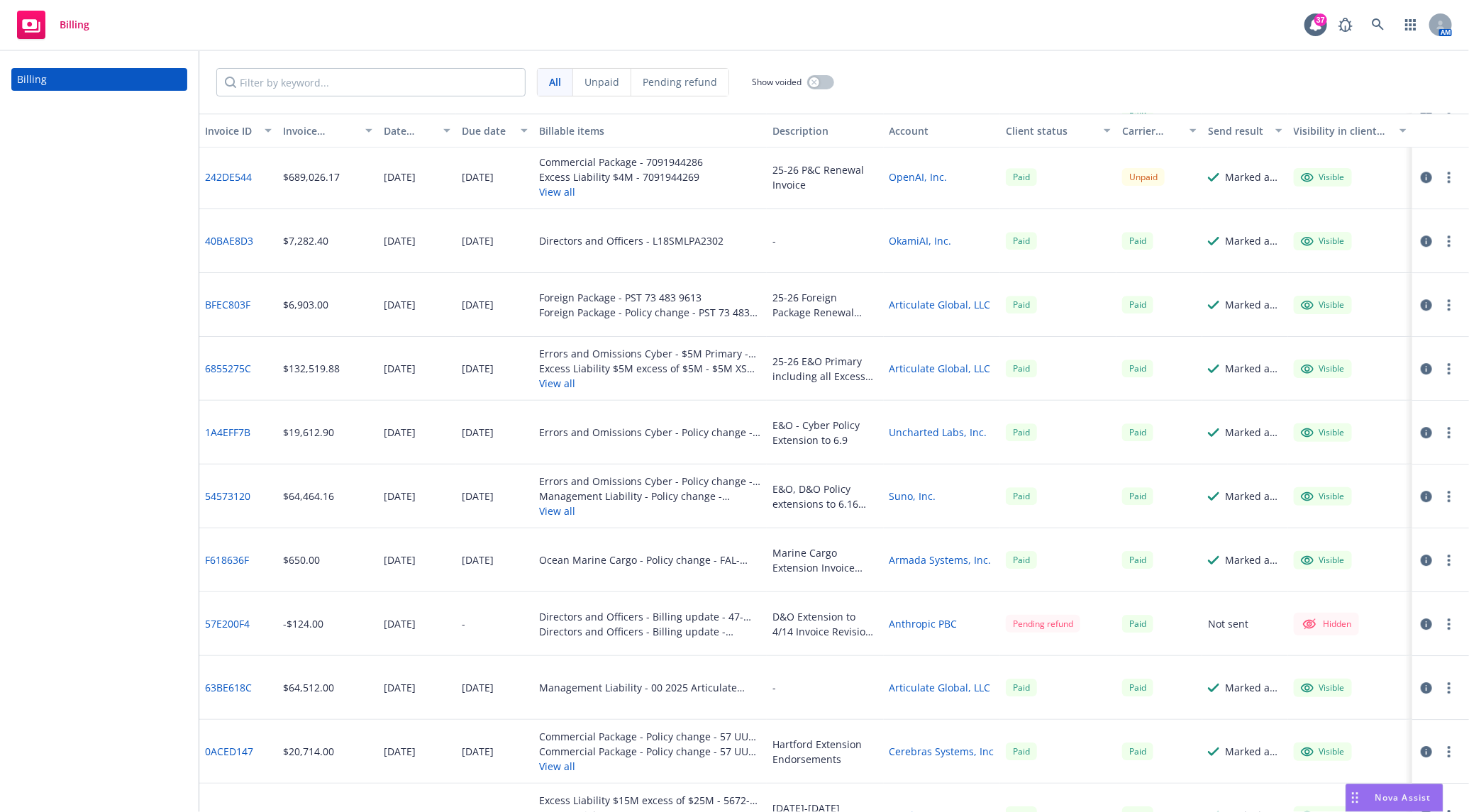
scroll to position [2205, 0]
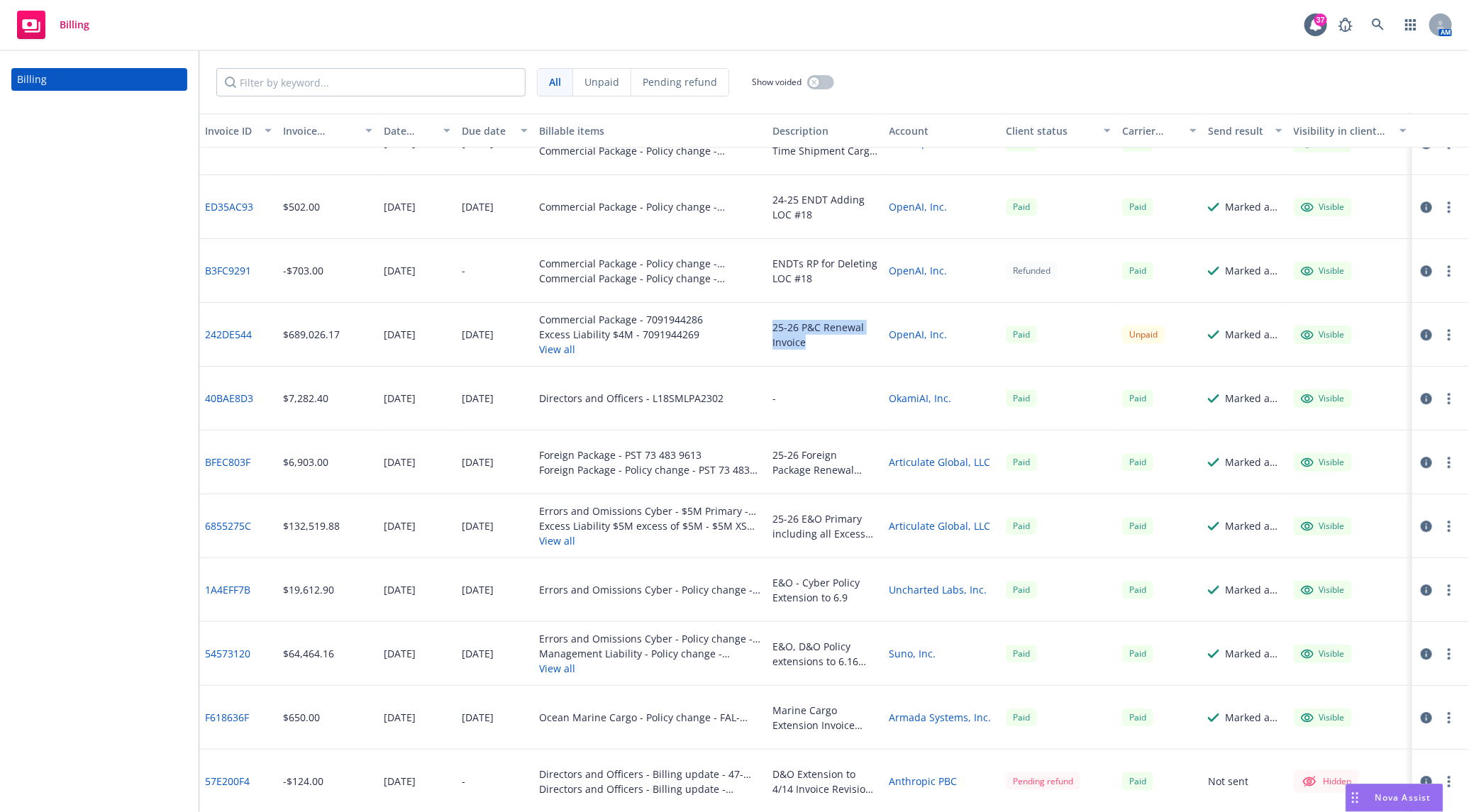
drag, startPoint x: 798, startPoint y: 345, endPoint x: 761, endPoint y: 317, distance: 46.4
click at [766, 317] on div "25-26 P&C Renewal Invoice" at bounding box center [824, 334] width 116 height 63
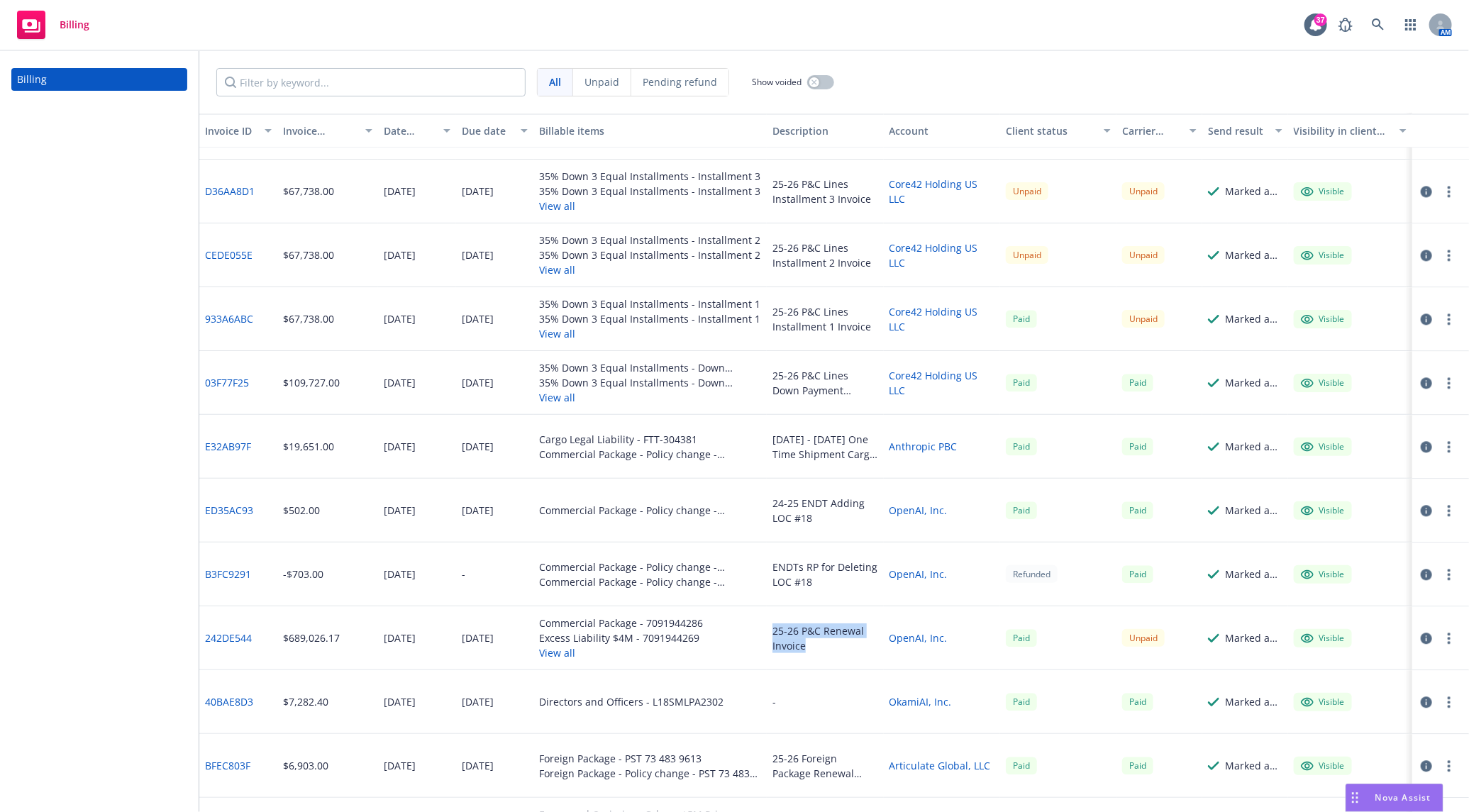
scroll to position [1890, 0]
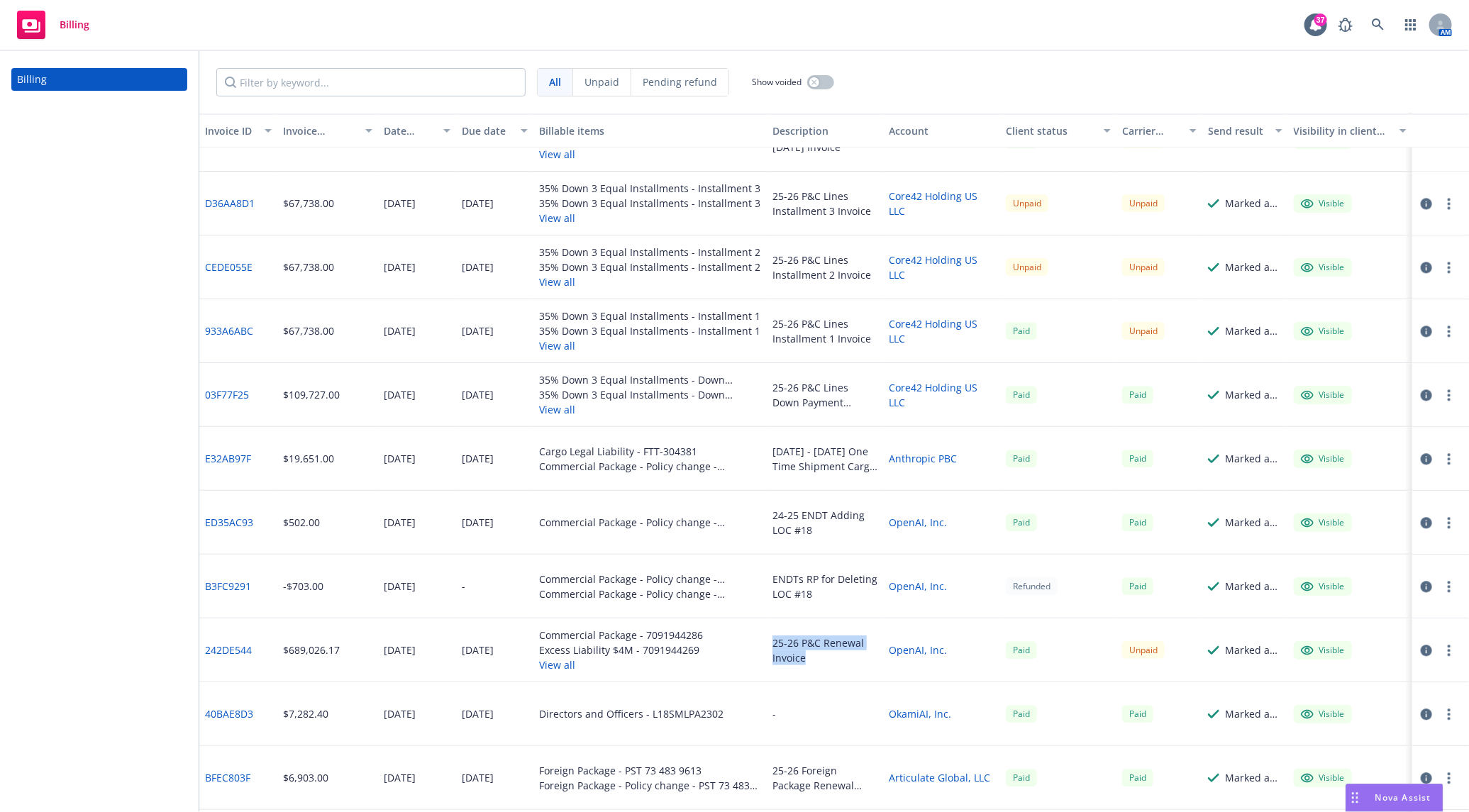
click at [1420, 645] on icon "button" at bounding box center [1426, 650] width 11 height 11
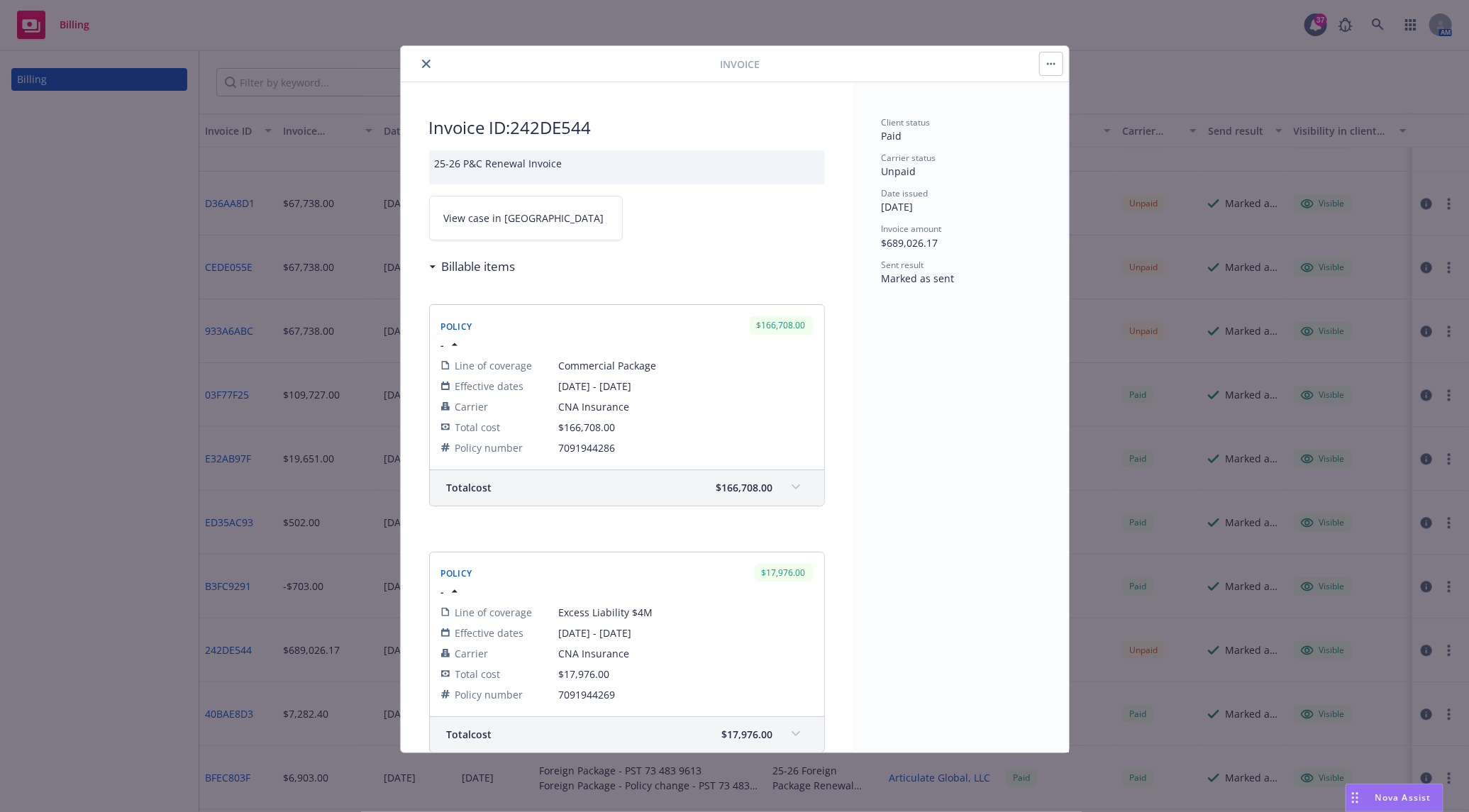
click at [490, 226] on link "View case in SSC" at bounding box center [525, 218] width 193 height 45
click at [427, 55] on button "close" at bounding box center [426, 63] width 17 height 17
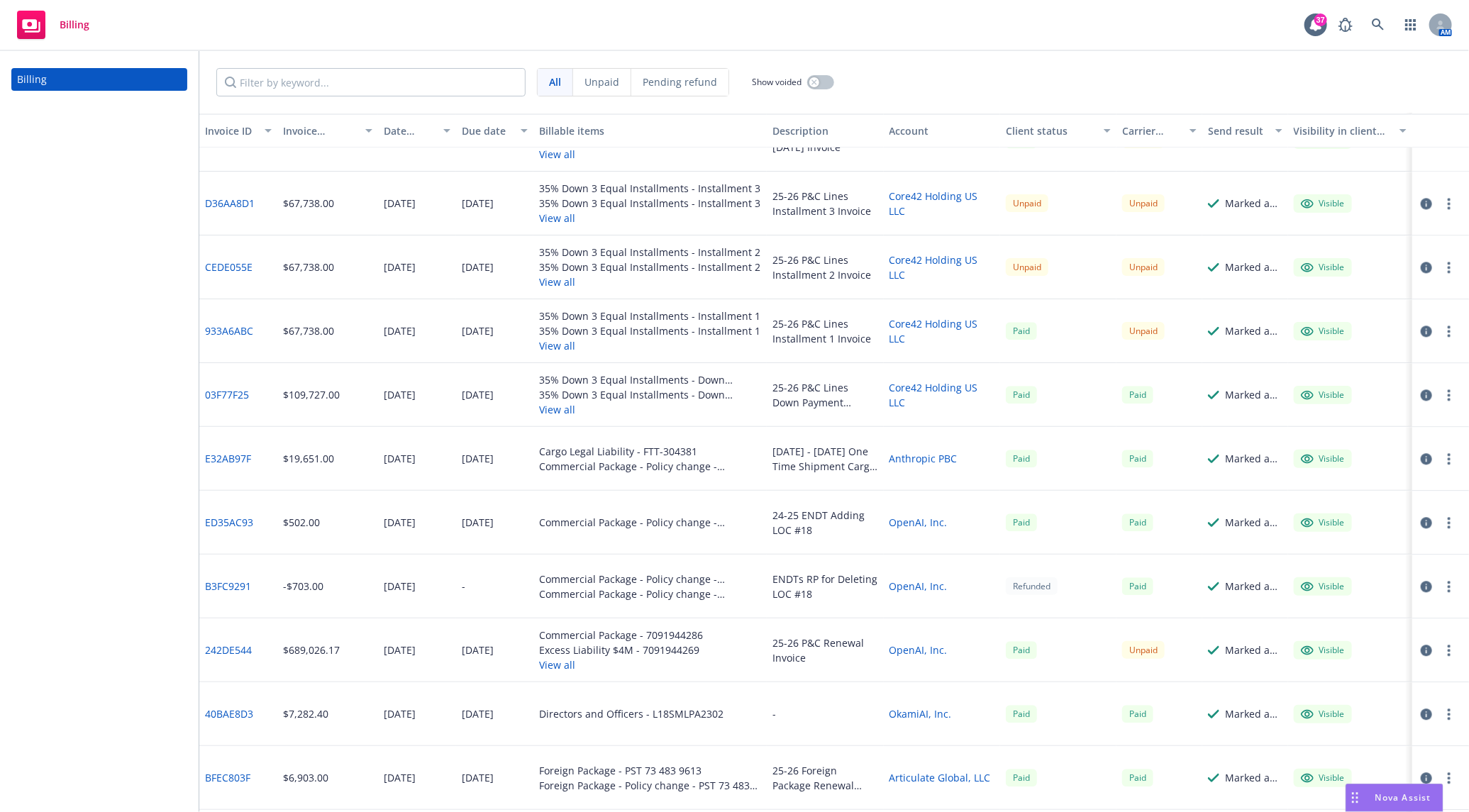
click at [224, 653] on link "242DE544" at bounding box center [228, 649] width 47 height 15
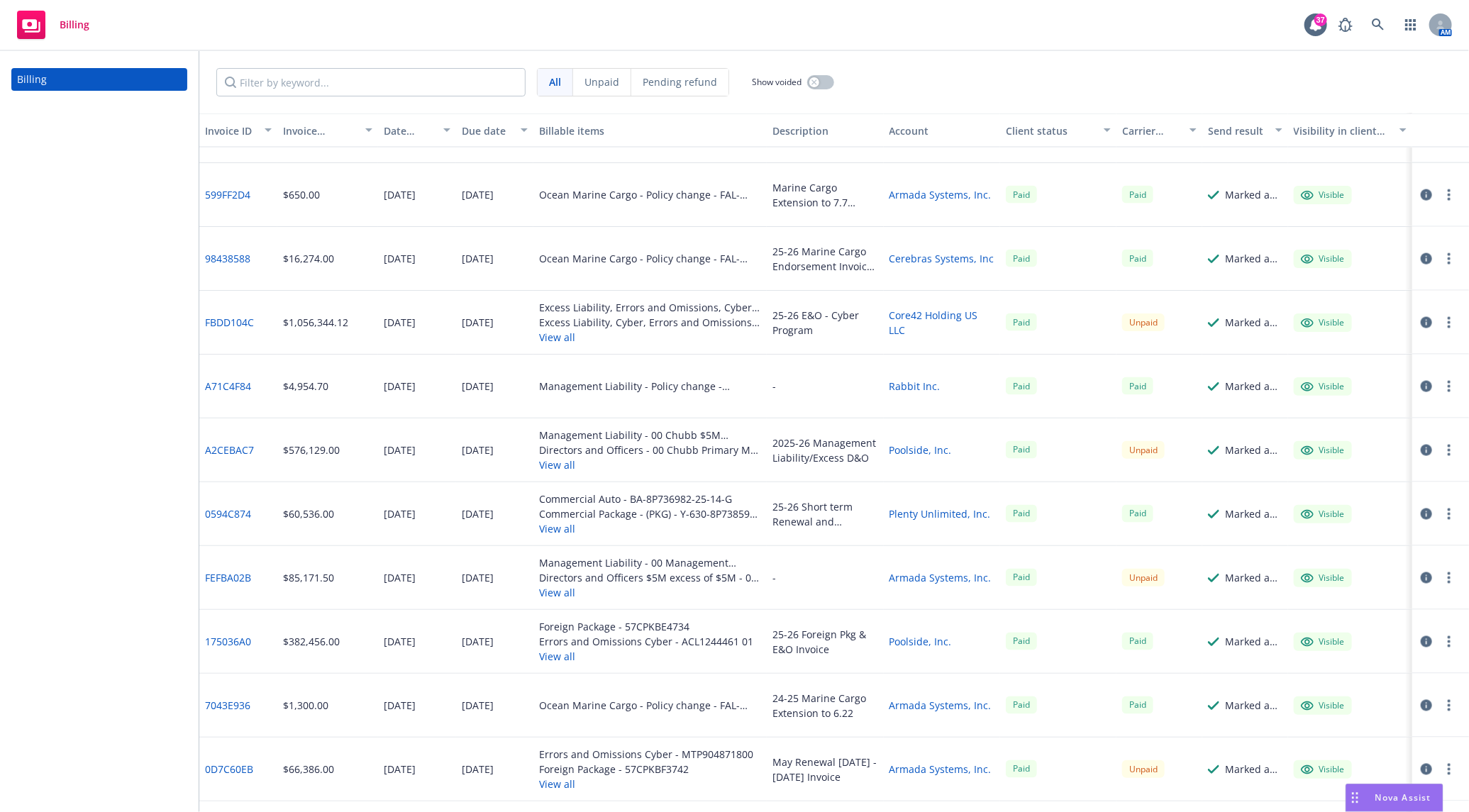
scroll to position [1103, 0]
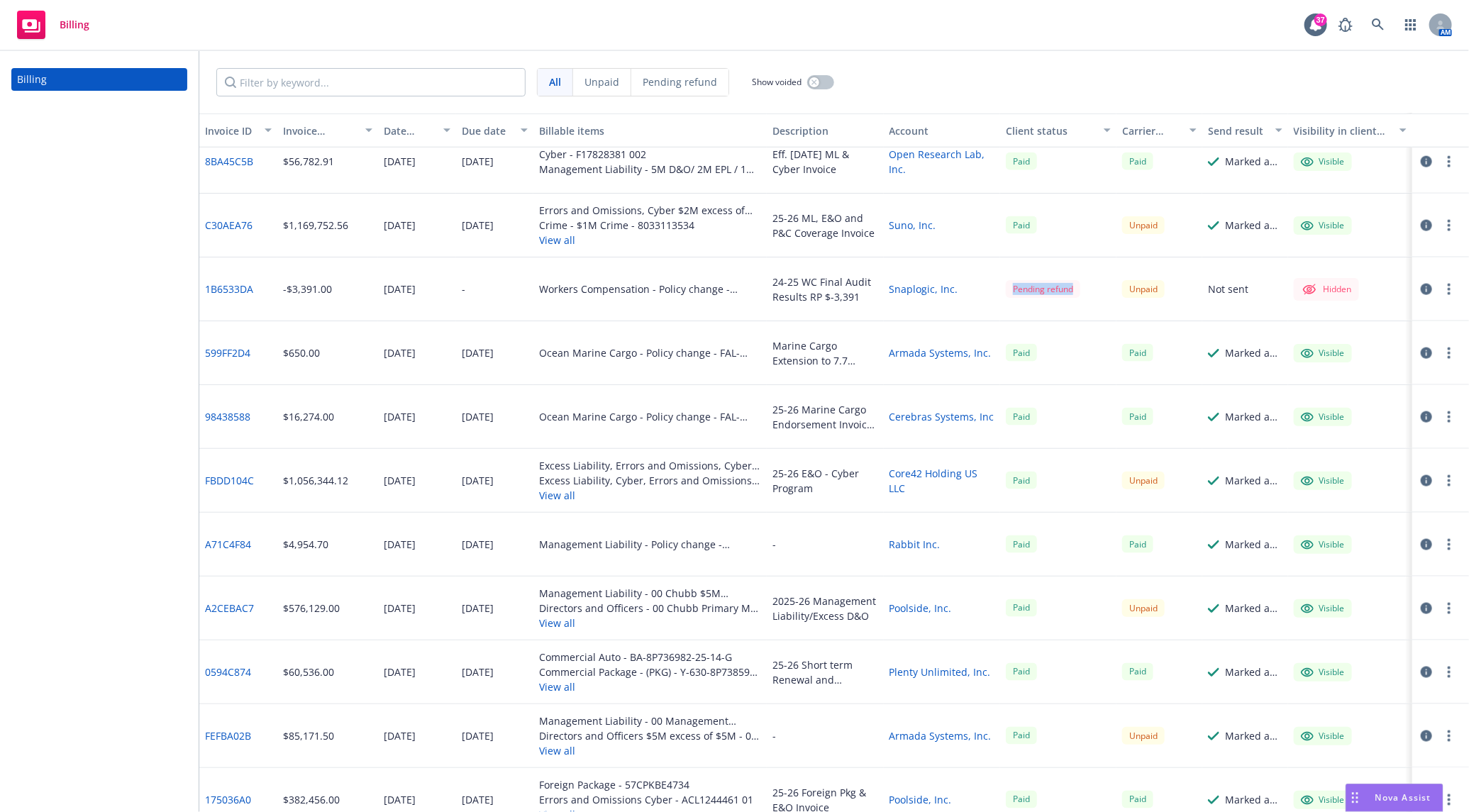
drag, startPoint x: 996, startPoint y: 291, endPoint x: 1083, endPoint y: 285, distance: 87.2
click at [1083, 285] on div "Pending refund" at bounding box center [1058, 289] width 116 height 63
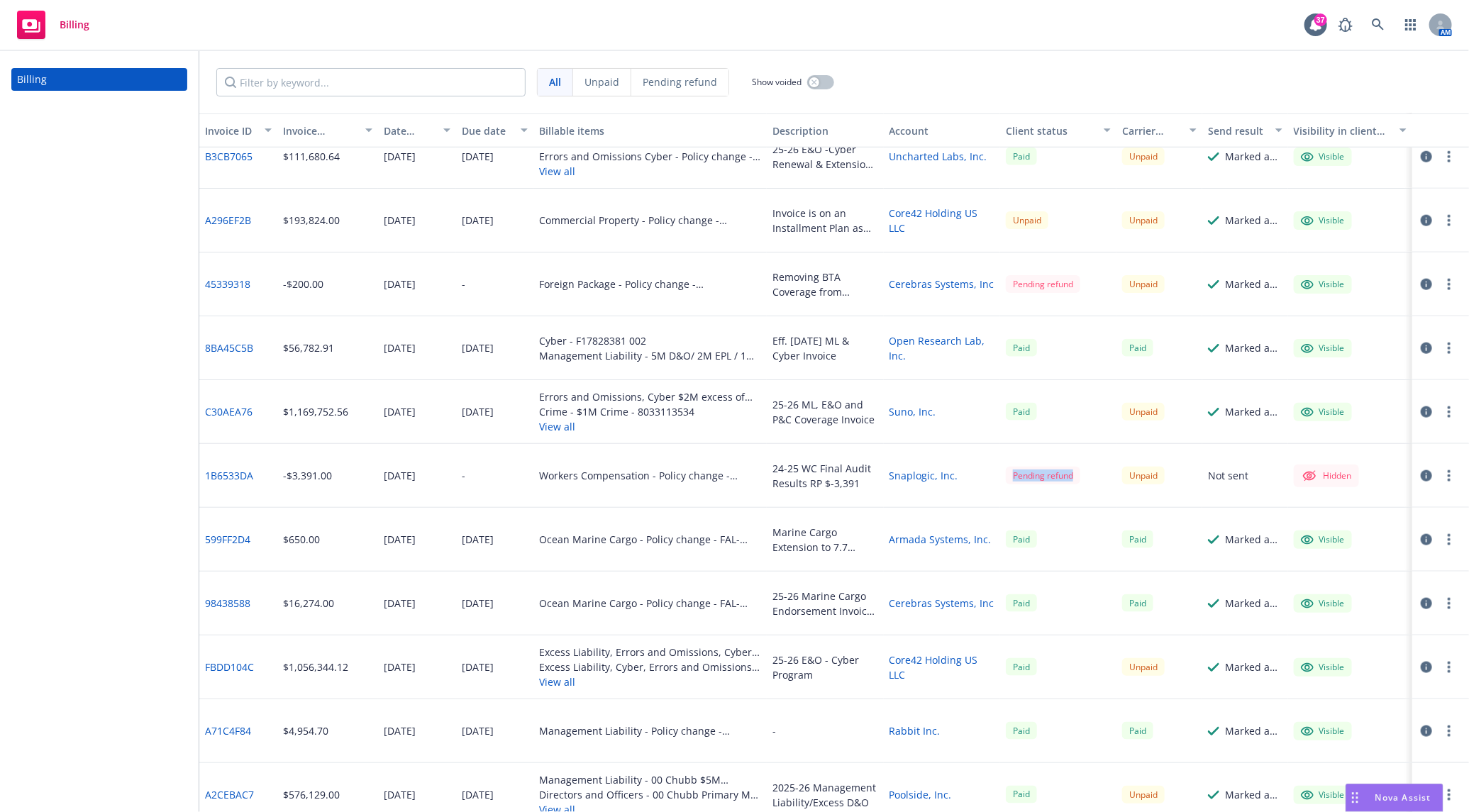
scroll to position [787, 0]
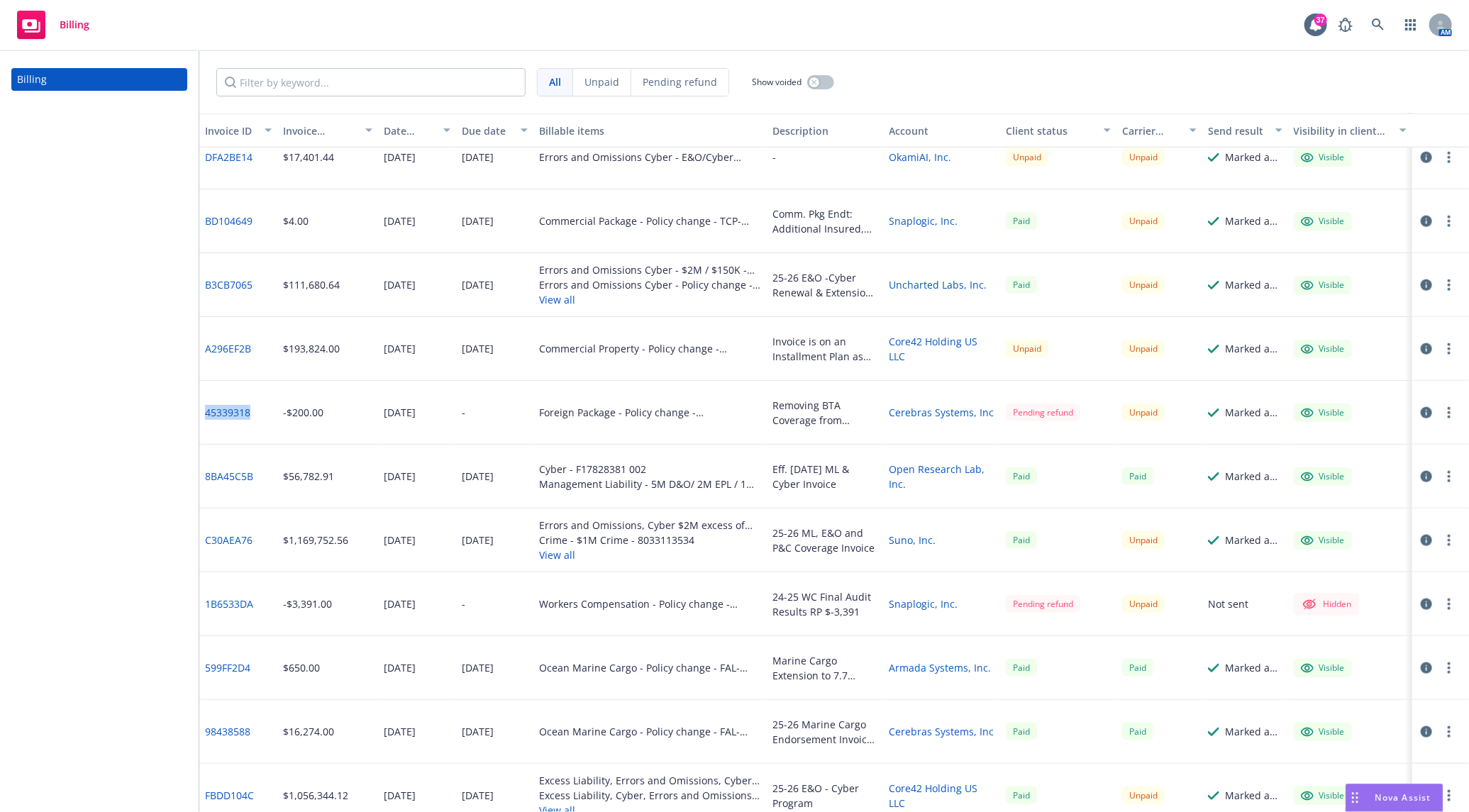
drag, startPoint x: 256, startPoint y: 419, endPoint x: 201, endPoint y: 413, distance: 55.3
click at [201, 413] on div "45339318" at bounding box center [238, 412] width 78 height 63
copy link "45339318"
click at [134, 429] on div "Billing" at bounding box center [99, 431] width 199 height 761
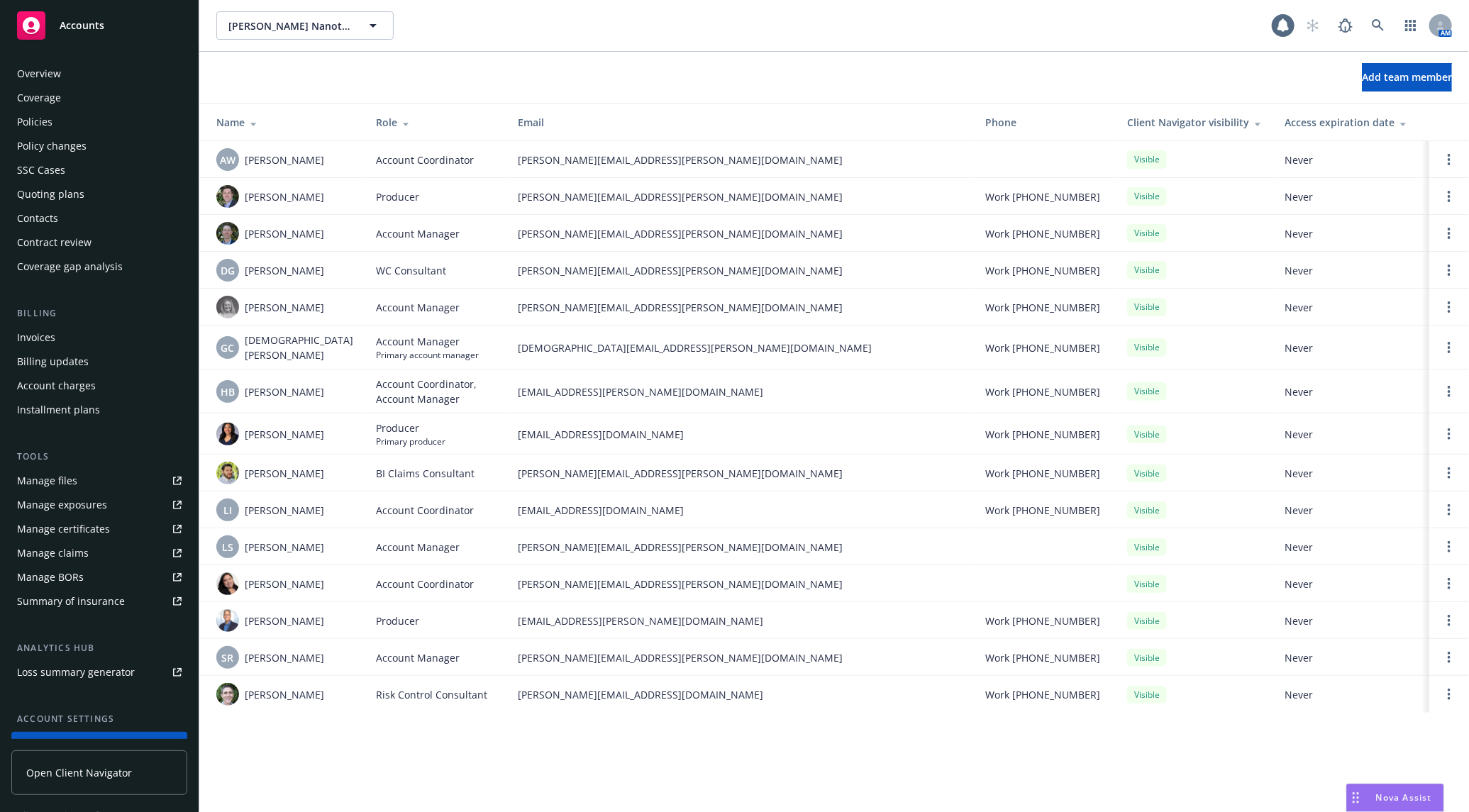
scroll to position [111, 0]
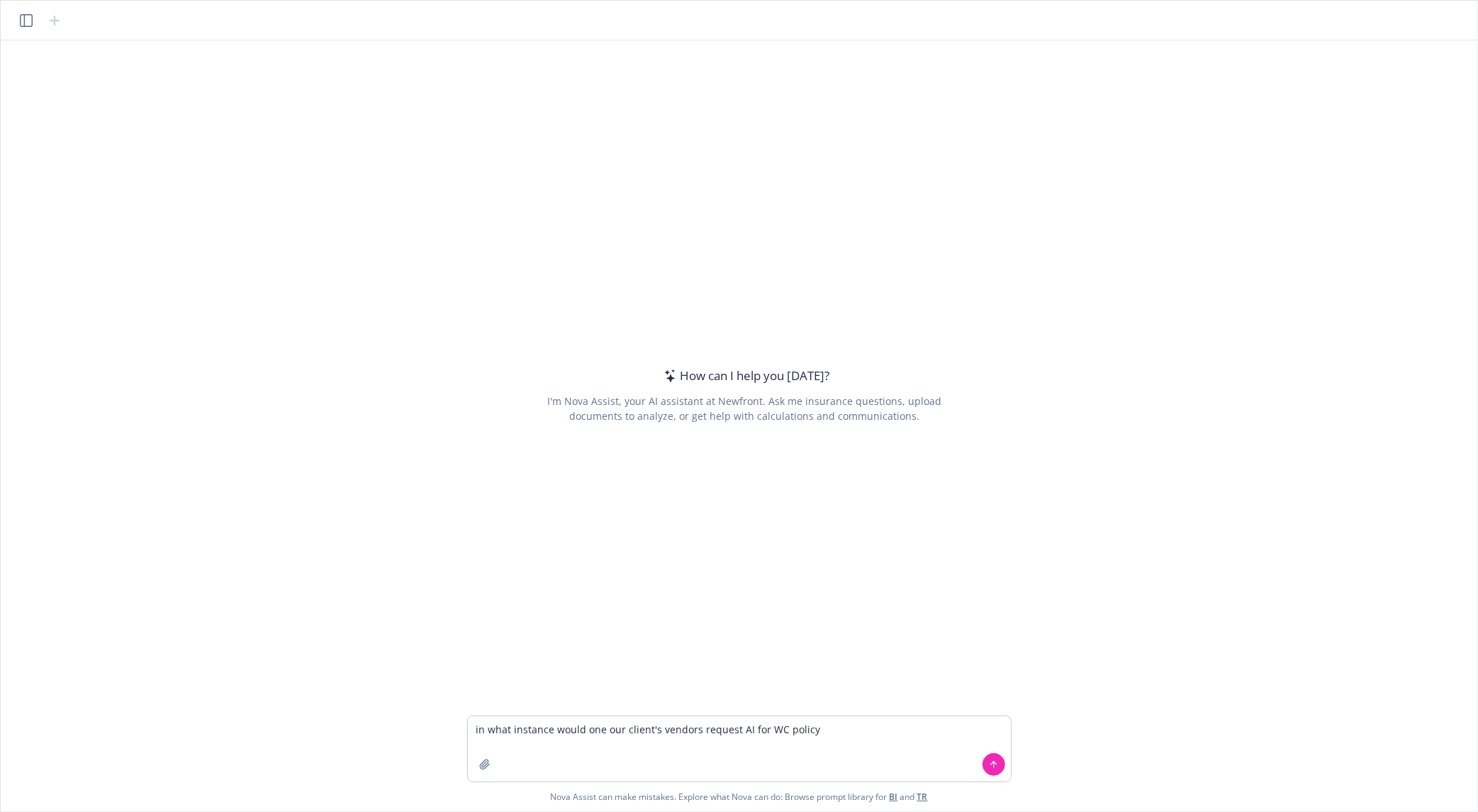
type textarea "in what instance would one our client's vendors request AI for WC policy"
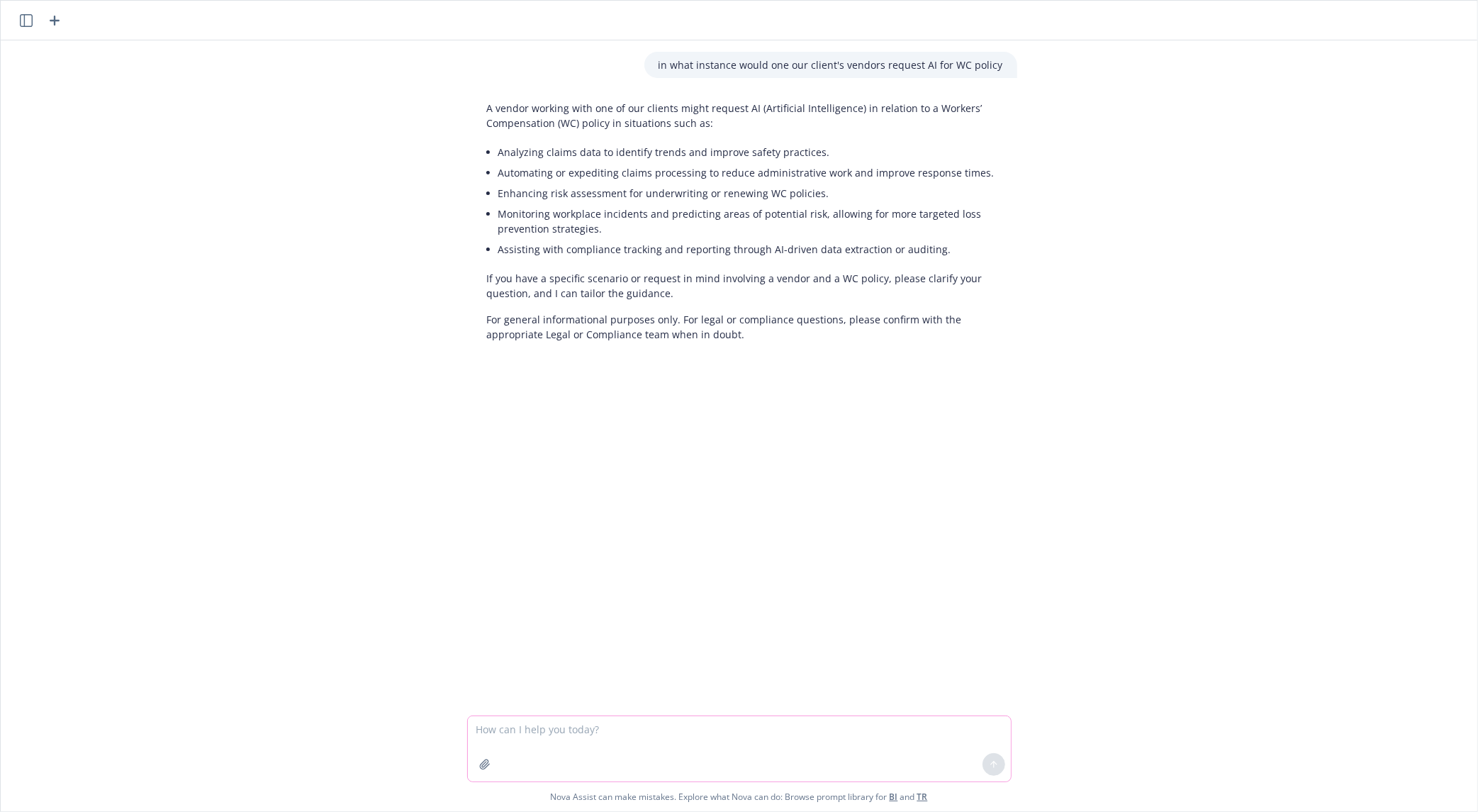
click at [561, 730] on textarea at bounding box center [739, 749] width 544 height 65
type textarea "AI as in additional insured status not artifical intenligence"
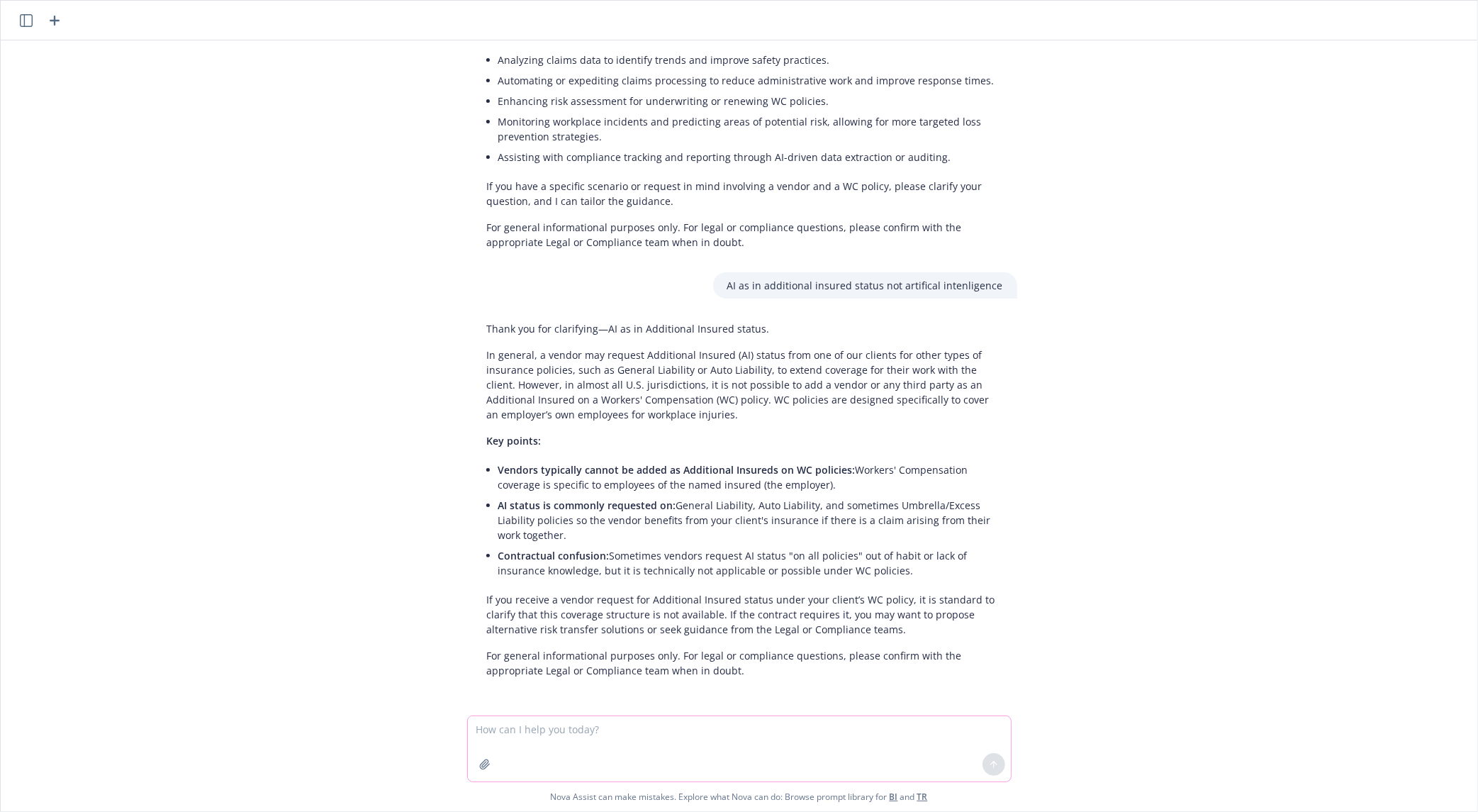
scroll to position [94, 0]
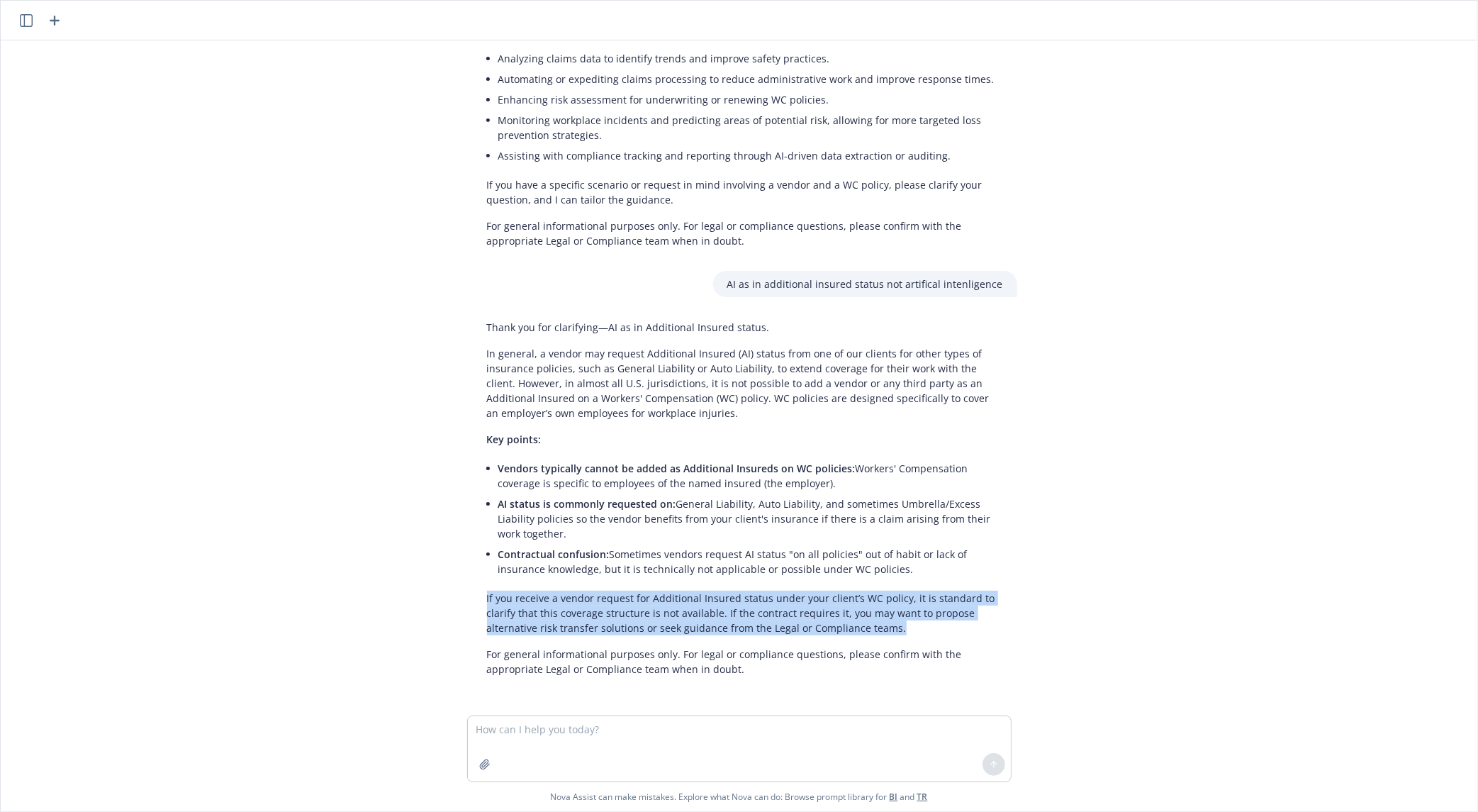
drag, startPoint x: 475, startPoint y: 593, endPoint x: 939, endPoint y: 636, distance: 466.0
click at [939, 636] on div "Thank you for clarifying—AI as in Additional Insured status. In general, a vend…" at bounding box center [745, 498] width 544 height 368
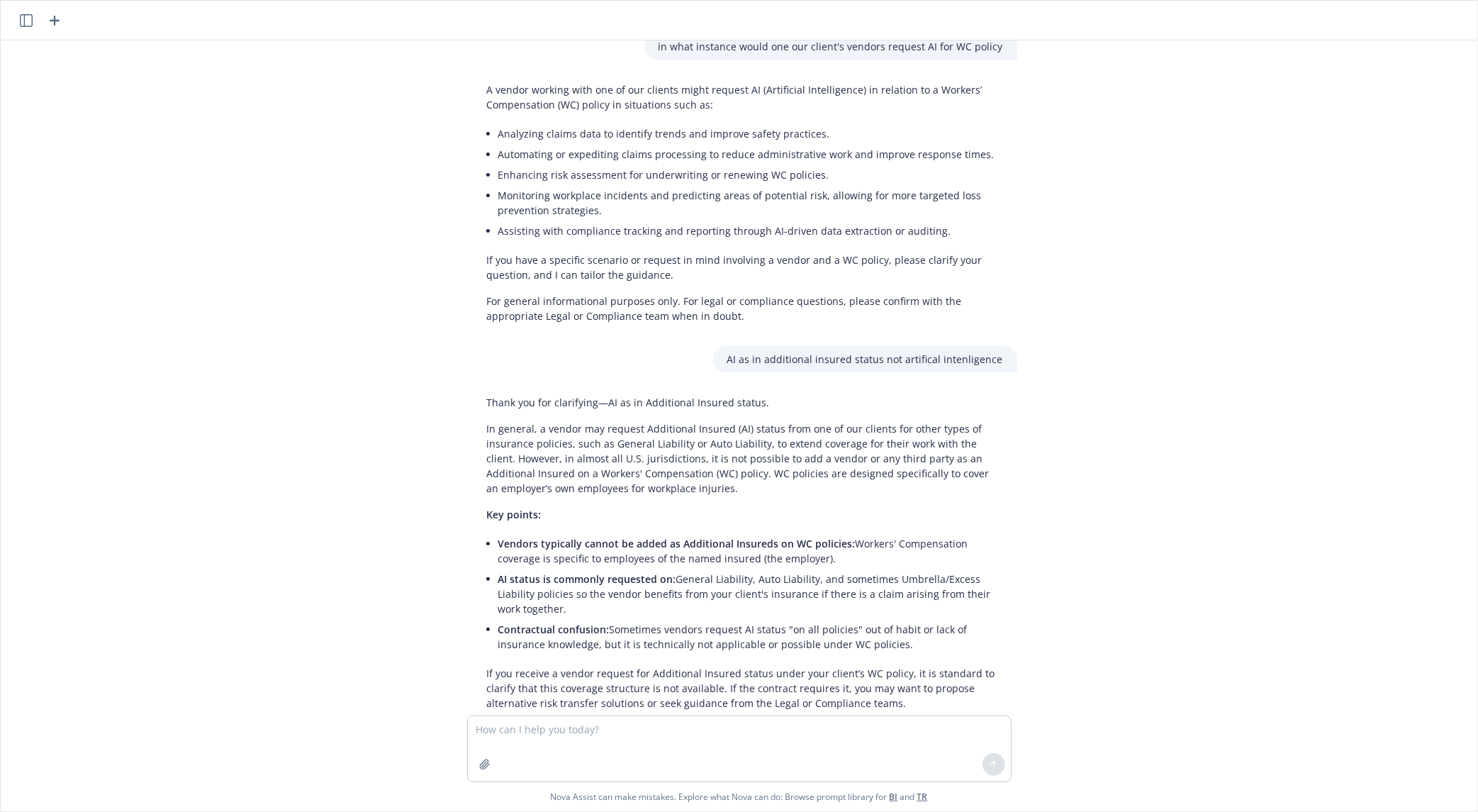
scroll to position [0, 0]
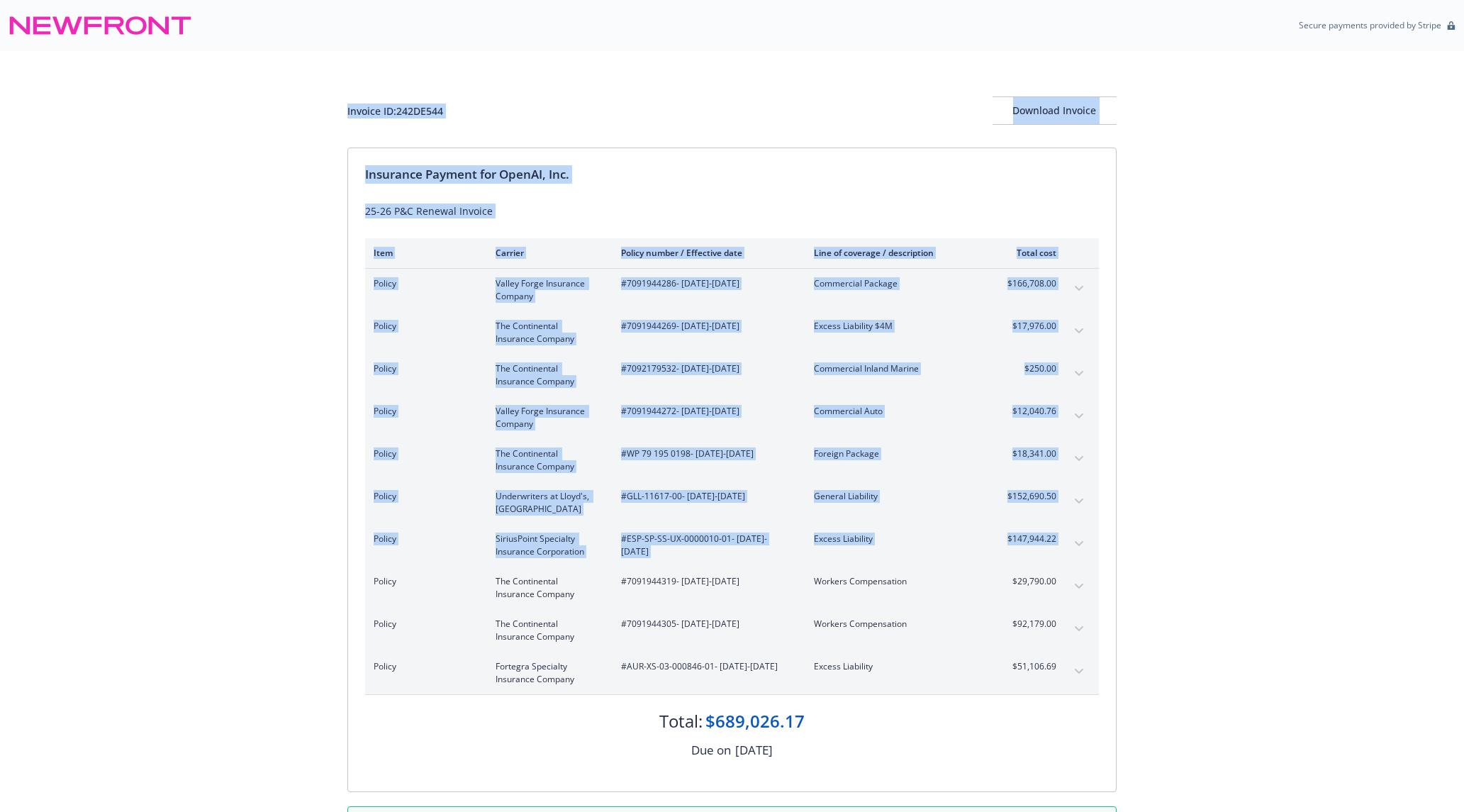
drag, startPoint x: 0, startPoint y: 0, endPoint x: 1169, endPoint y: 531, distance: 1283.9
click at [1169, 531] on div "Invoice ID: 242DE544 Download Invoice Insurance Payment for OpenAI, Inc. 25-26 …" at bounding box center [732, 455] width 1464 height 808
